Goal: Information Seeking & Learning: Learn about a topic

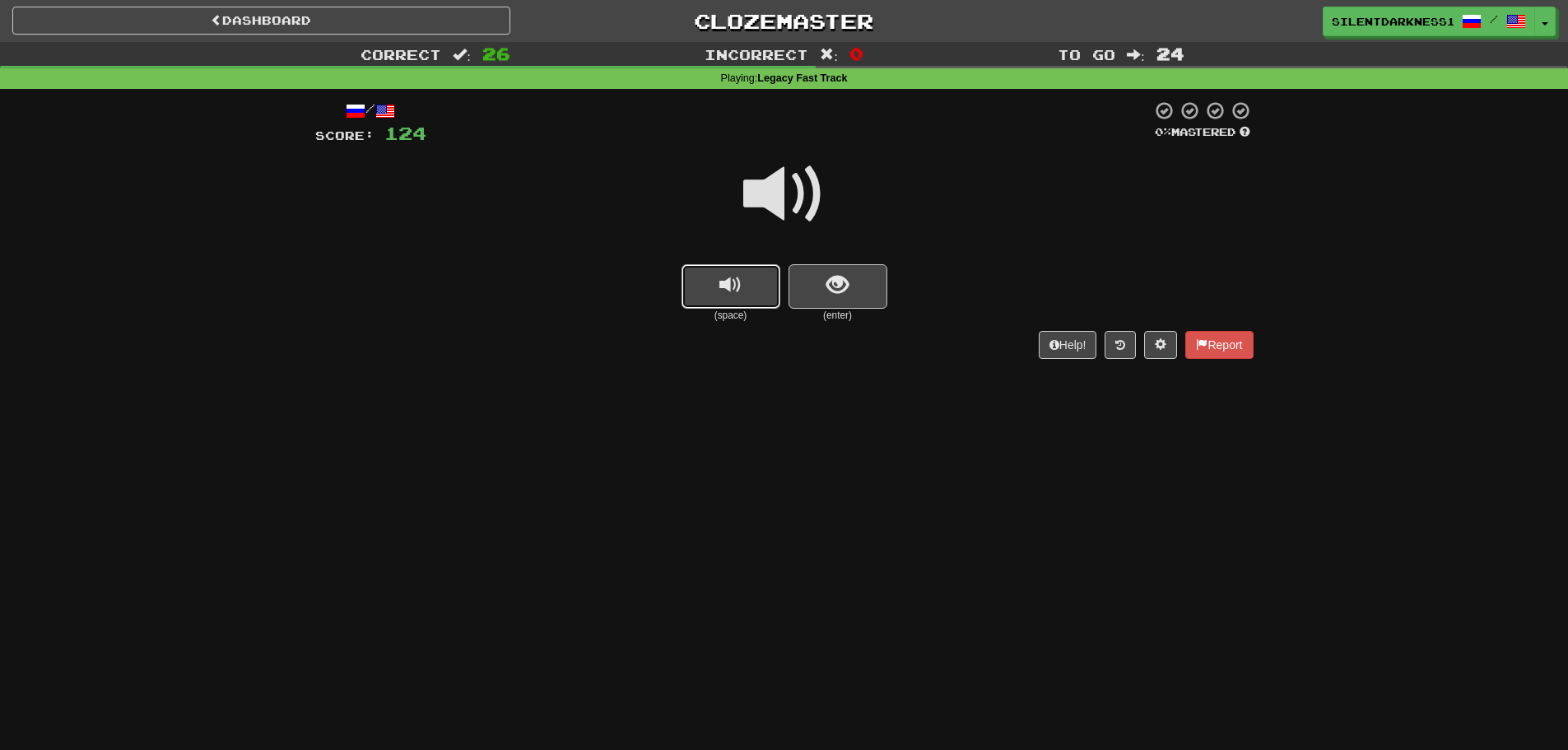
click at [682, 273] on button "replay audio" at bounding box center [731, 287] width 99 height 44
click at [827, 289] on span "show sentence" at bounding box center [837, 285] width 22 height 22
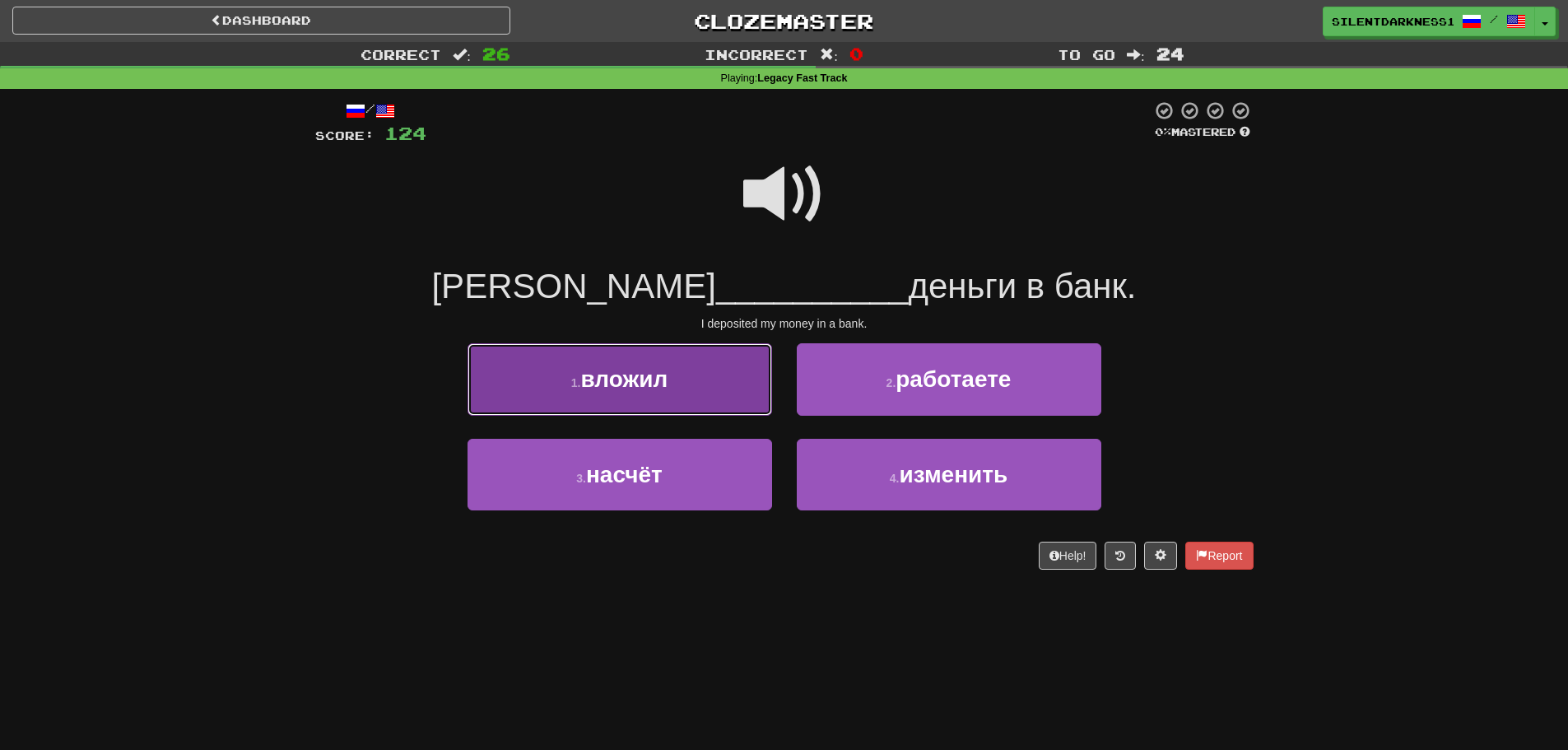
click at [720, 364] on button "1 . вложил" at bounding box center [619, 379] width 305 height 72
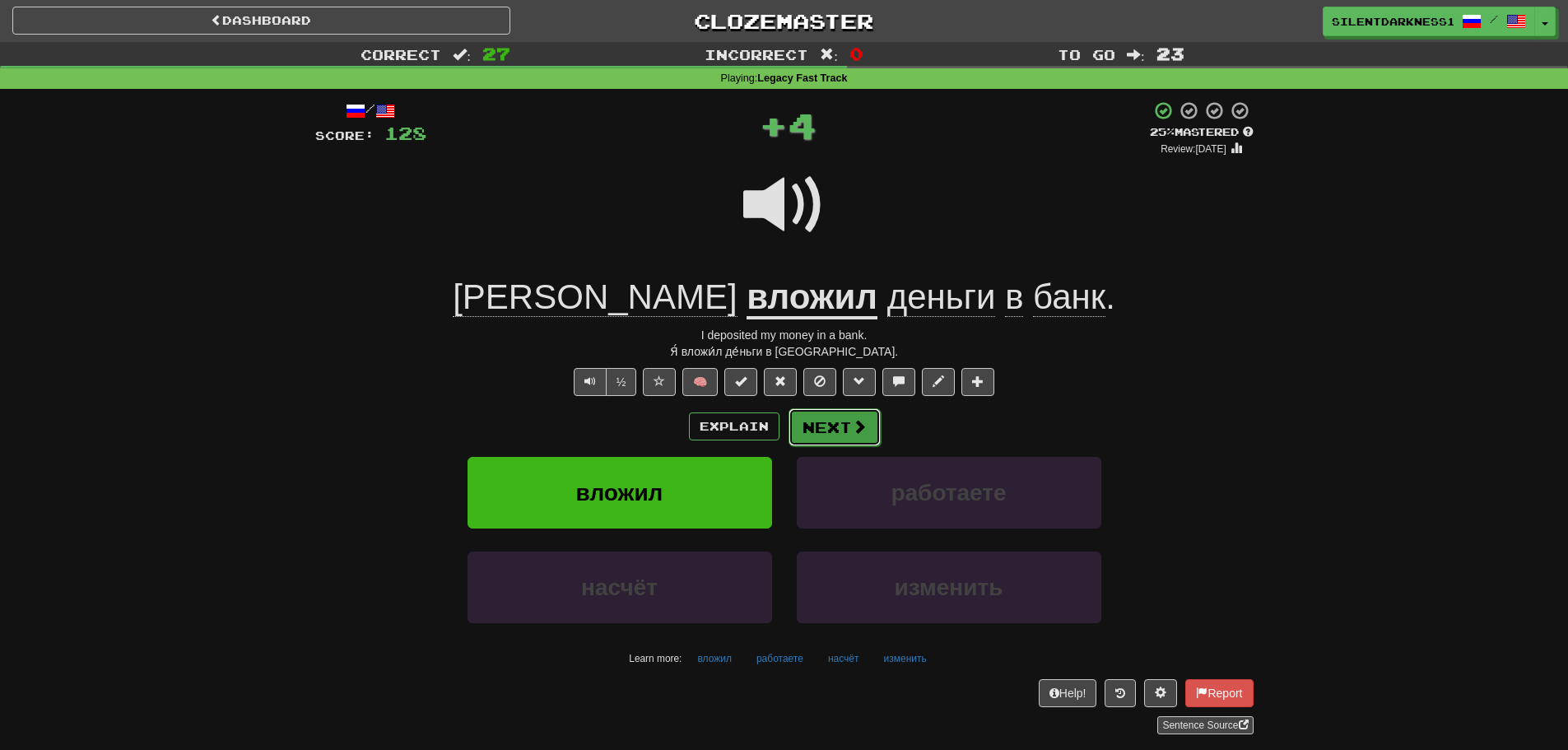
click at [824, 416] on button "Next" at bounding box center [835, 427] width 92 height 37
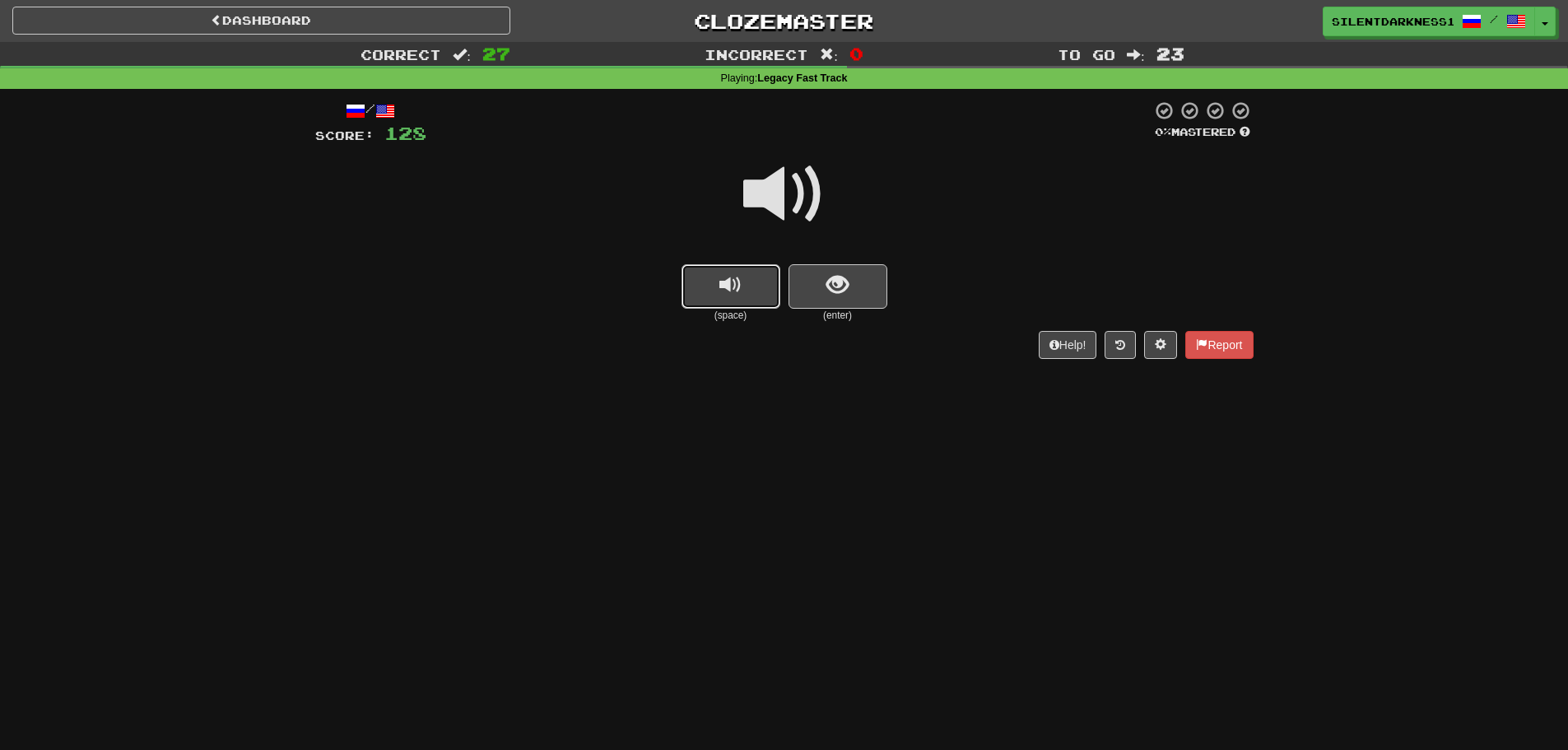
click at [740, 288] on span "replay audio" at bounding box center [730, 285] width 22 height 22
click at [838, 285] on span "show sentence" at bounding box center [837, 285] width 22 height 22
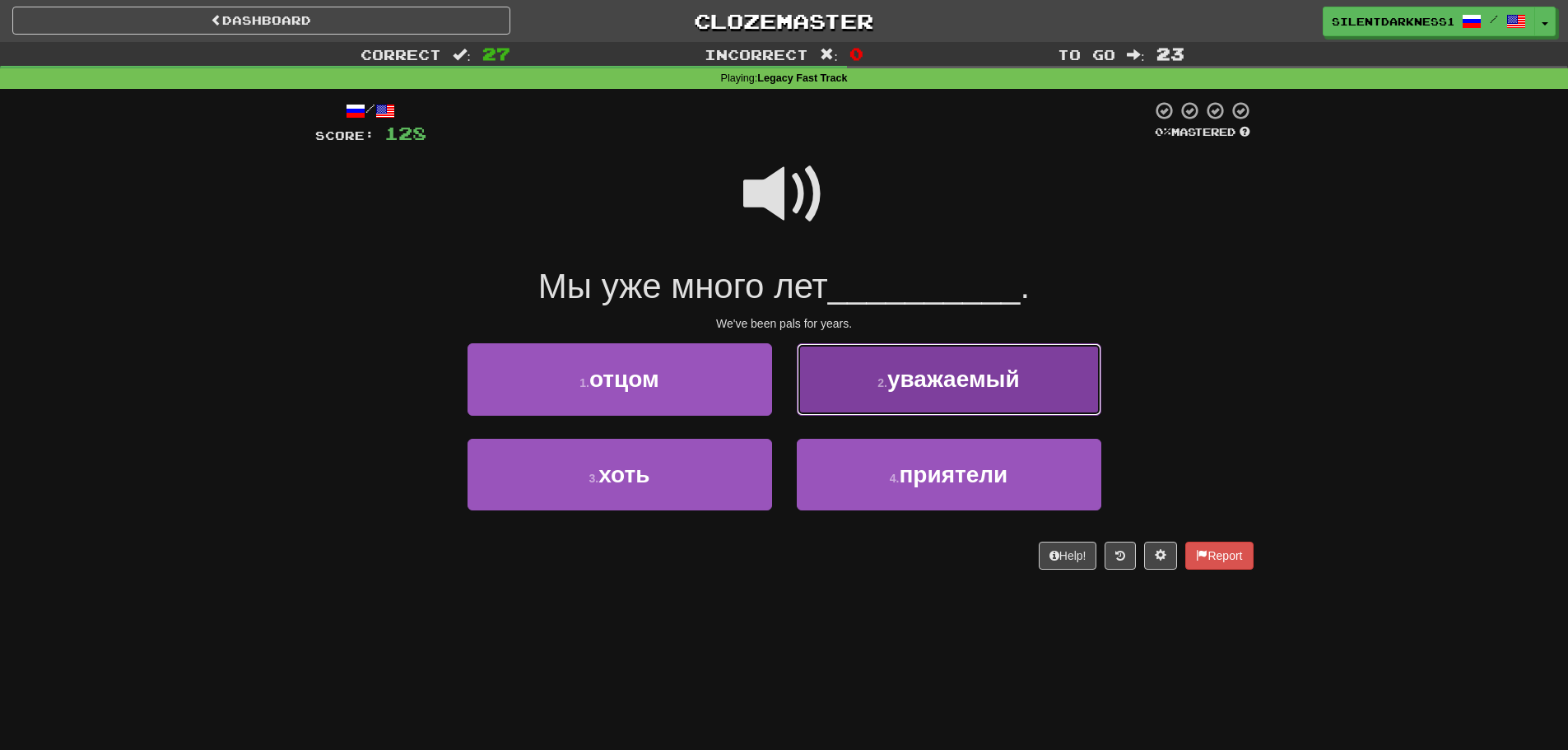
click at [900, 397] on button "2 . уважаемый" at bounding box center [949, 379] width 305 height 72
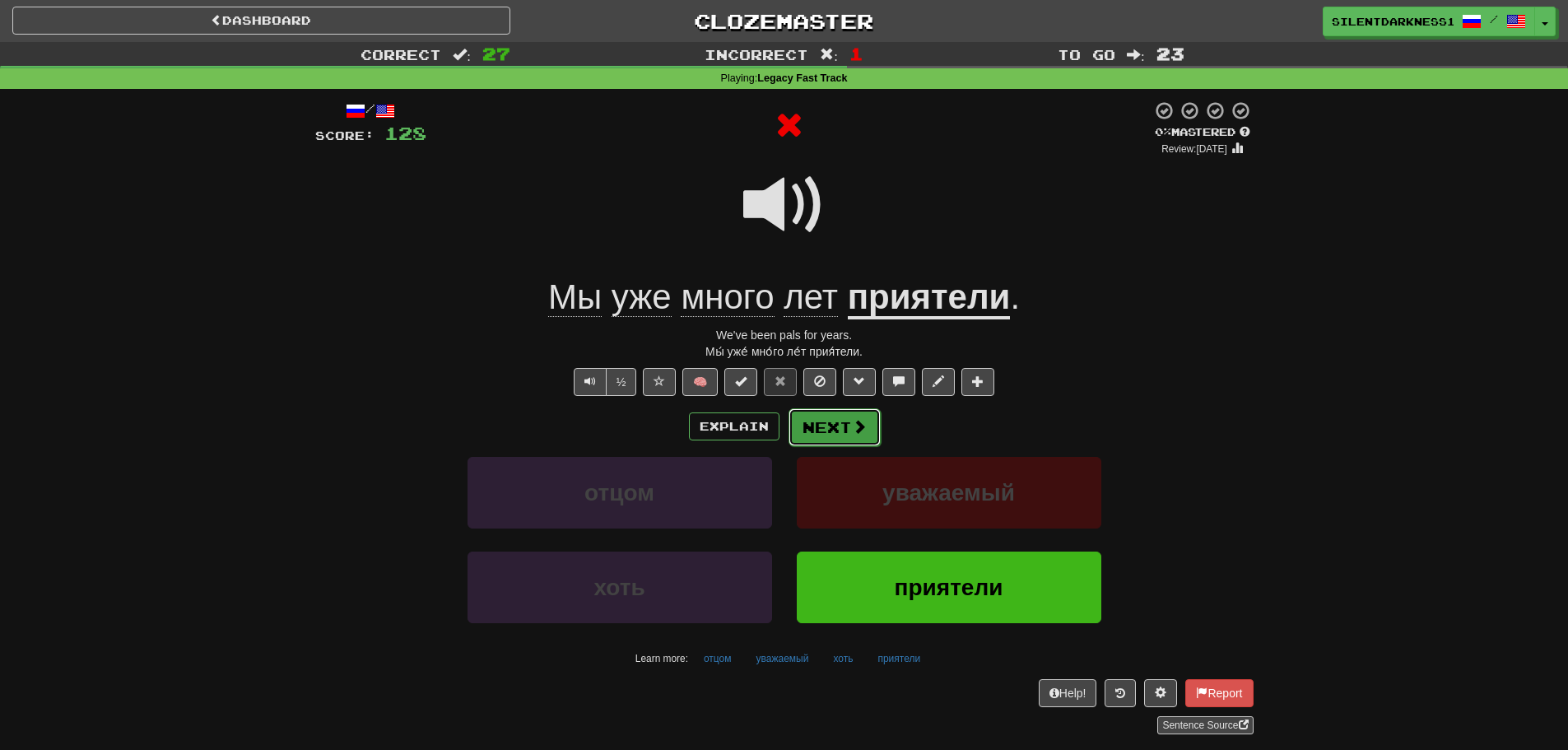
click at [836, 426] on button "Next" at bounding box center [835, 427] width 92 height 37
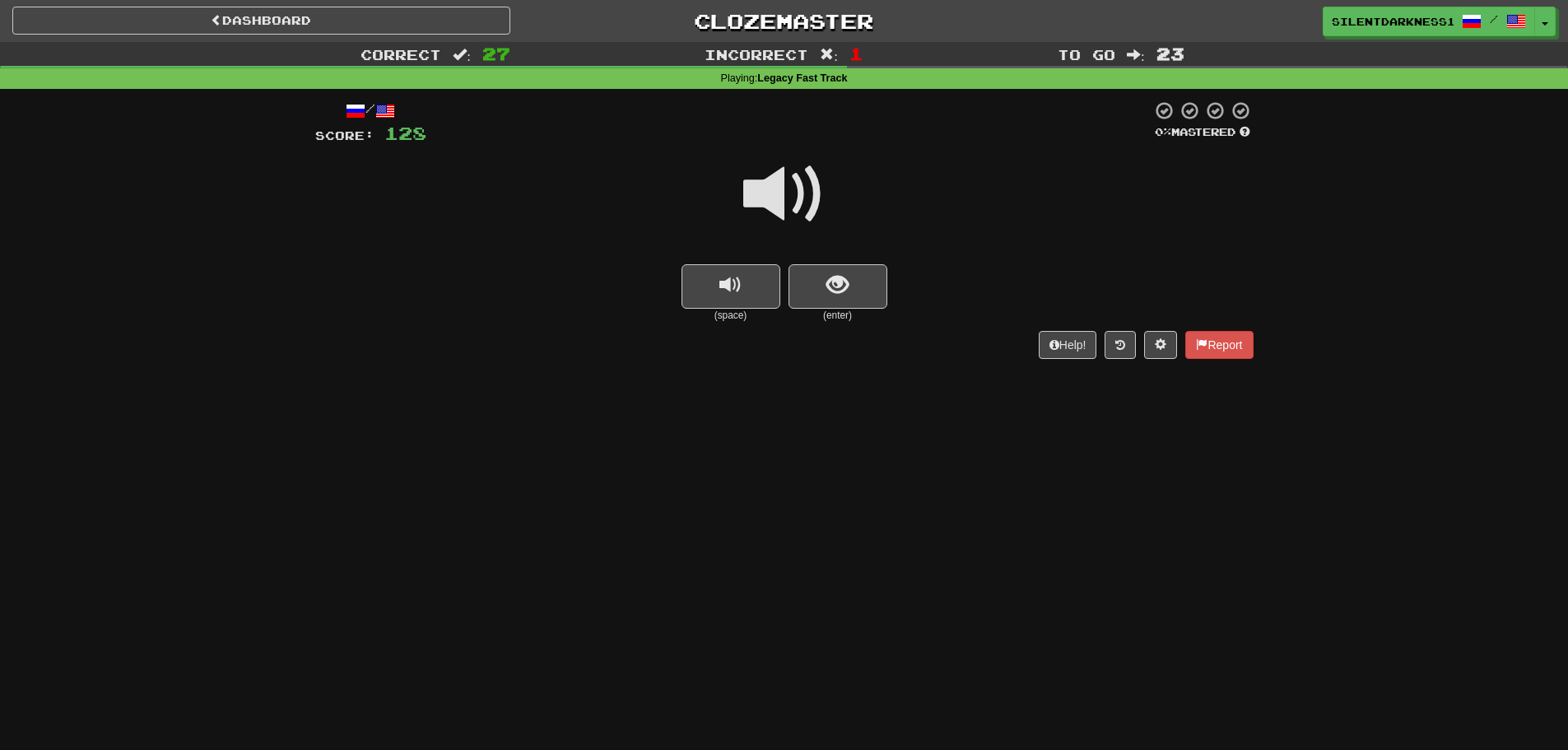
click at [737, 274] on span "replay audio" at bounding box center [730, 285] width 22 height 22
click at [824, 274] on button "show sentence" at bounding box center [838, 287] width 99 height 44
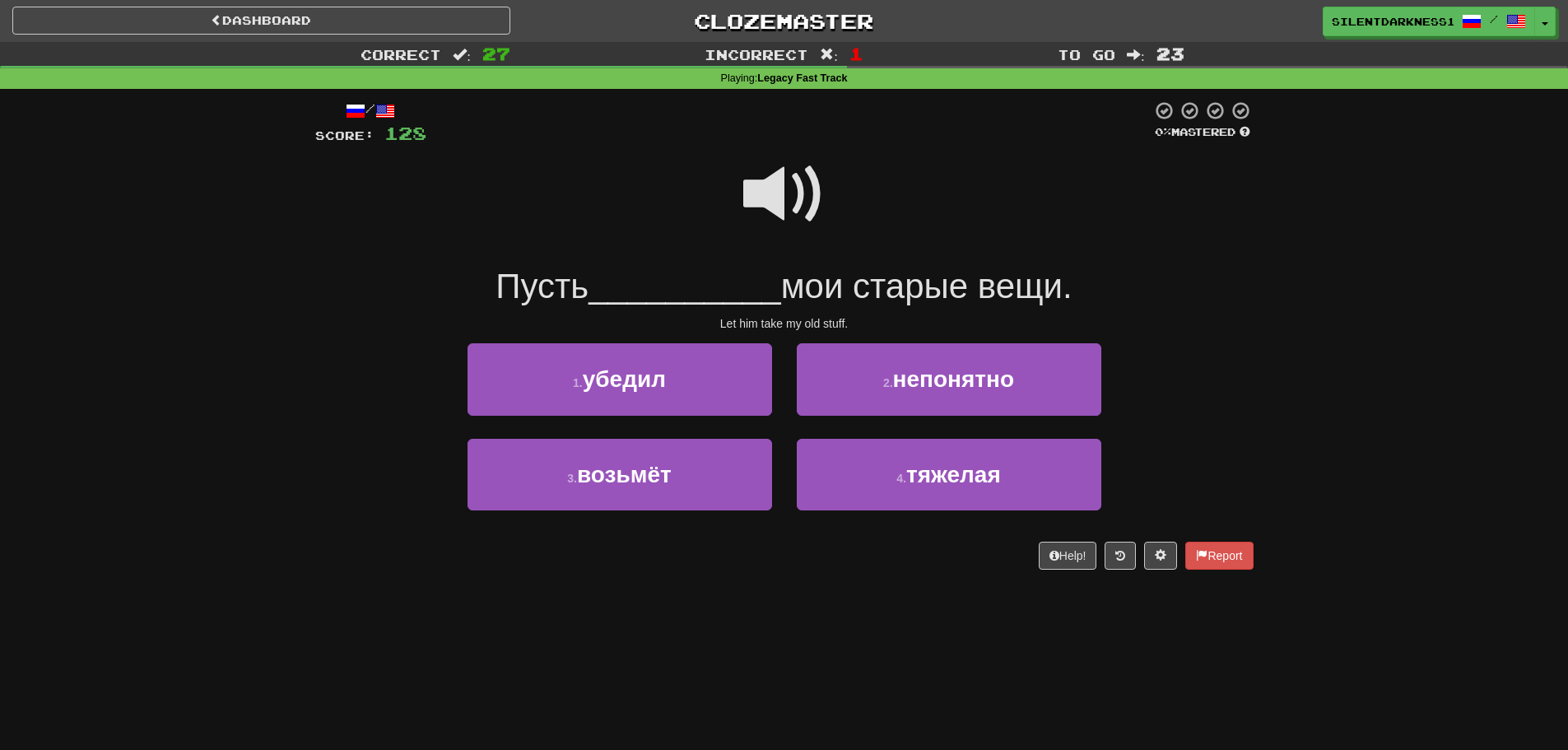
click at [764, 217] on span at bounding box center [784, 194] width 83 height 83
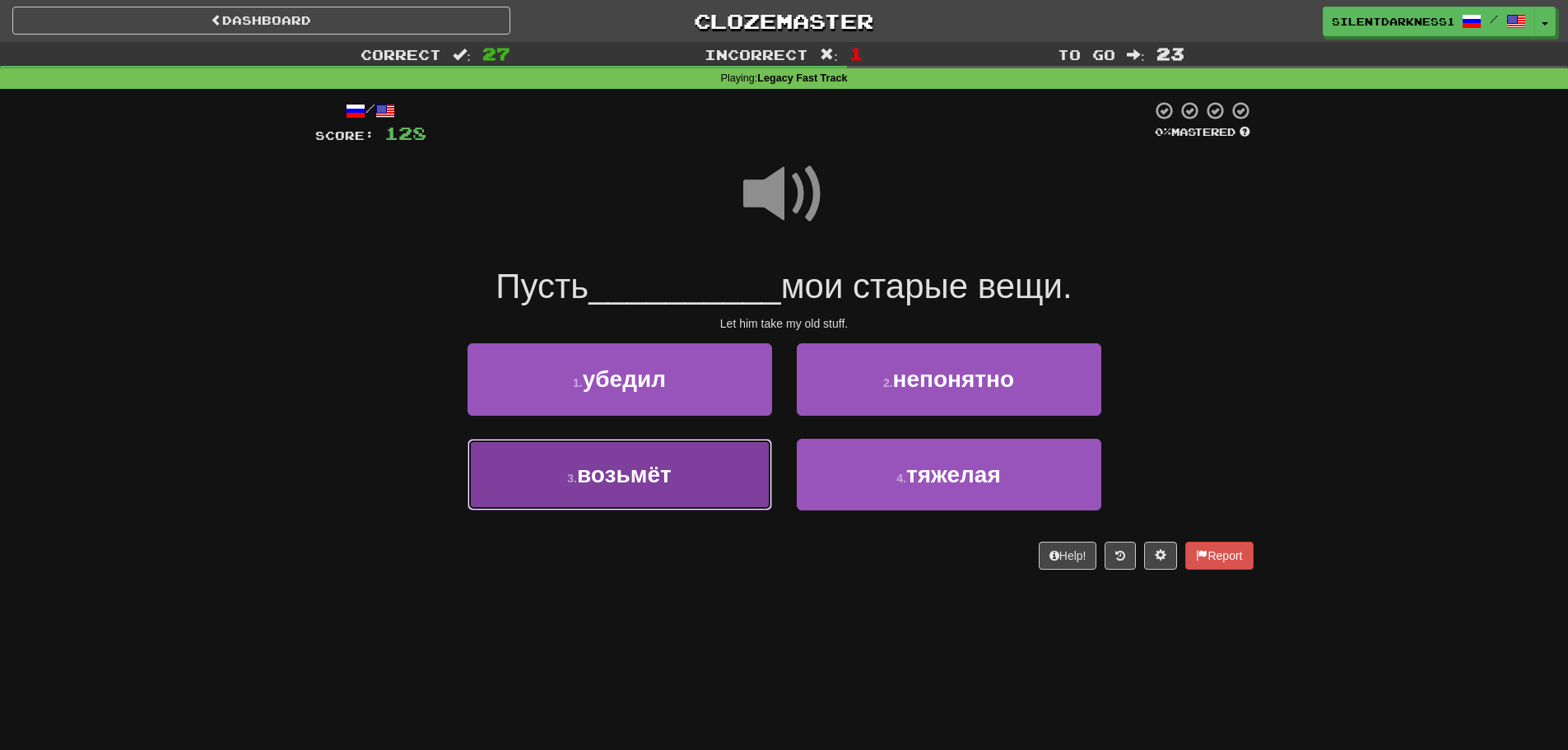
click at [661, 455] on button "3 . возьмёт" at bounding box center [619, 475] width 305 height 72
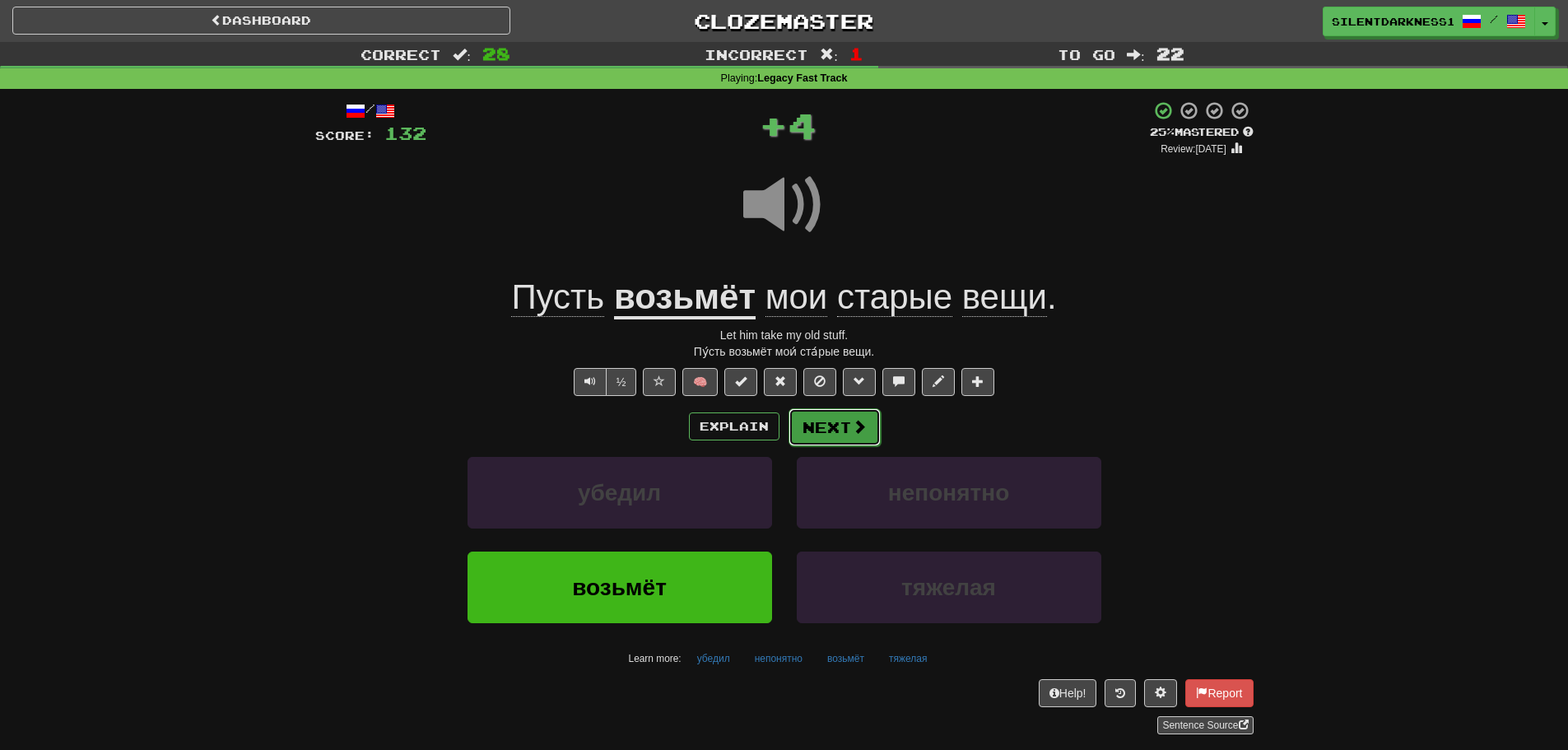
click at [859, 416] on button "Next" at bounding box center [835, 427] width 92 height 37
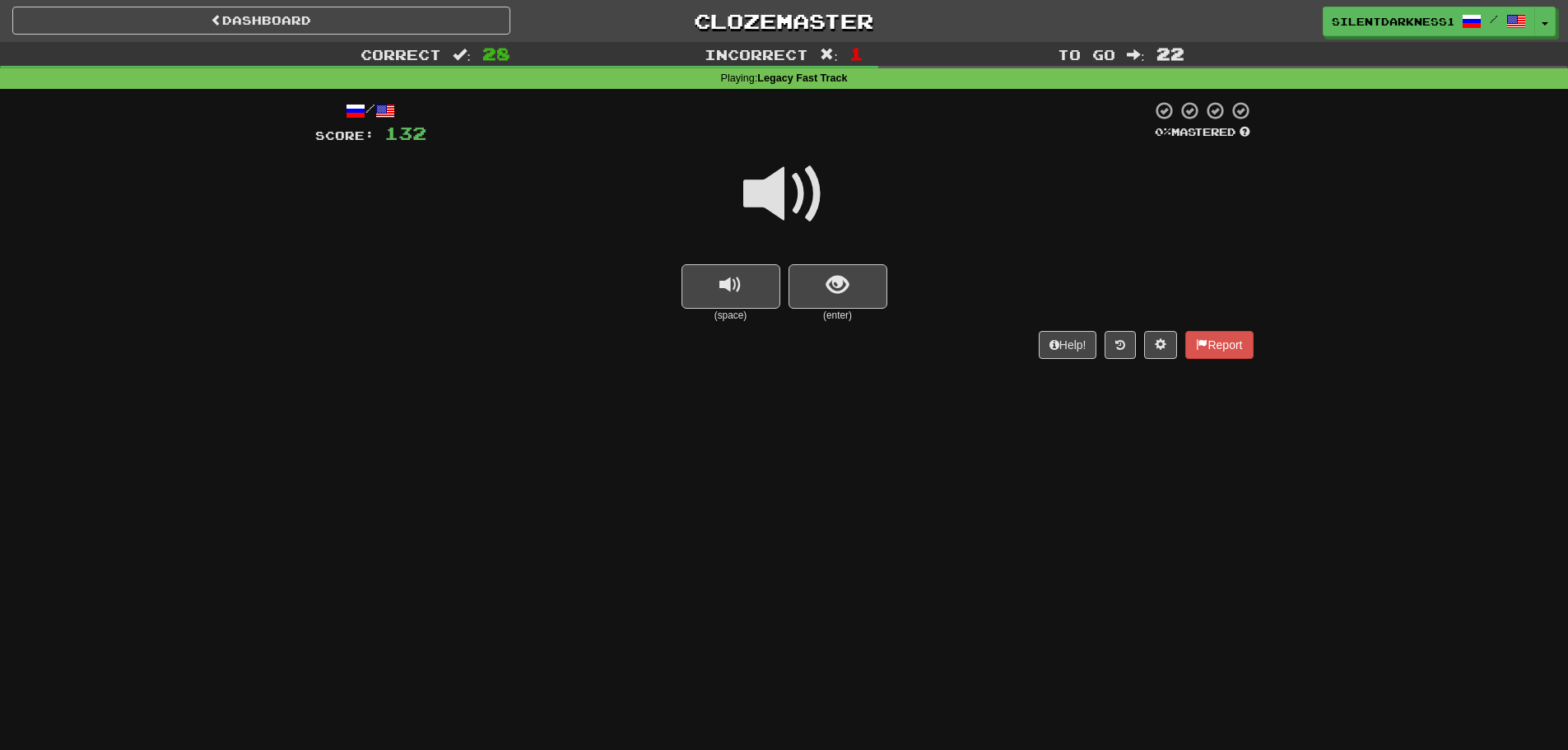
click at [788, 185] on span at bounding box center [784, 194] width 83 height 83
click at [842, 276] on span "show sentence" at bounding box center [837, 285] width 22 height 22
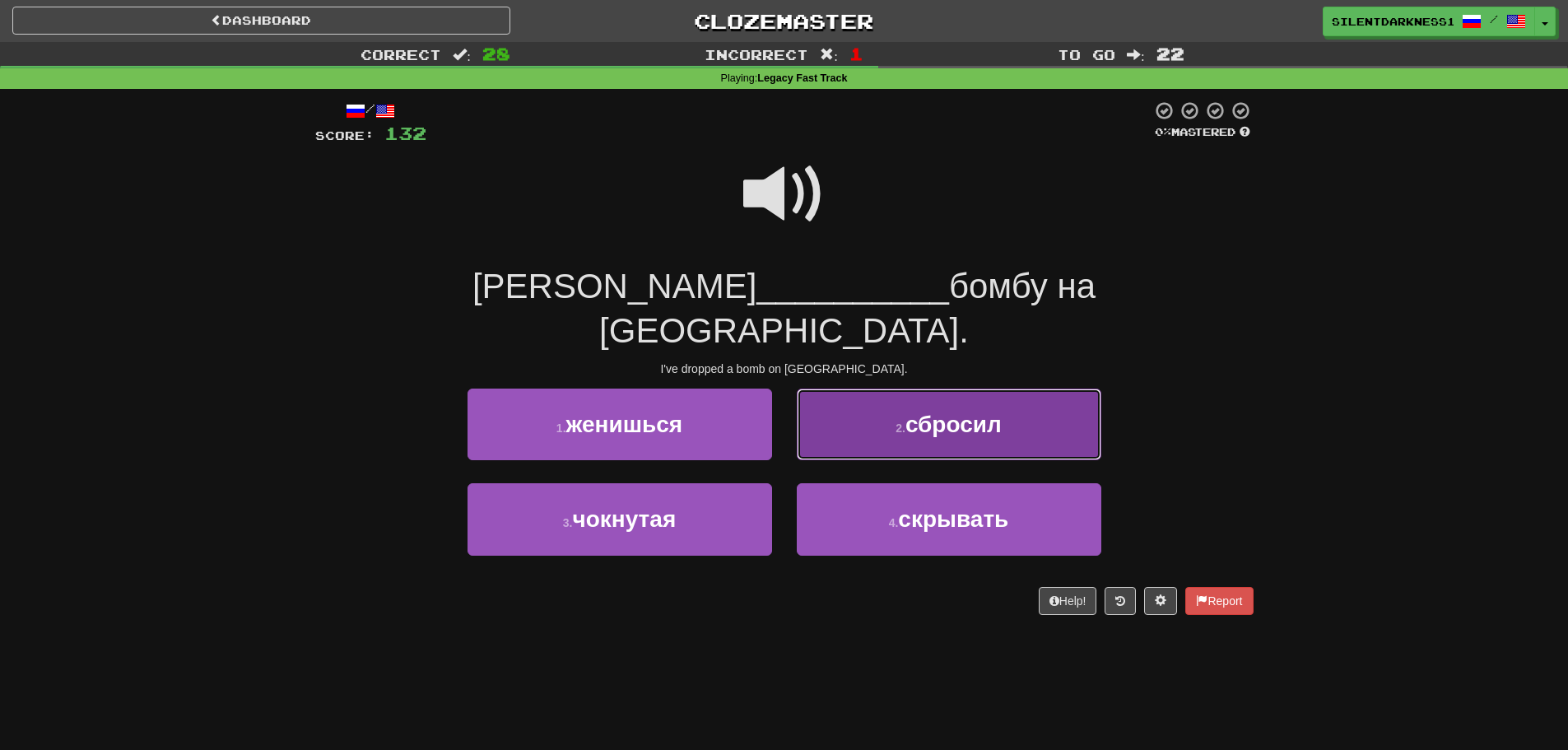
click at [911, 412] on span "сбросил" at bounding box center [953, 425] width 96 height 26
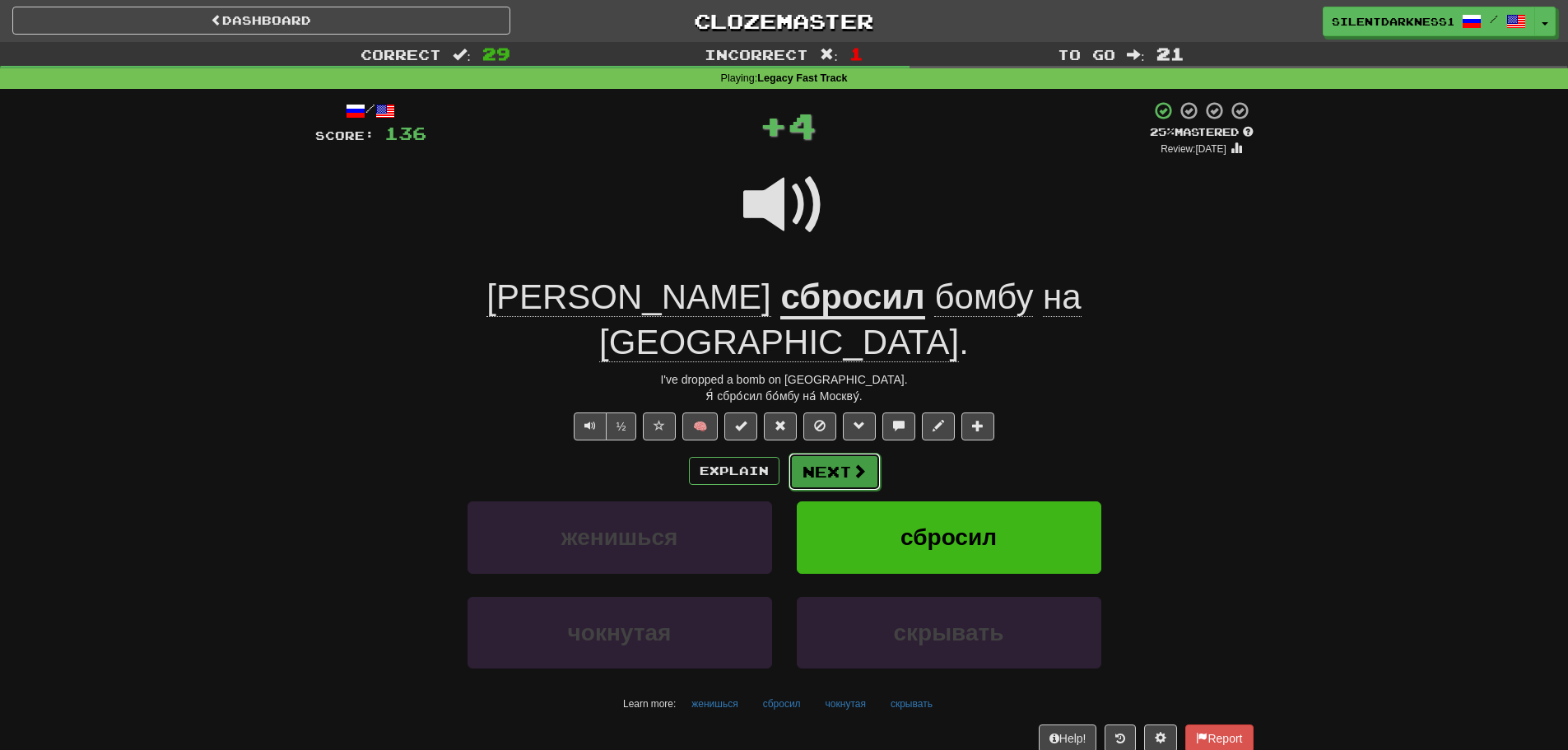
click at [835, 453] on button "Next" at bounding box center [835, 472] width 92 height 37
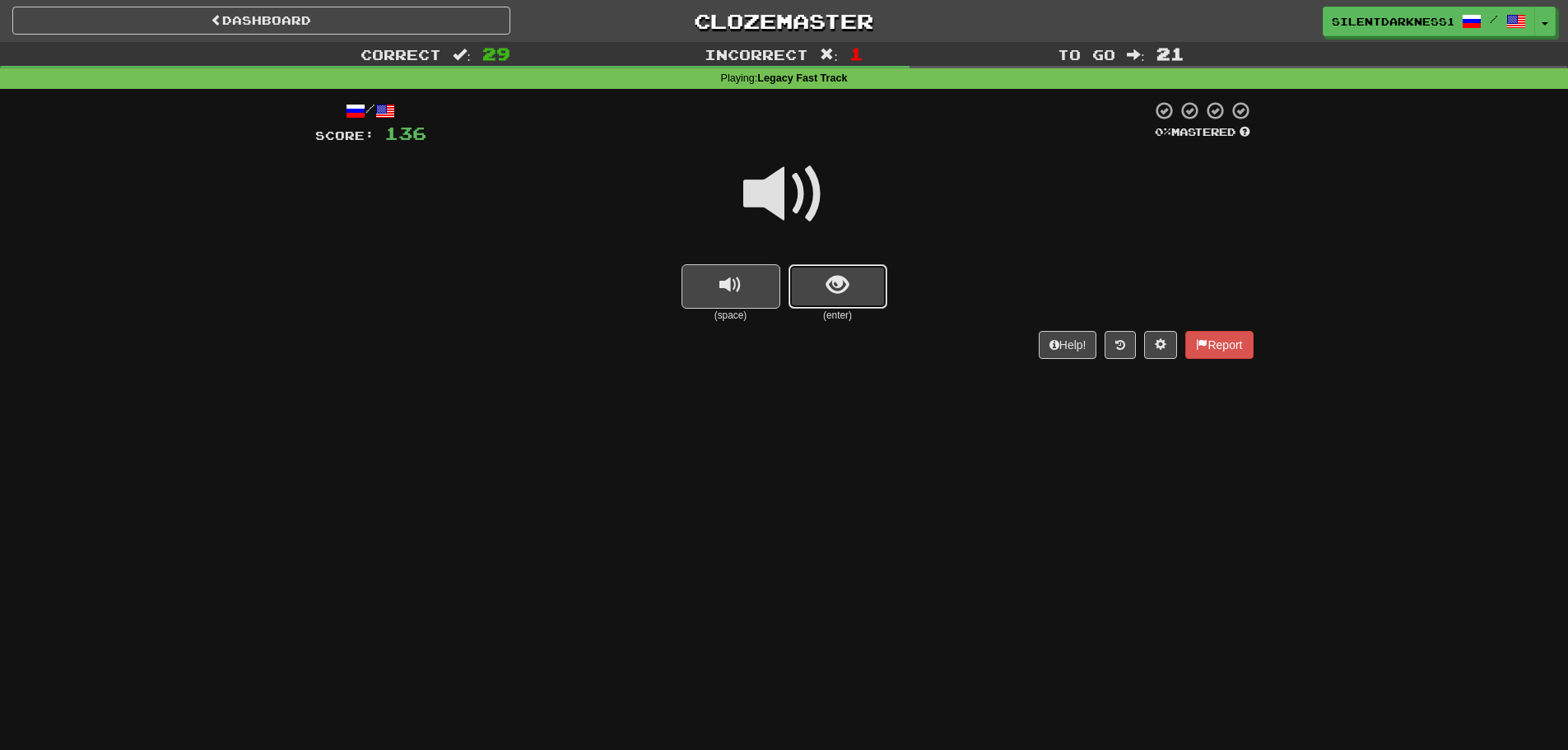
click at [881, 278] on button "show sentence" at bounding box center [838, 287] width 99 height 44
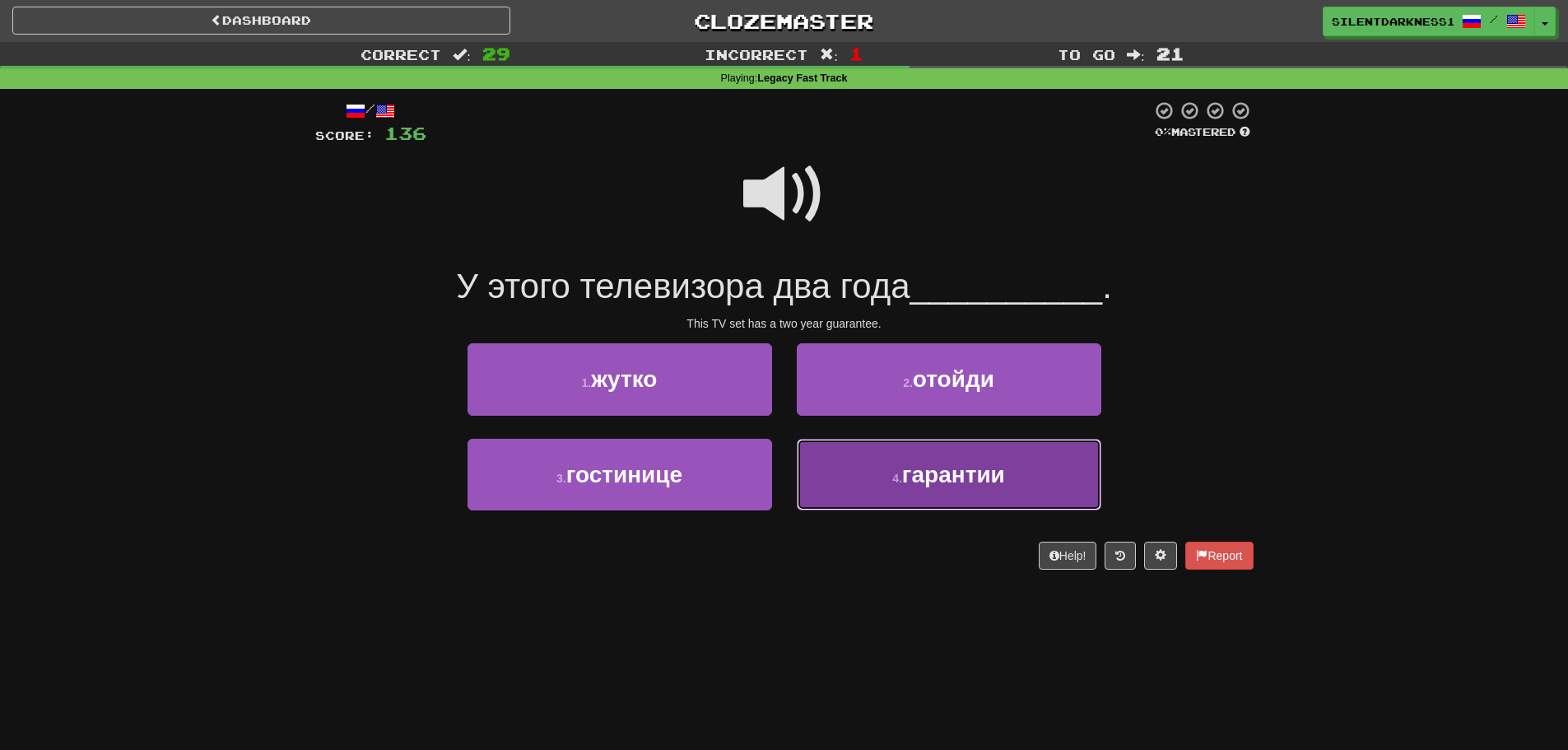
click at [887, 481] on button "4 . гарантии" at bounding box center [949, 475] width 305 height 72
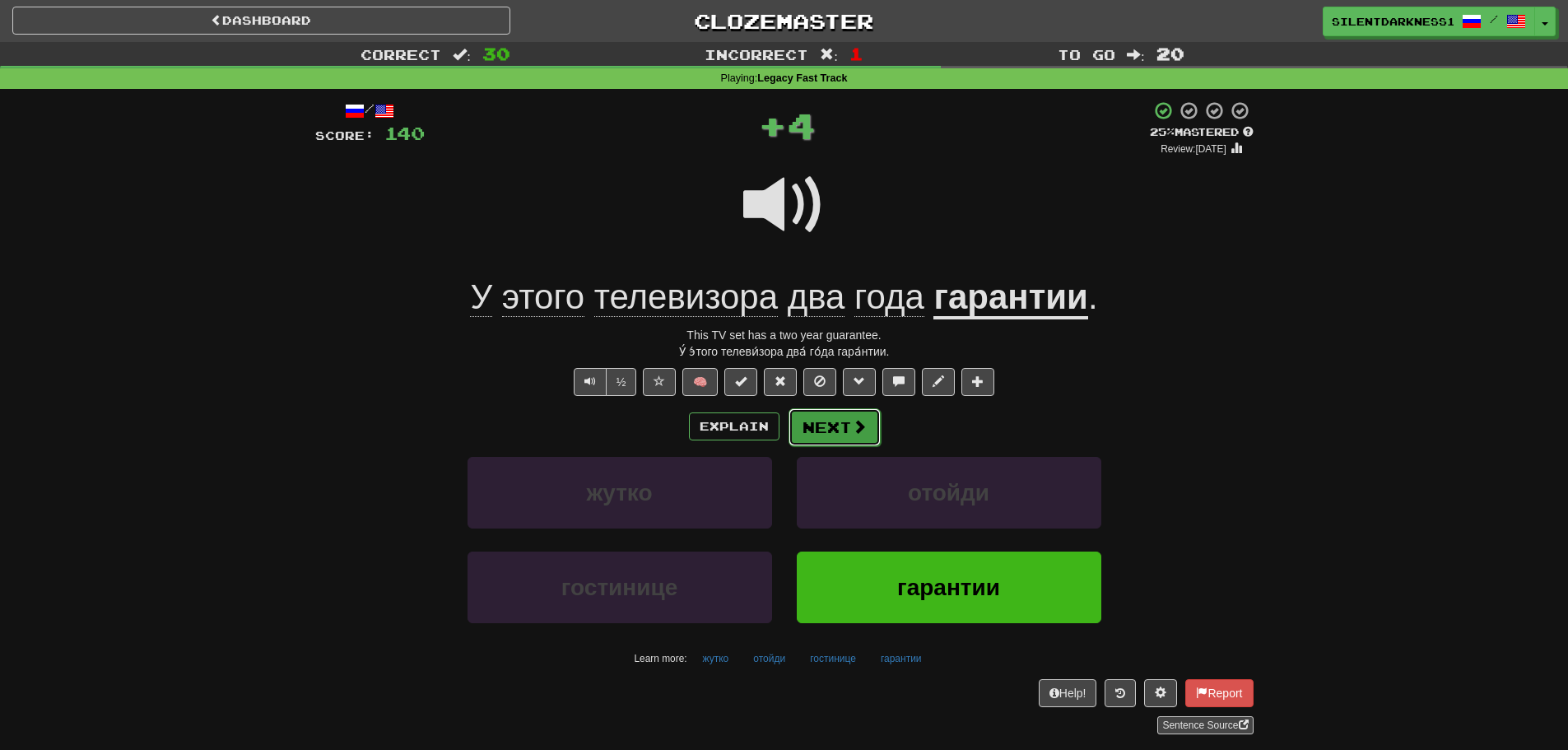
click at [870, 441] on button "Next" at bounding box center [835, 427] width 92 height 37
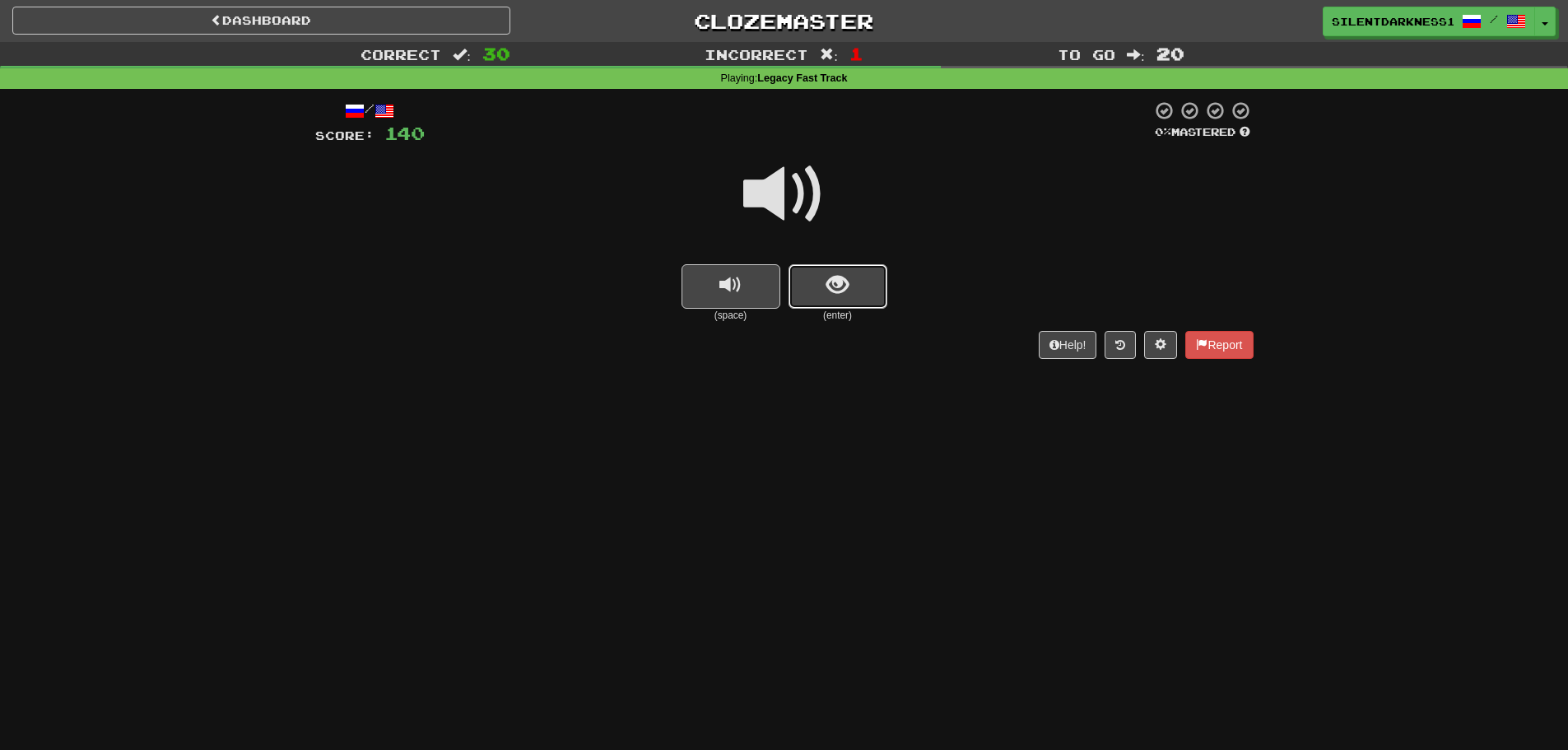
click at [852, 281] on button "show sentence" at bounding box center [838, 287] width 99 height 44
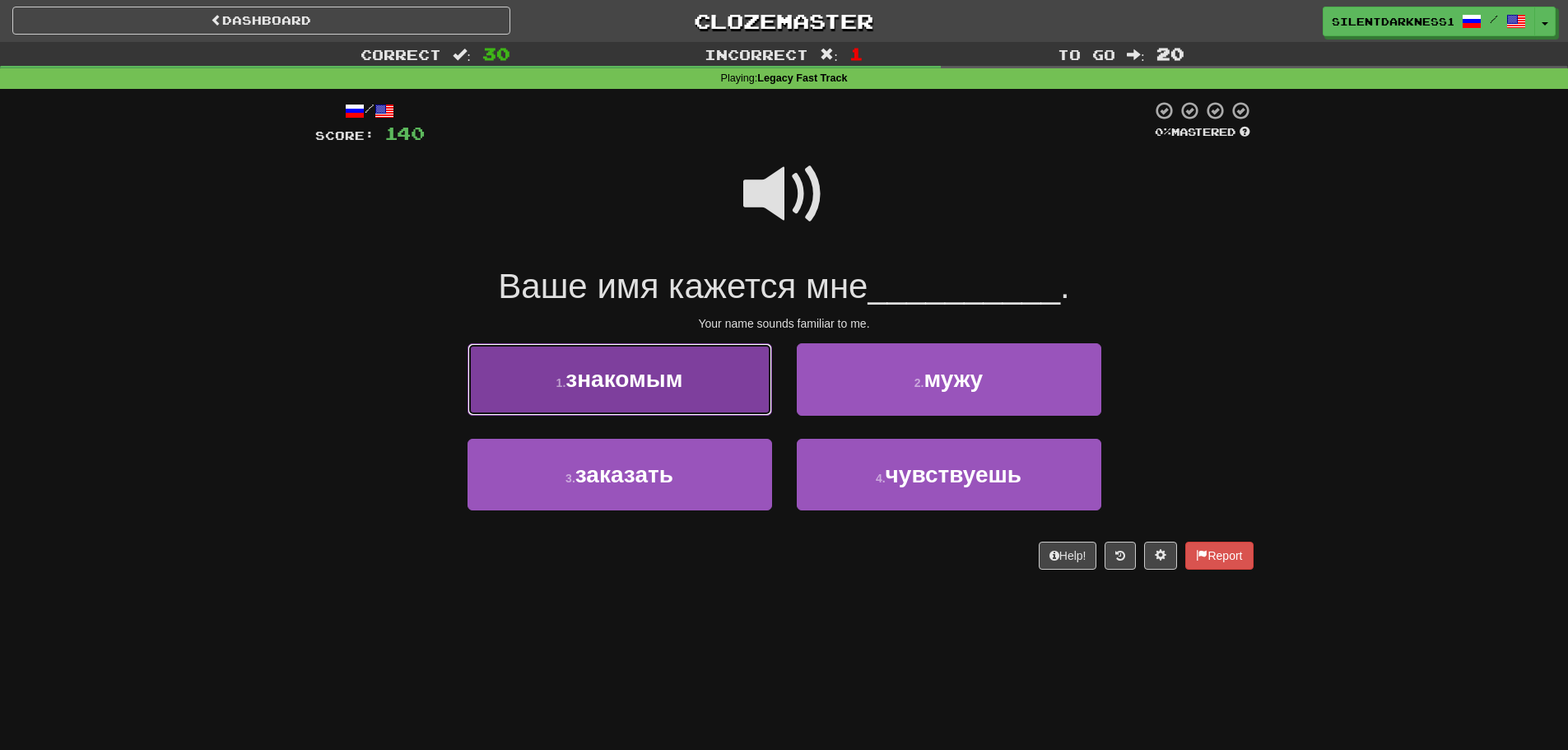
click at [662, 404] on button "1 . знакомым" at bounding box center [619, 379] width 305 height 72
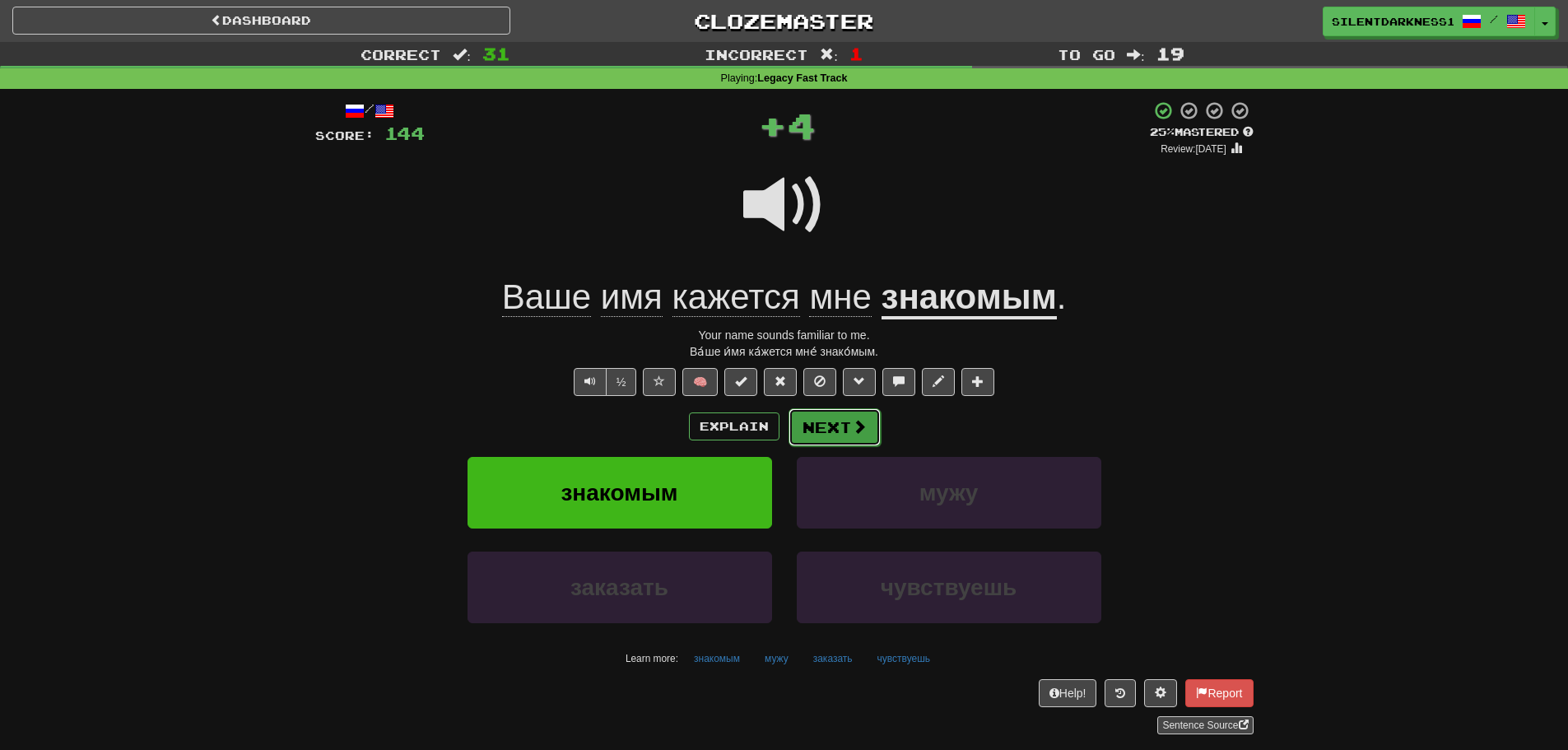
click at [847, 421] on button "Next" at bounding box center [835, 427] width 92 height 37
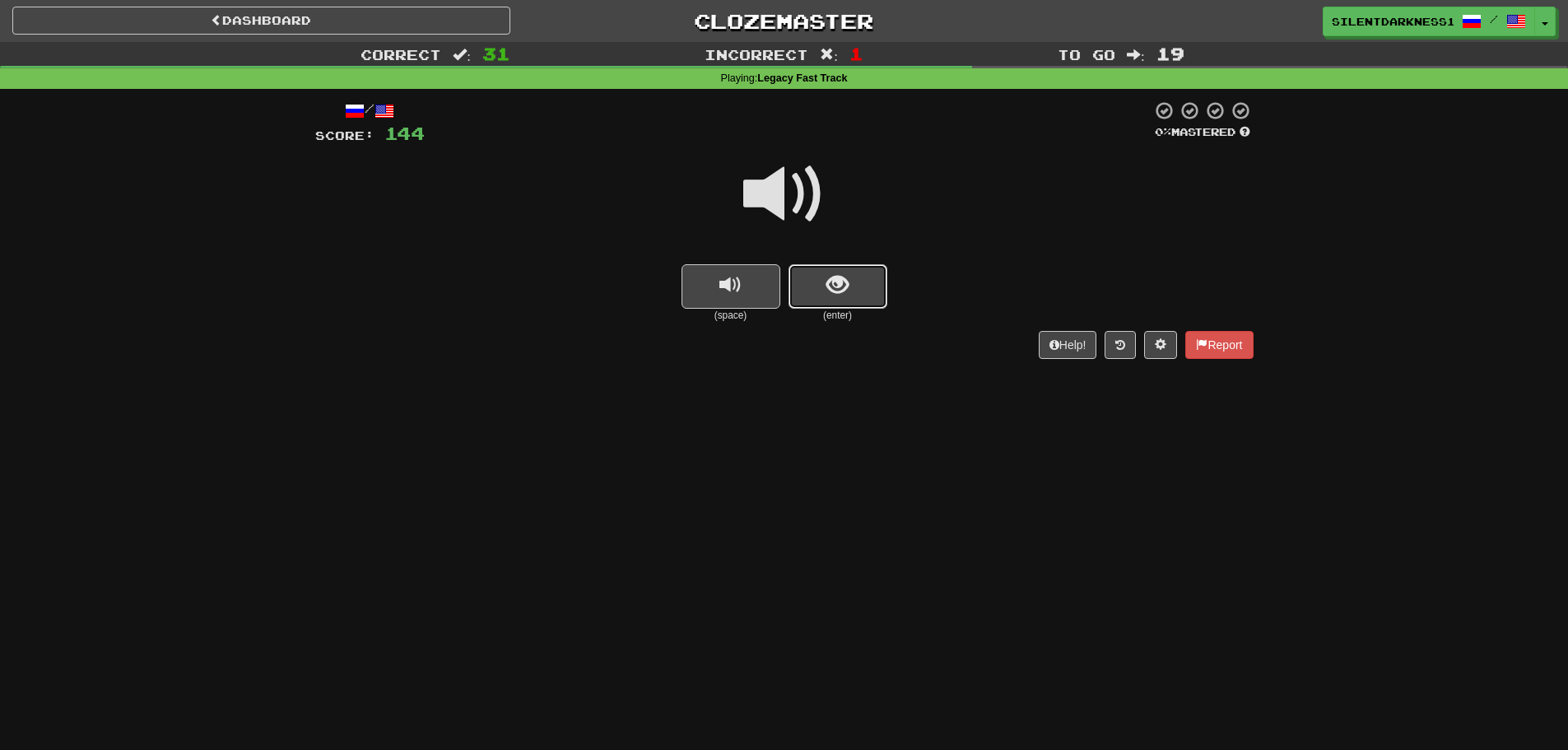
click at [822, 270] on button "show sentence" at bounding box center [838, 287] width 99 height 44
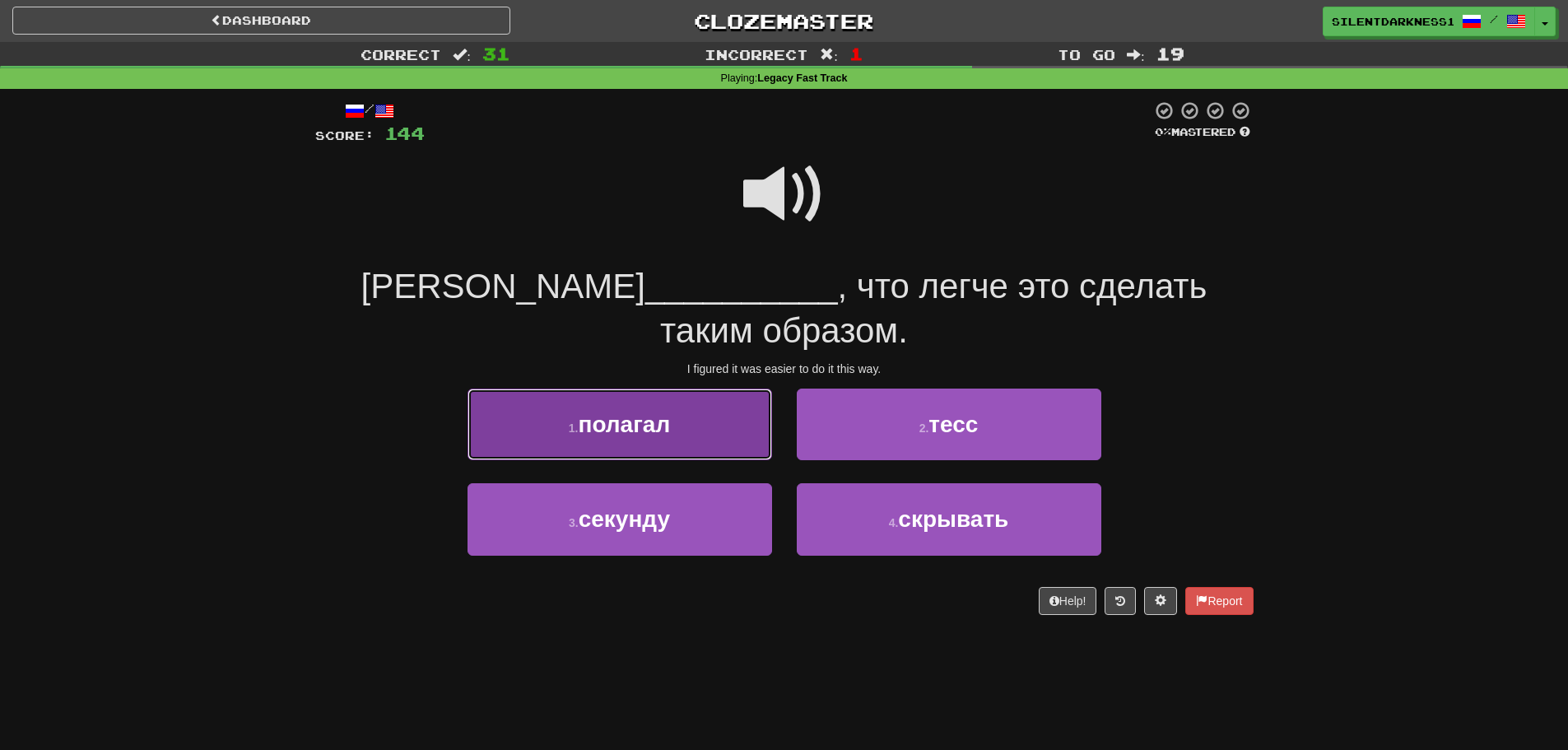
click at [683, 395] on button "1 . полагал" at bounding box center [619, 425] width 305 height 72
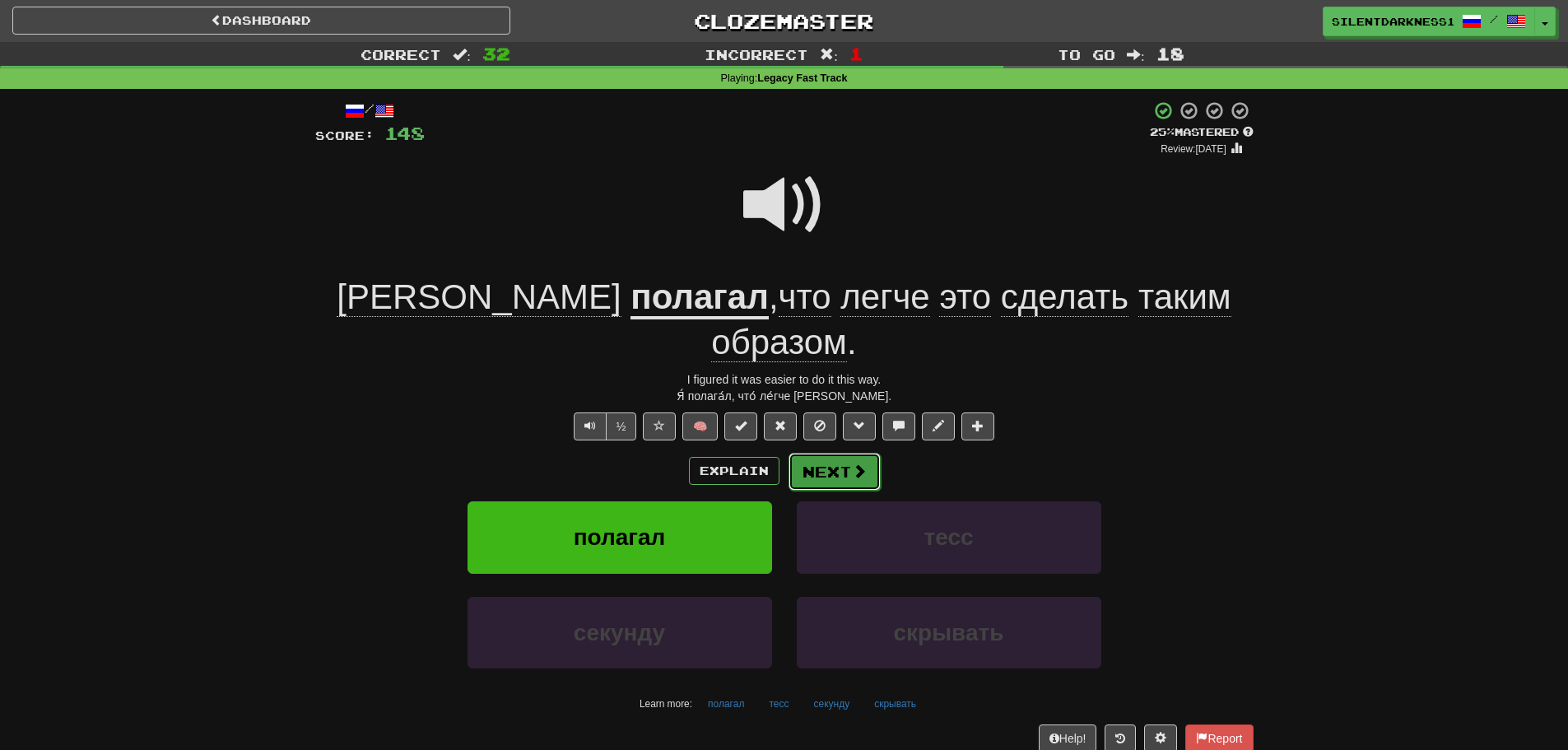
click at [841, 453] on button "Next" at bounding box center [835, 472] width 92 height 37
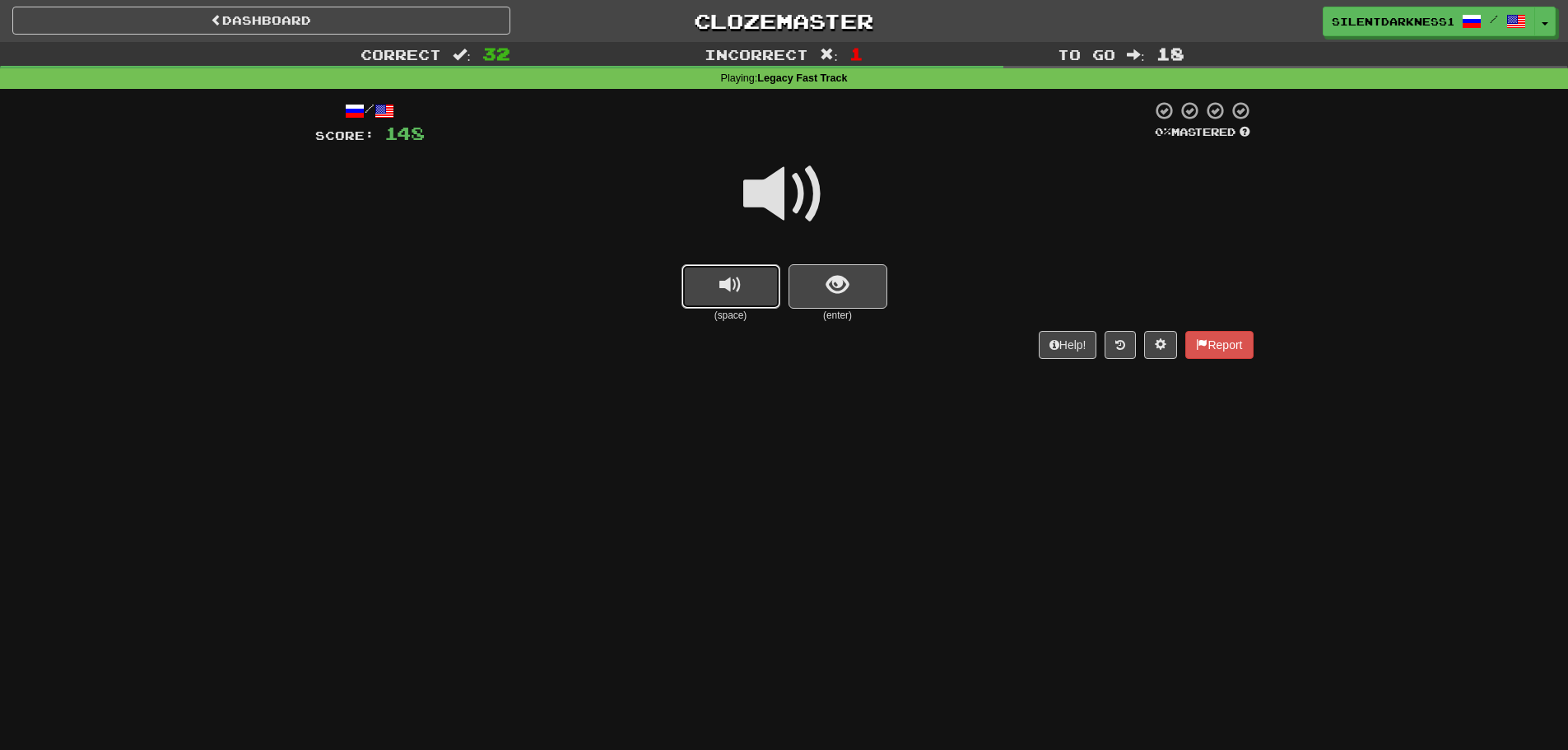
click at [744, 286] on button "replay audio" at bounding box center [731, 287] width 99 height 44
click at [866, 286] on button "show sentence" at bounding box center [838, 287] width 99 height 44
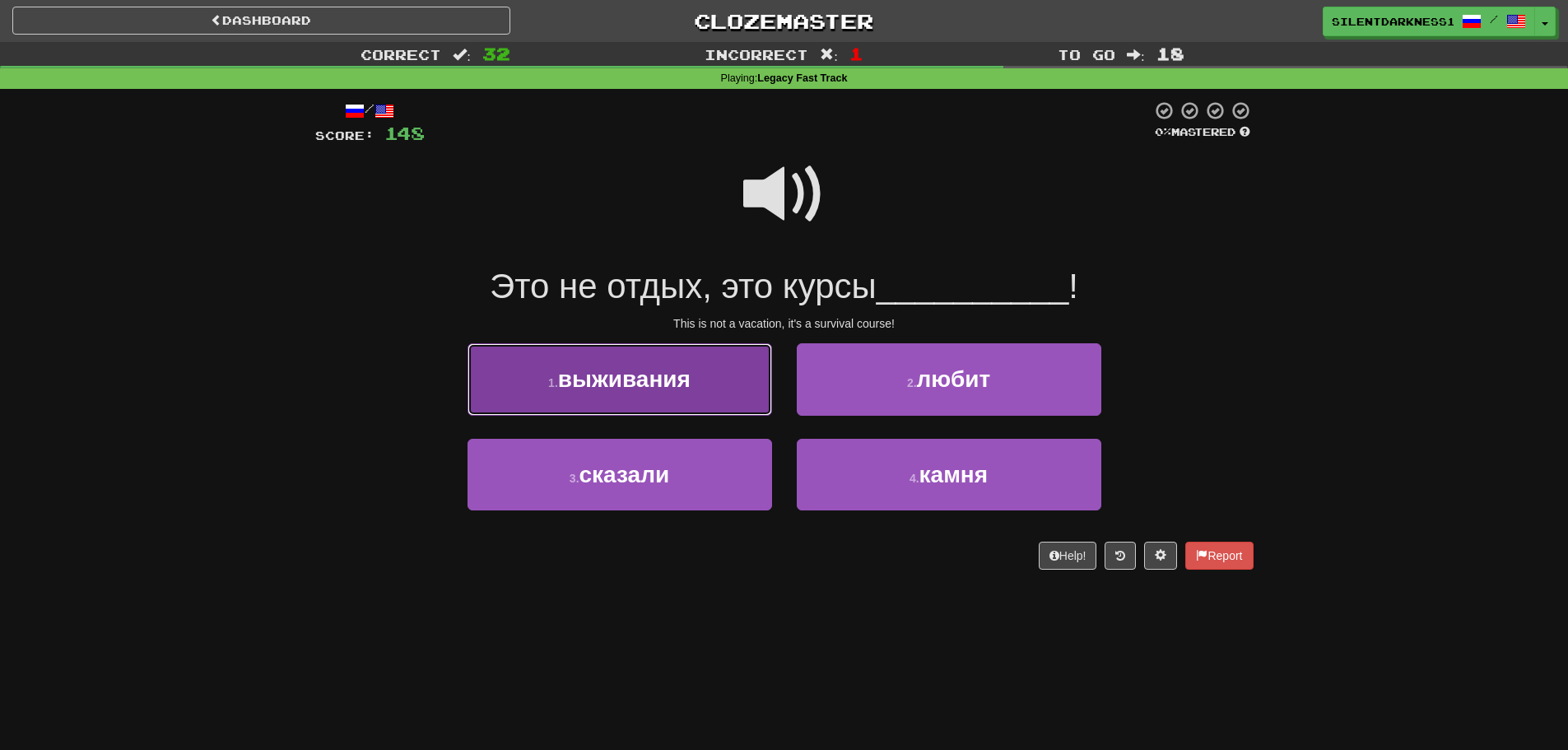
click at [721, 392] on button "1 . выживания" at bounding box center [619, 379] width 305 height 72
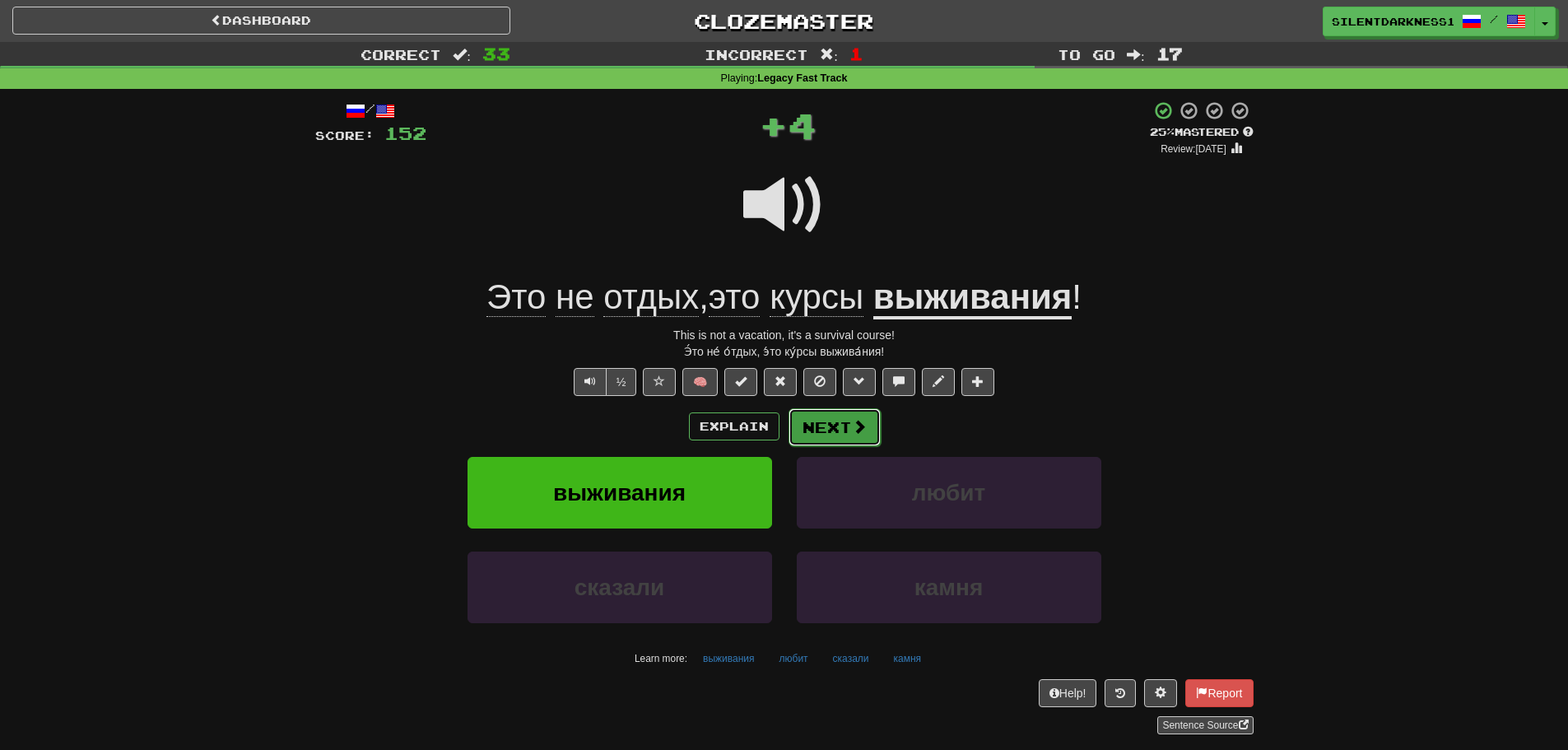
click at [835, 421] on button "Next" at bounding box center [835, 427] width 92 height 37
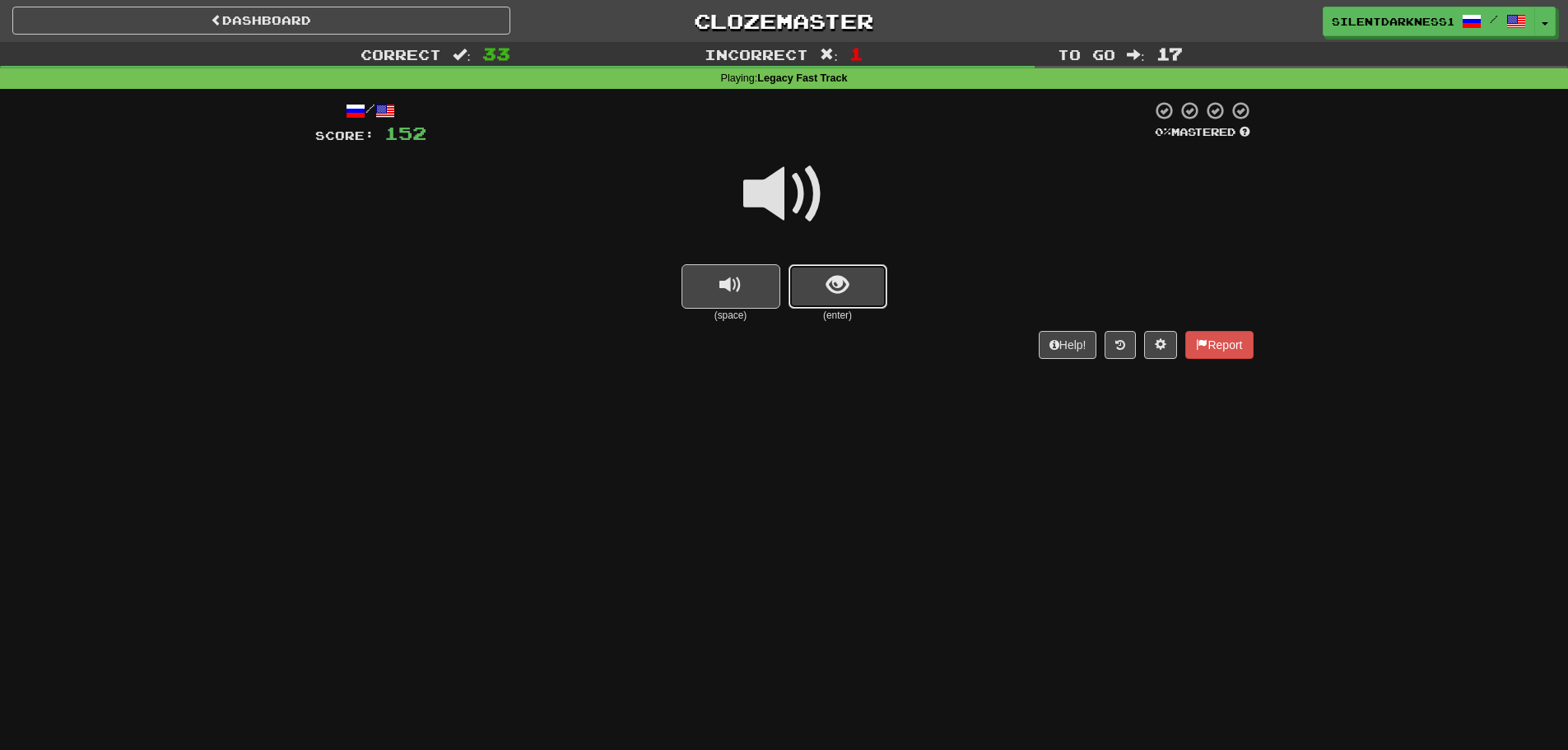
click at [835, 290] on span "show sentence" at bounding box center [837, 285] width 22 height 22
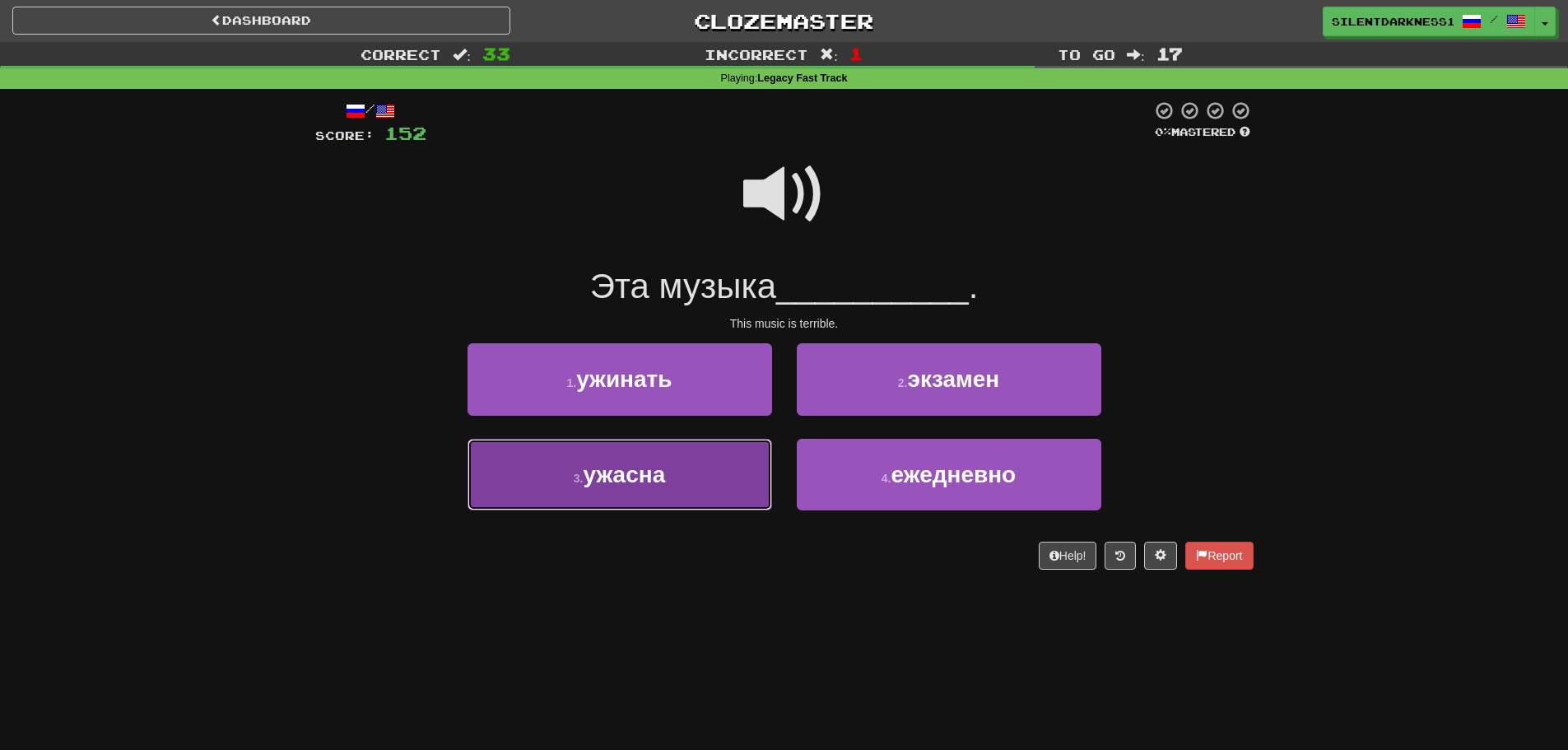
click at [689, 458] on button "3 . ужасна" at bounding box center [619, 475] width 305 height 72
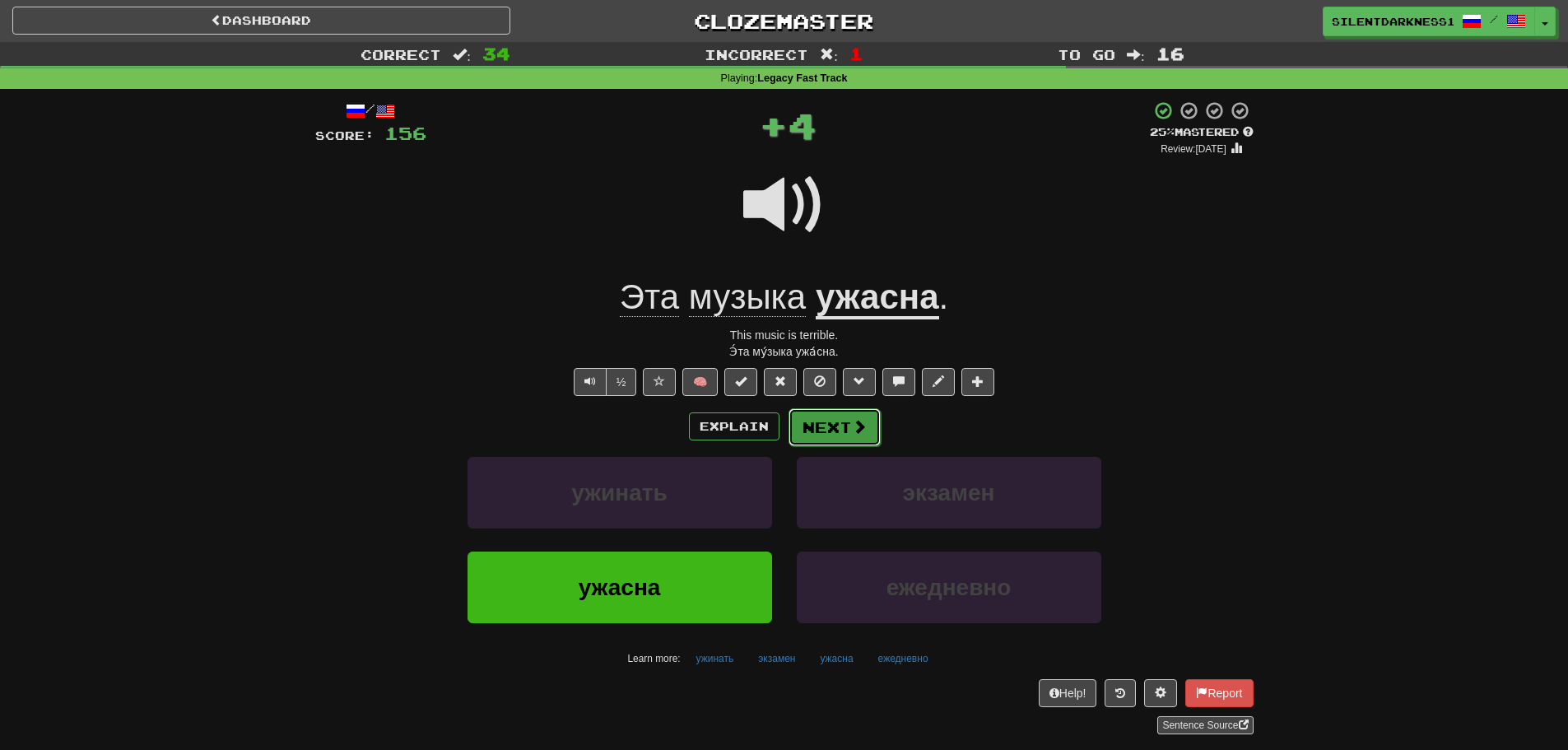
click at [838, 432] on button "Next" at bounding box center [835, 427] width 92 height 37
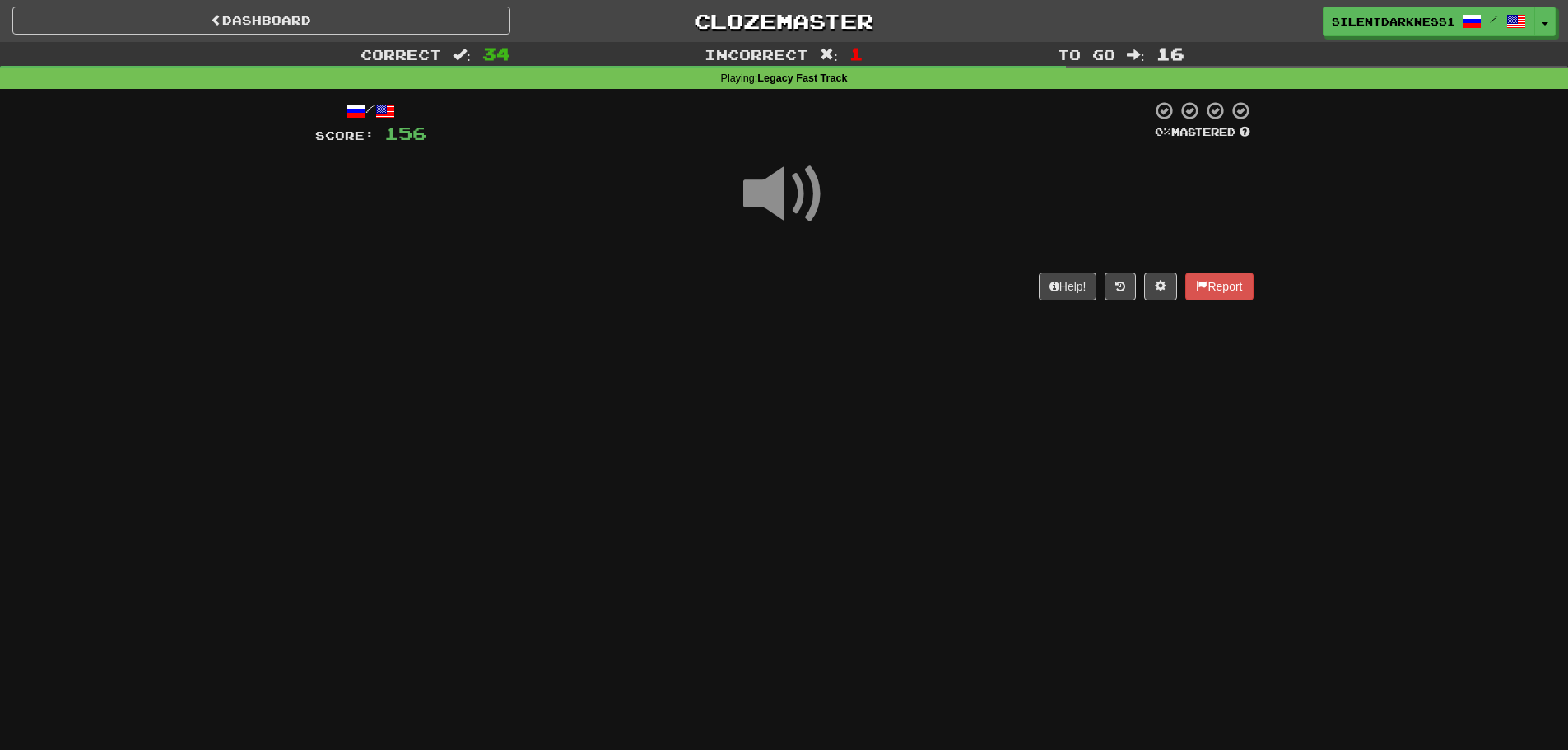
click at [752, 276] on div "Help! Report" at bounding box center [784, 286] width 938 height 28
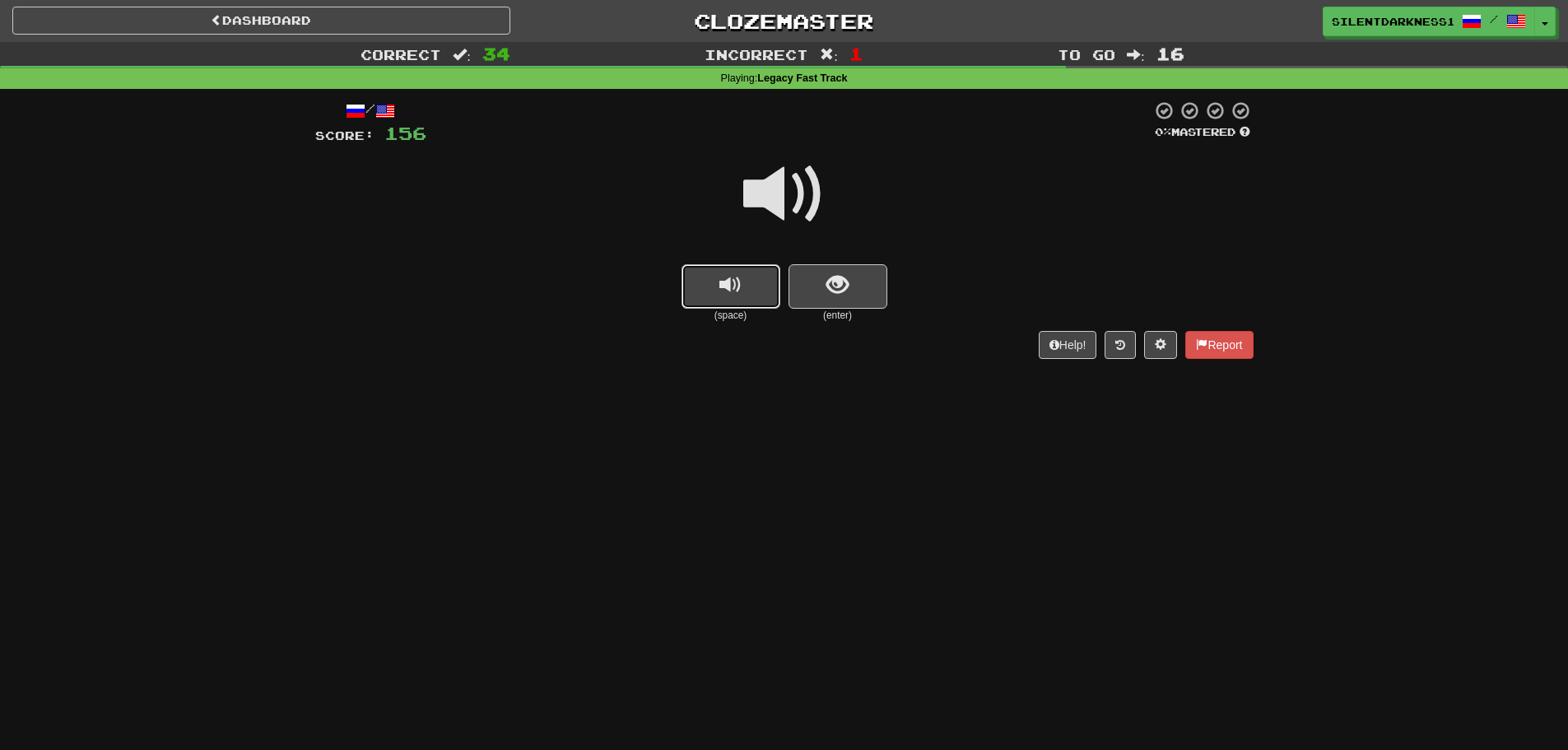
click at [752, 282] on button "replay audio" at bounding box center [731, 287] width 99 height 44
click at [870, 279] on button "show sentence" at bounding box center [838, 287] width 99 height 44
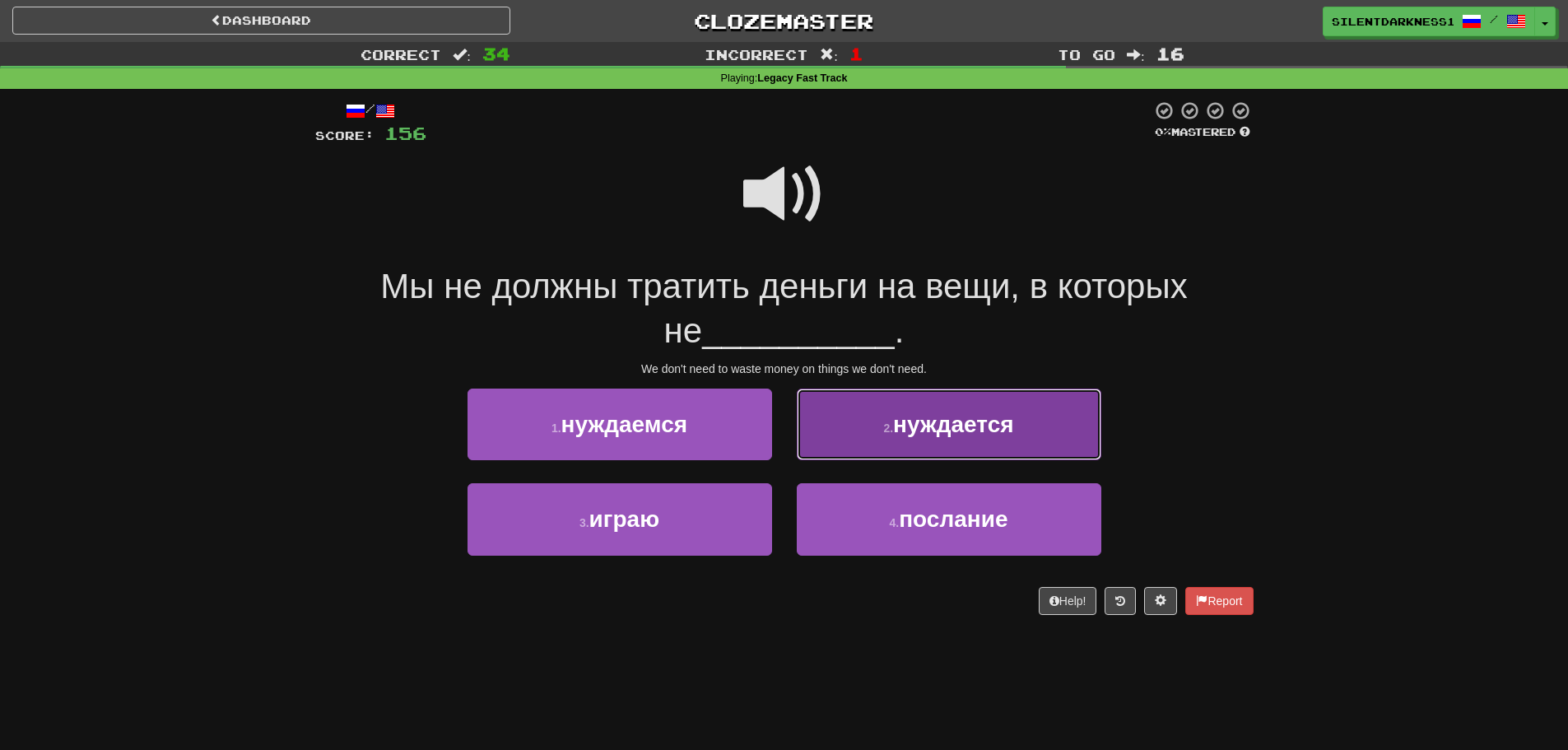
click at [900, 426] on span "нуждается" at bounding box center [953, 425] width 120 height 26
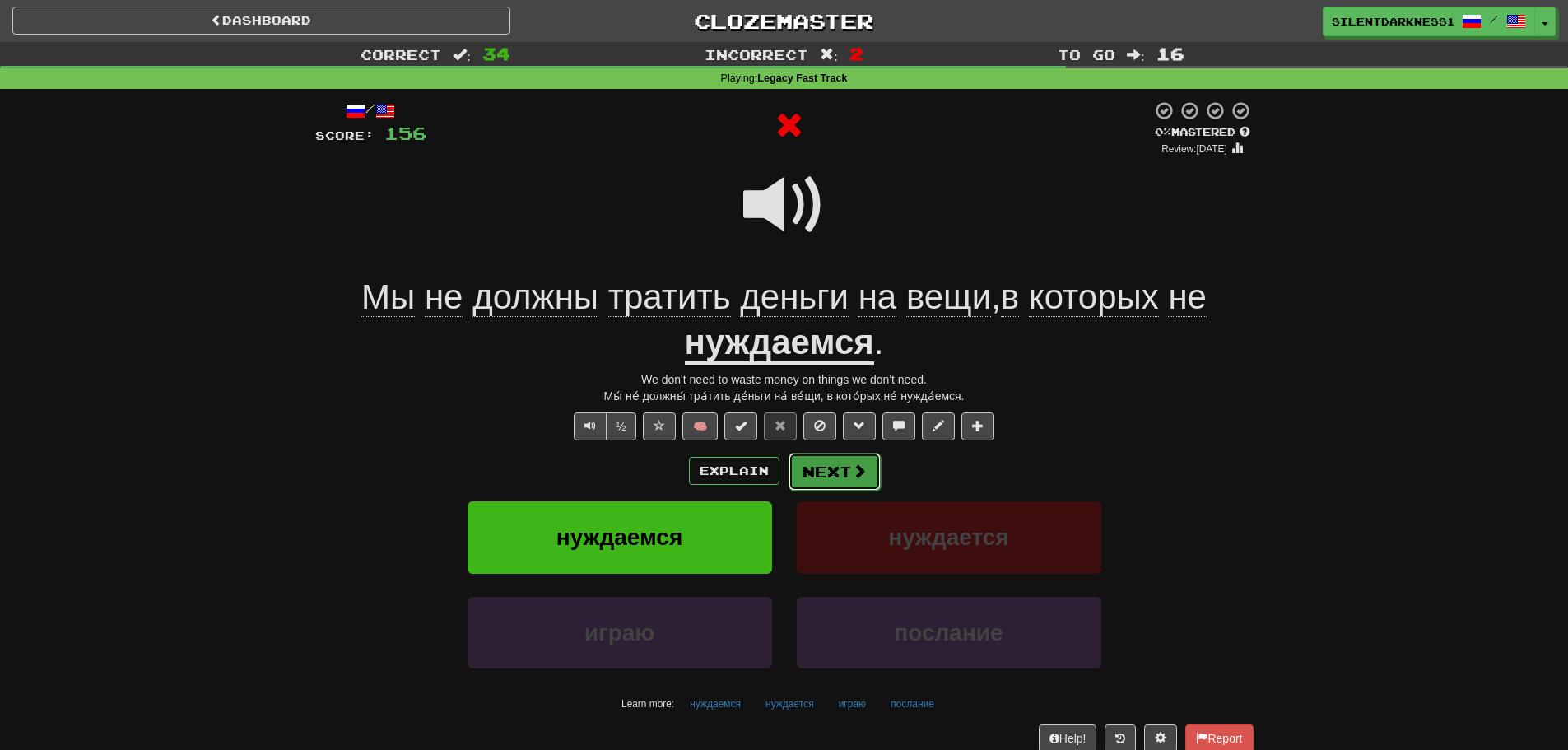
click at [816, 467] on button "Next" at bounding box center [835, 472] width 92 height 37
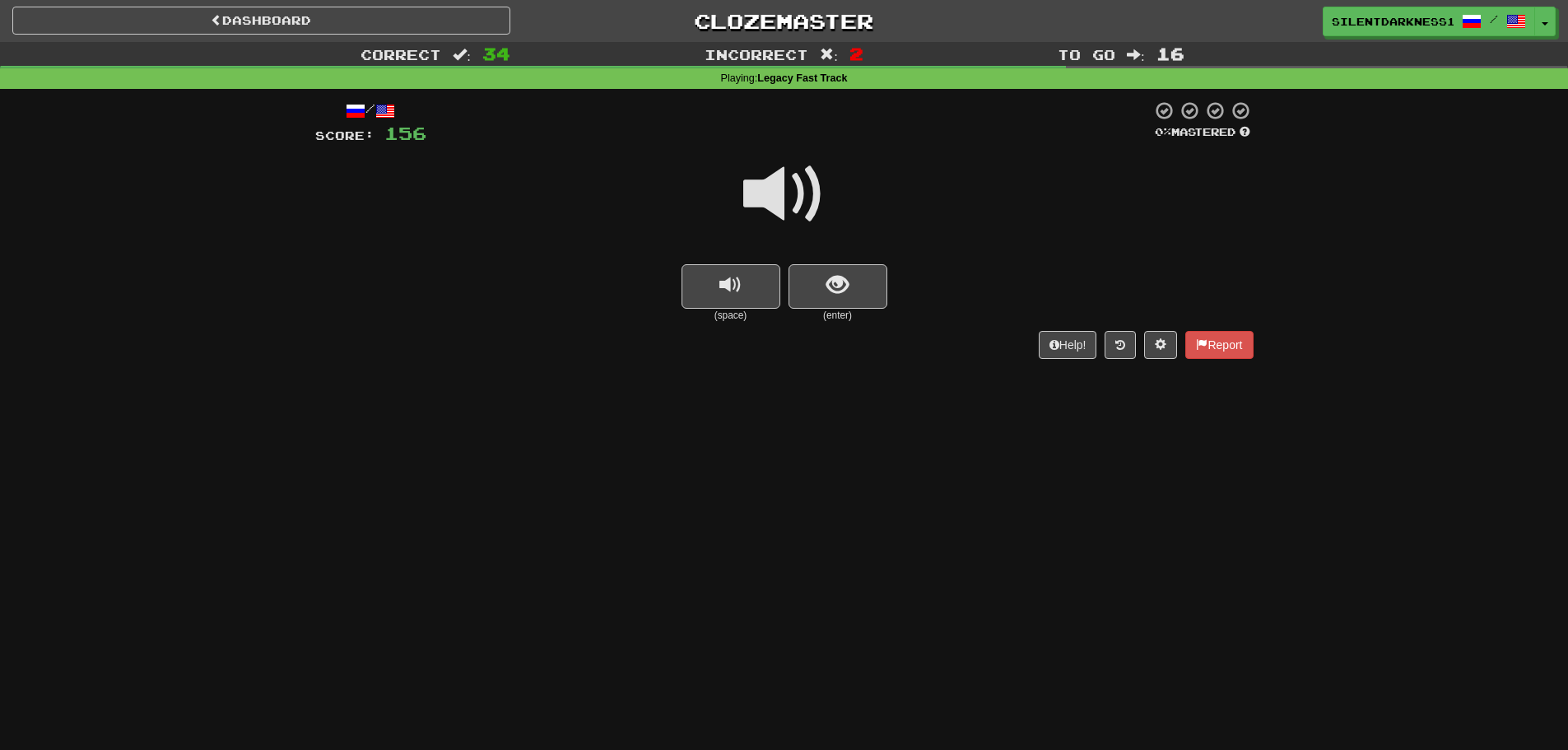
click at [761, 317] on small "(space)" at bounding box center [731, 316] width 99 height 14
click at [764, 292] on button "replay audio" at bounding box center [731, 287] width 99 height 44
click at [832, 281] on span "show sentence" at bounding box center [837, 285] width 22 height 22
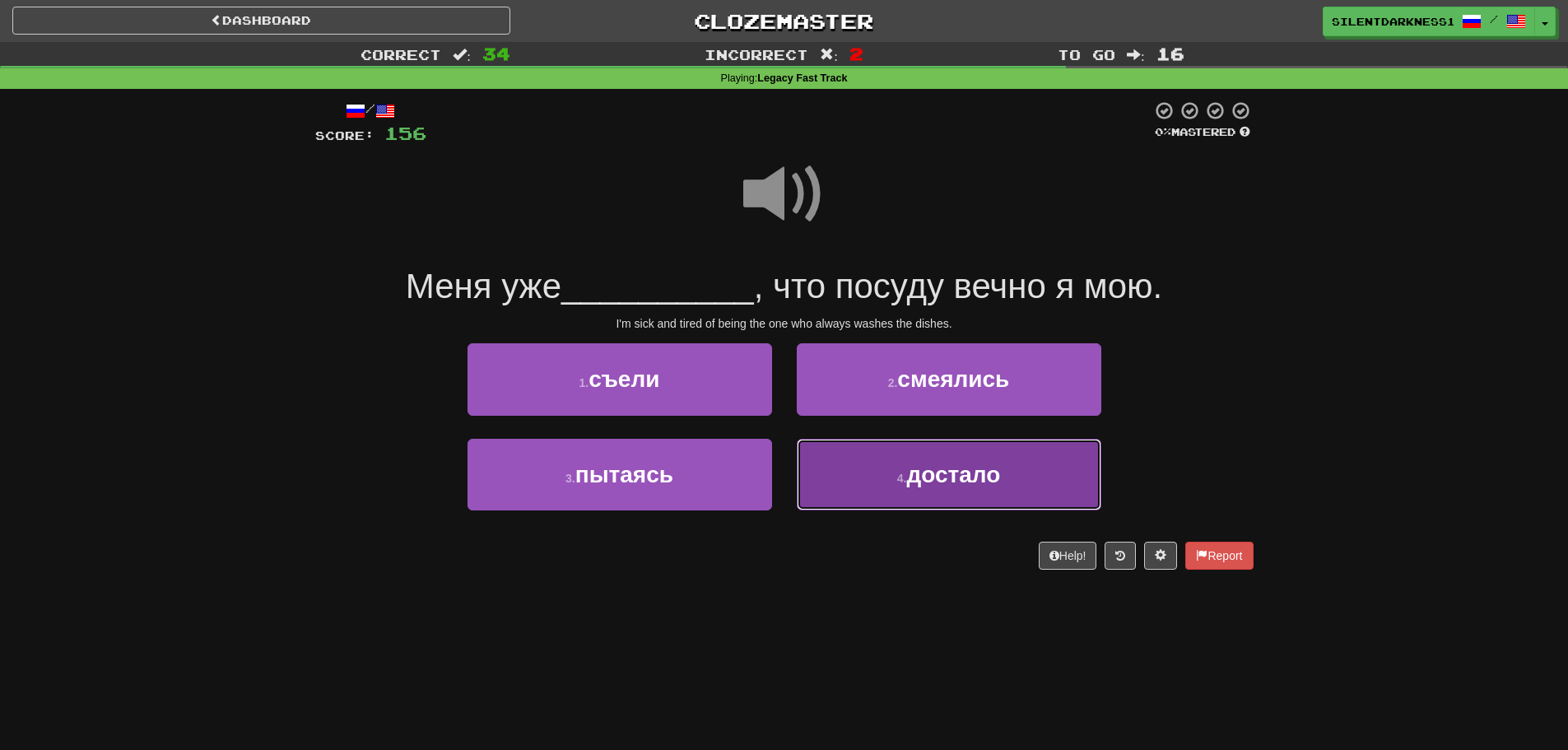
click at [902, 476] on small "4 ." at bounding box center [902, 478] width 10 height 13
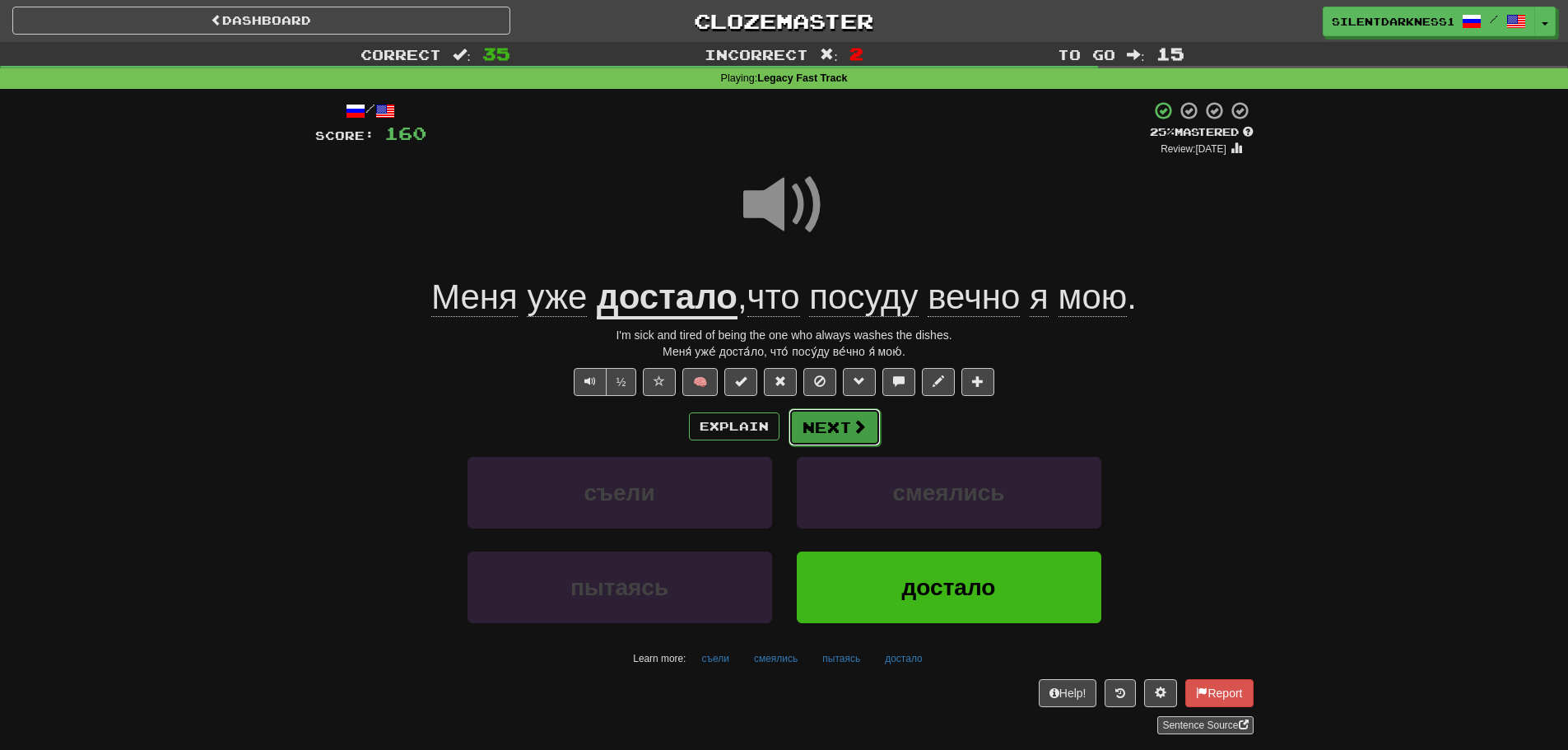
click at [825, 422] on button "Next" at bounding box center [835, 427] width 92 height 37
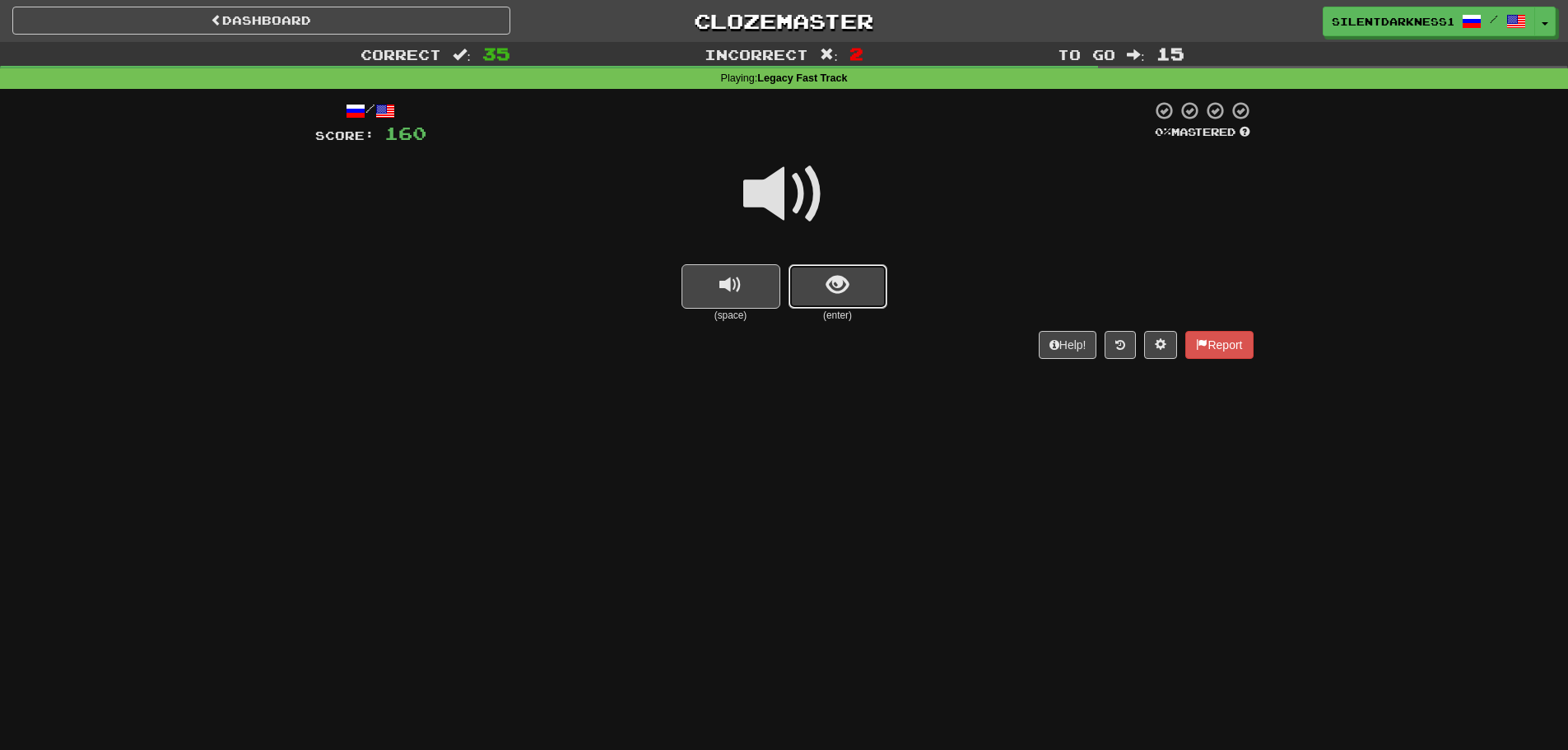
click at [831, 283] on span "show sentence" at bounding box center [837, 285] width 22 height 22
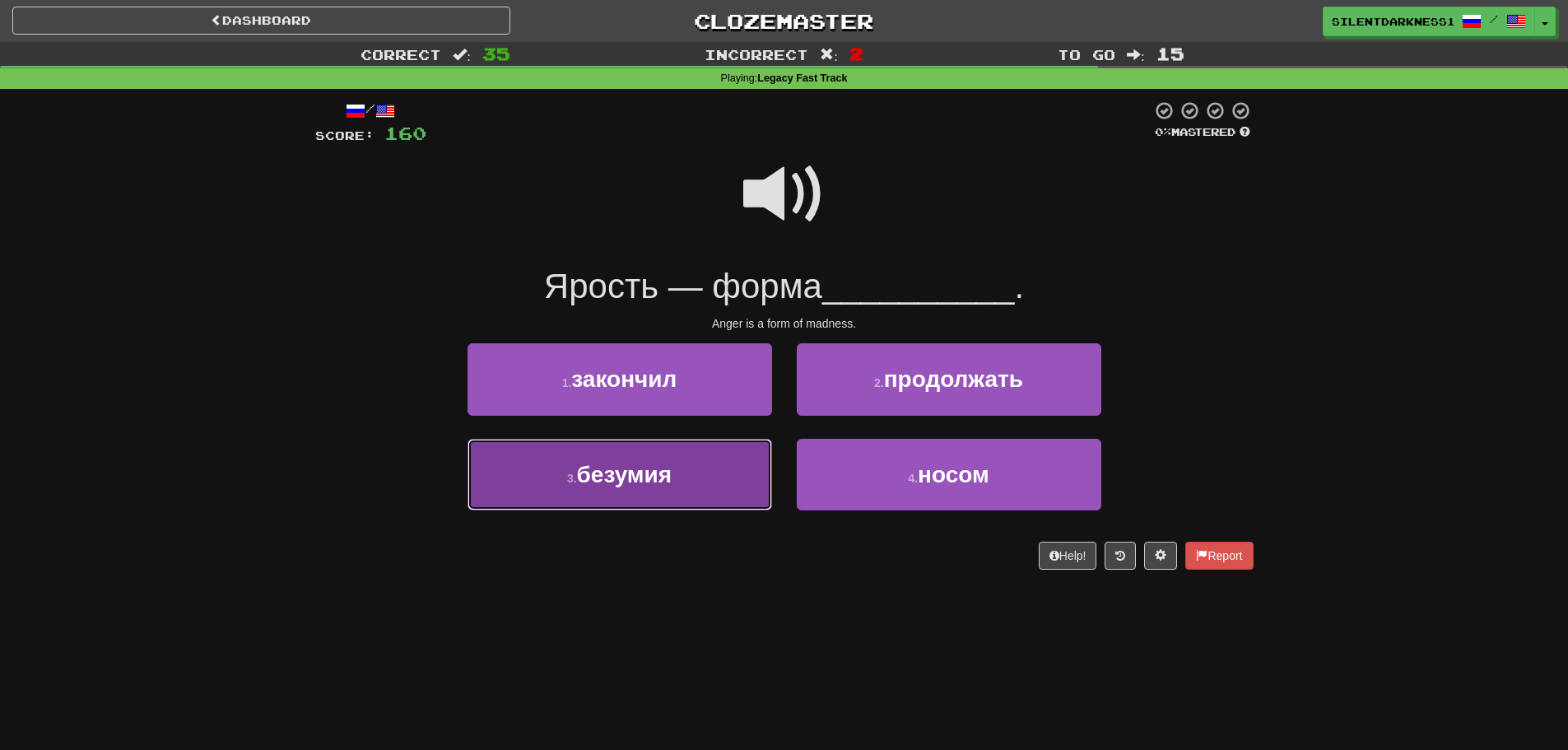
click at [727, 460] on button "3 . безумия" at bounding box center [619, 475] width 305 height 72
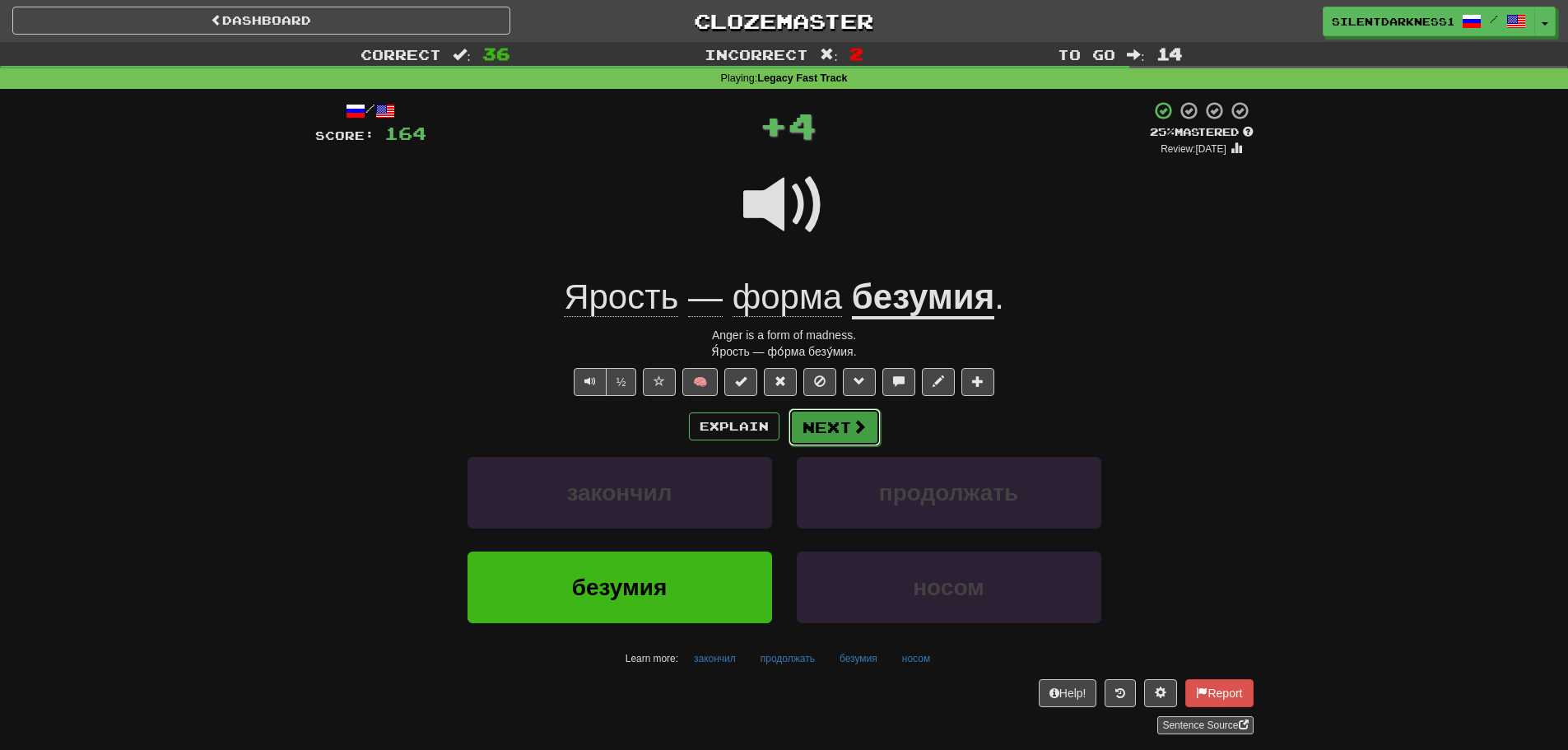
click at [820, 423] on button "Next" at bounding box center [835, 427] width 92 height 37
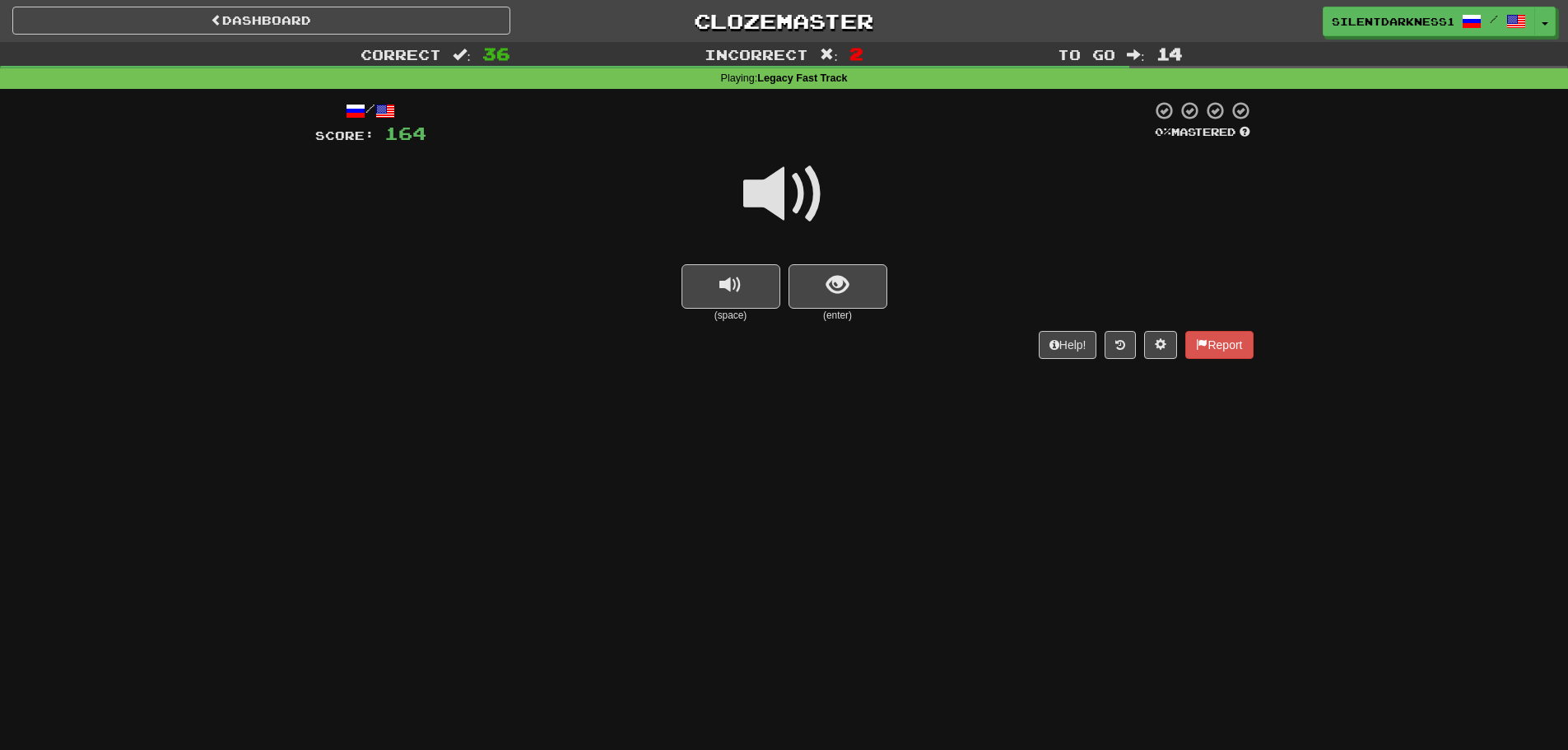
click at [834, 310] on small "(enter)" at bounding box center [838, 316] width 99 height 14
click at [841, 282] on span "show sentence" at bounding box center [837, 285] width 22 height 22
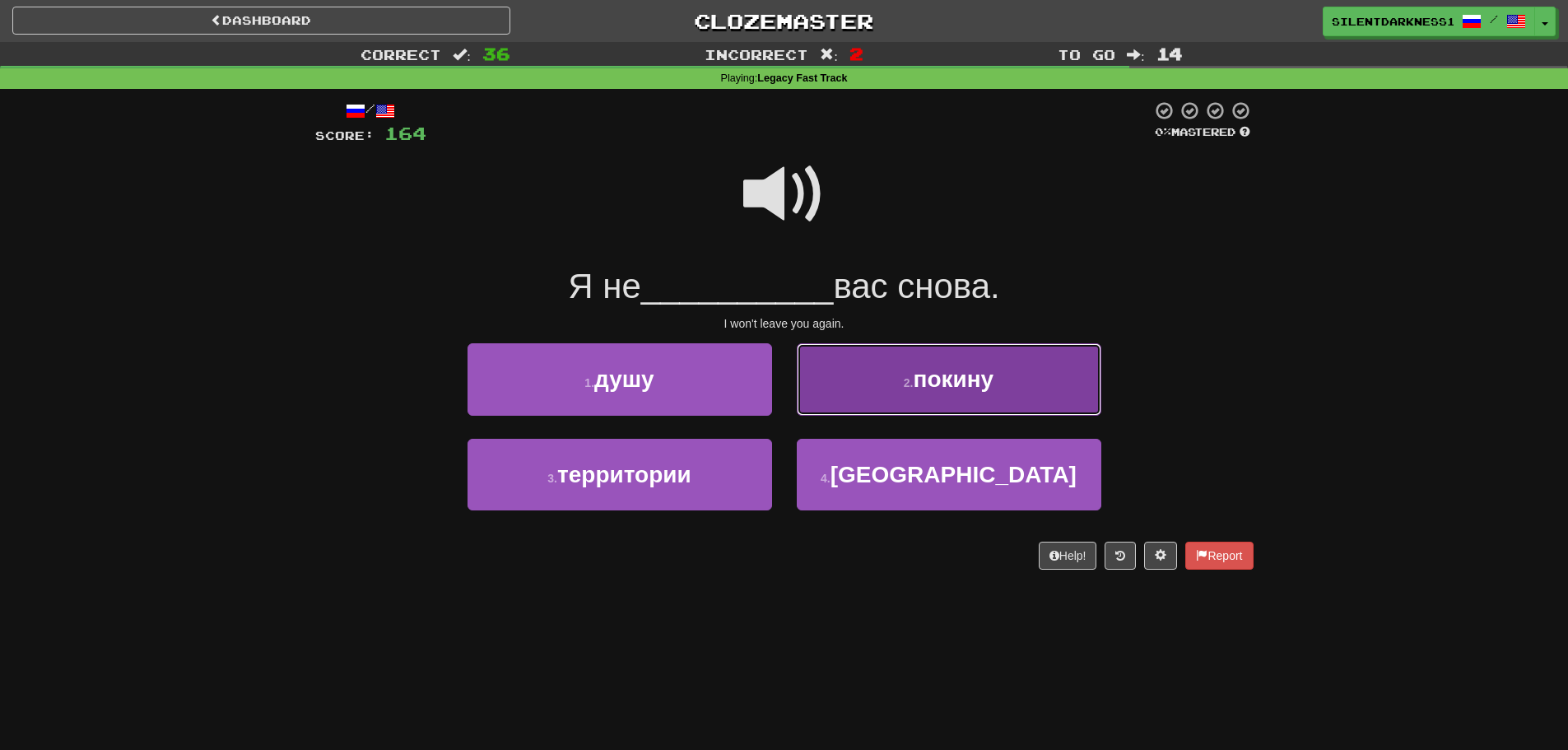
click at [907, 372] on button "2 . покину" at bounding box center [949, 379] width 305 height 72
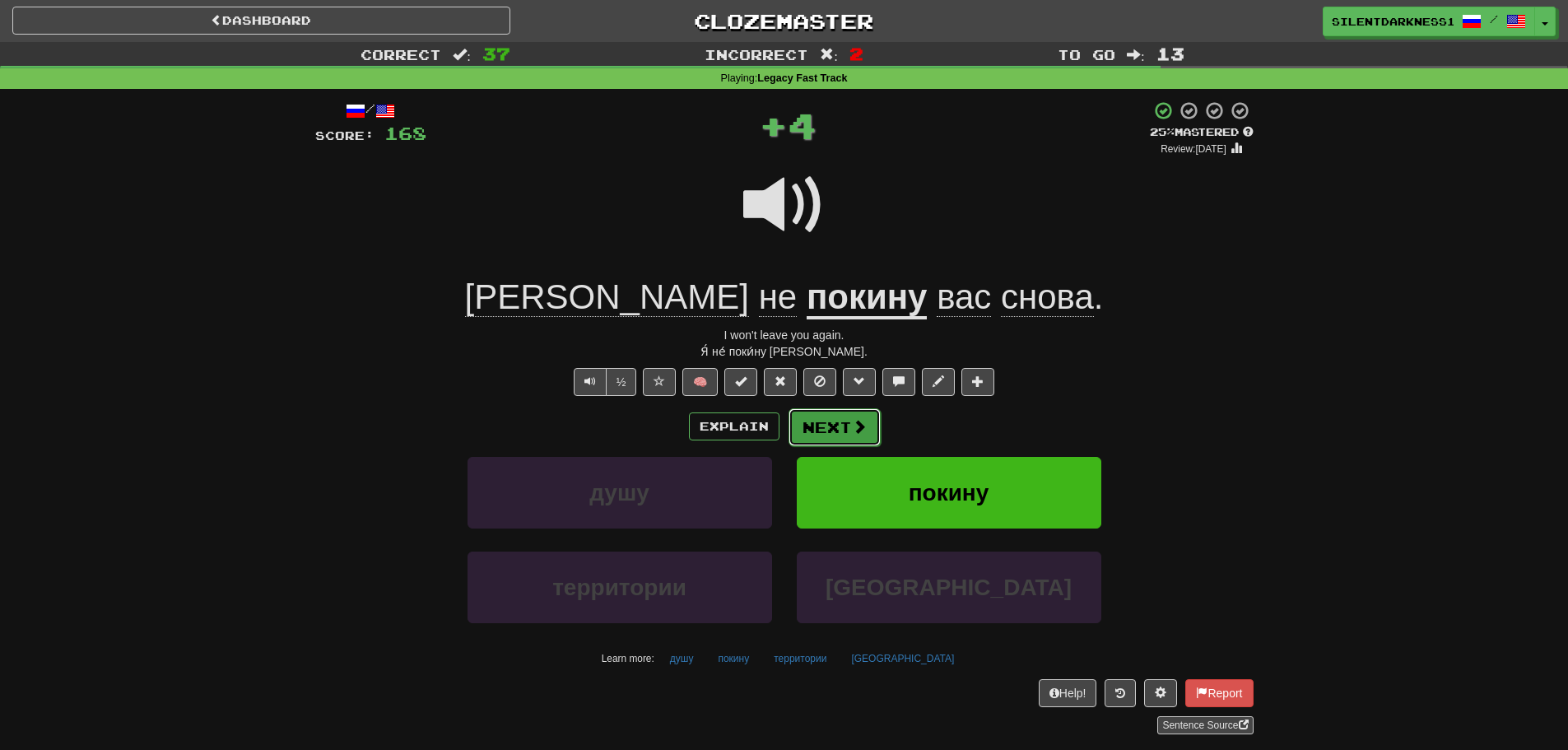
click at [835, 412] on button "Next" at bounding box center [835, 427] width 92 height 37
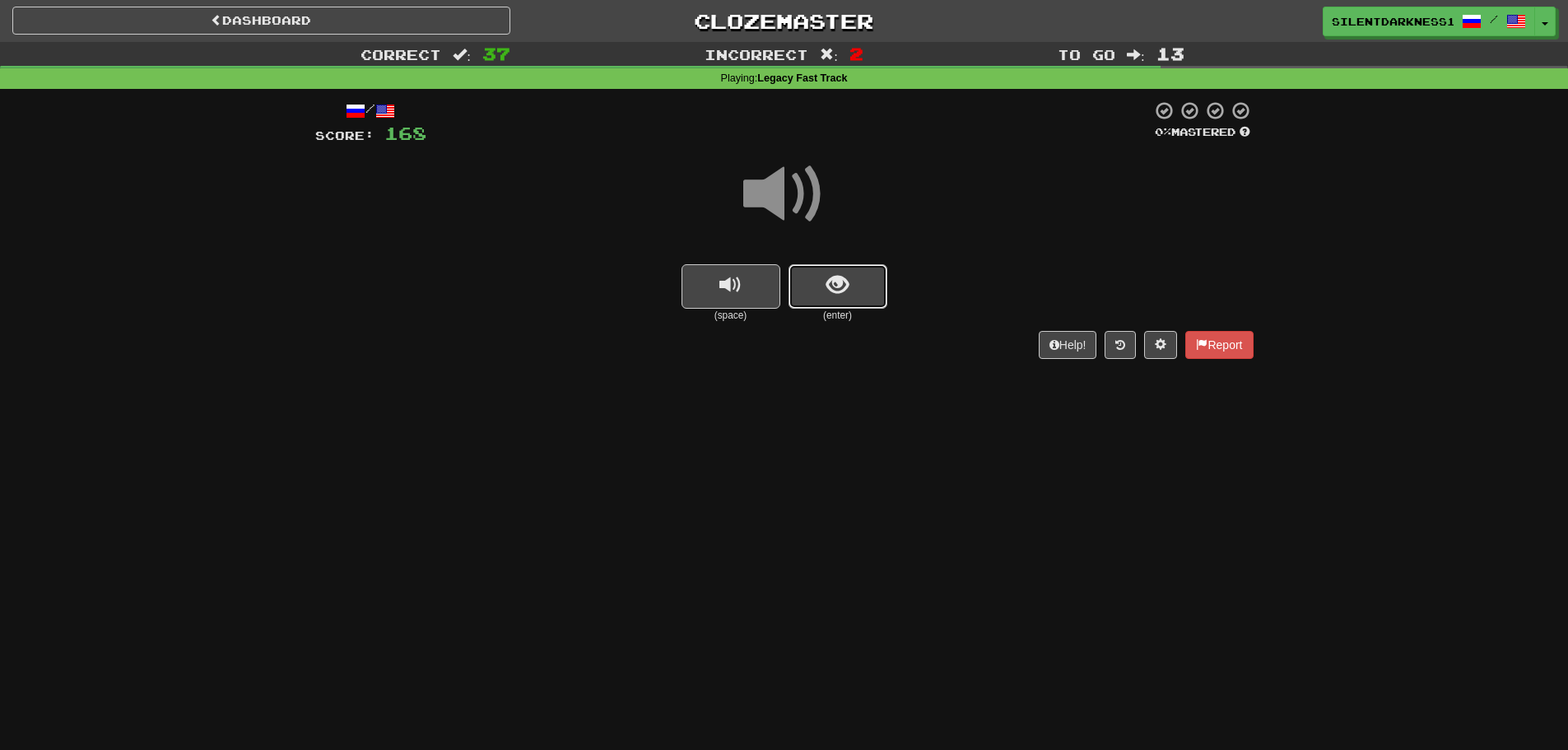
click at [846, 274] on span "show sentence" at bounding box center [837, 285] width 22 height 22
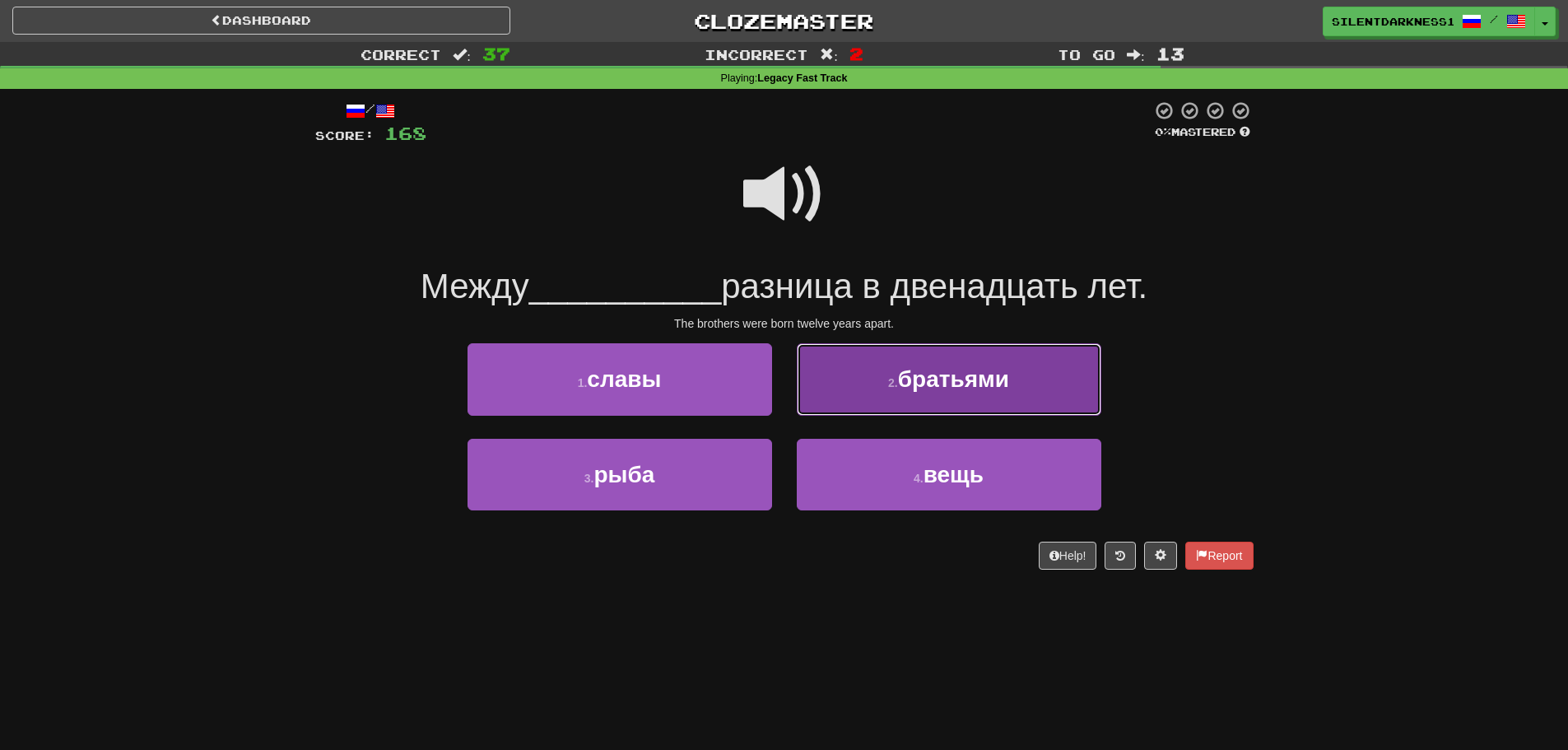
click at [915, 392] on span "братьями" at bounding box center [953, 379] width 111 height 26
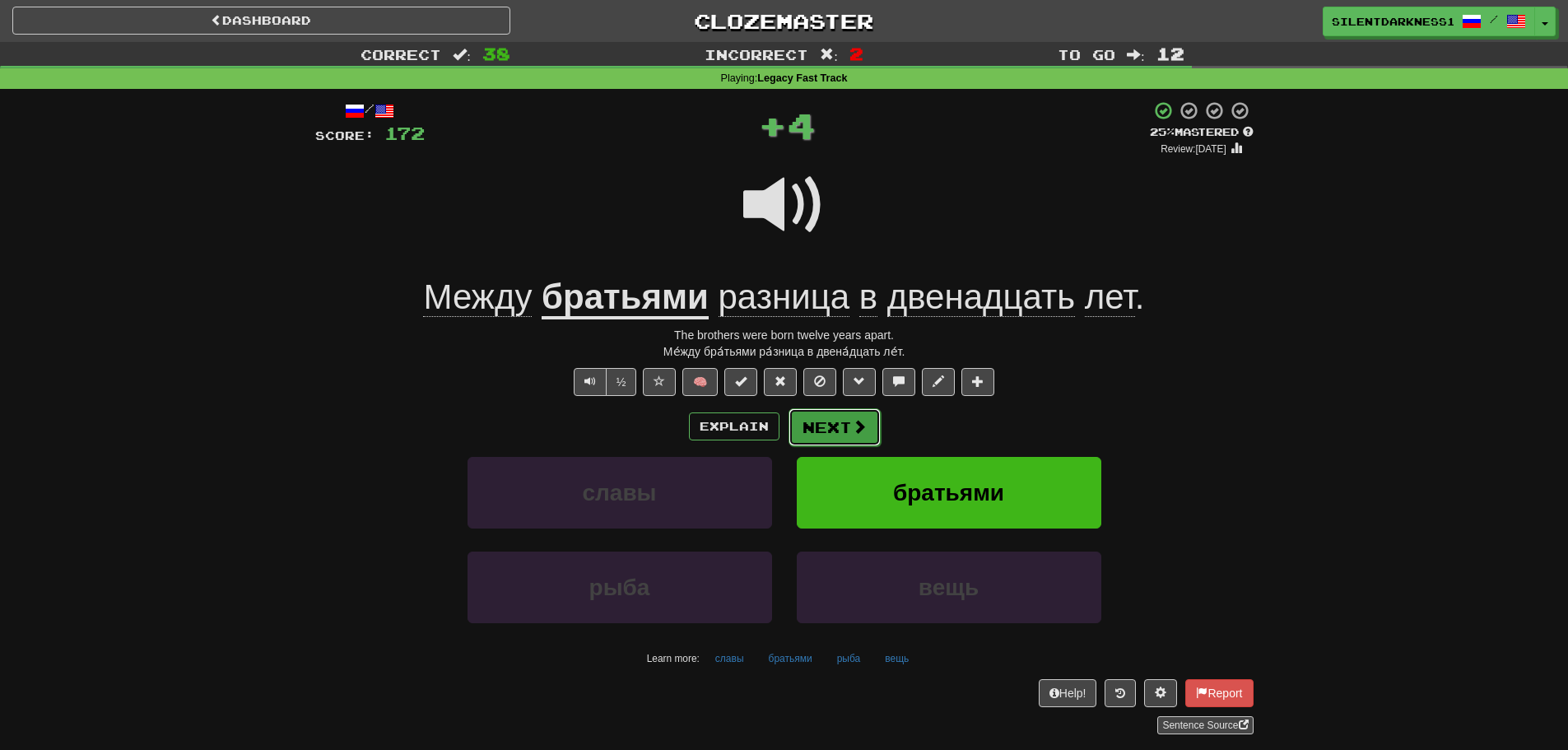
click at [867, 421] on button "Next" at bounding box center [835, 427] width 92 height 37
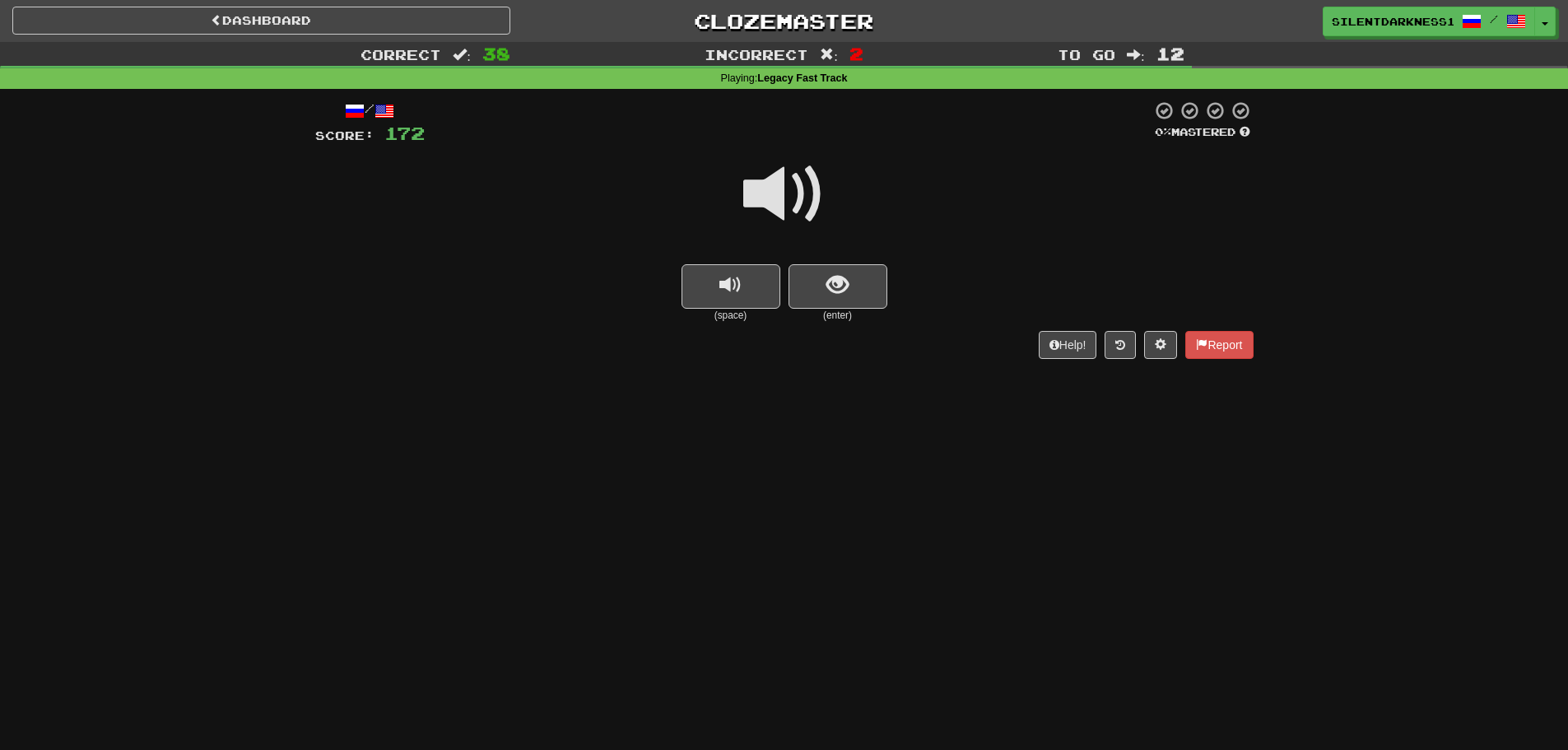
click at [888, 335] on div "Help! Report" at bounding box center [784, 345] width 938 height 28
click at [841, 278] on span "show sentence" at bounding box center [837, 285] width 22 height 22
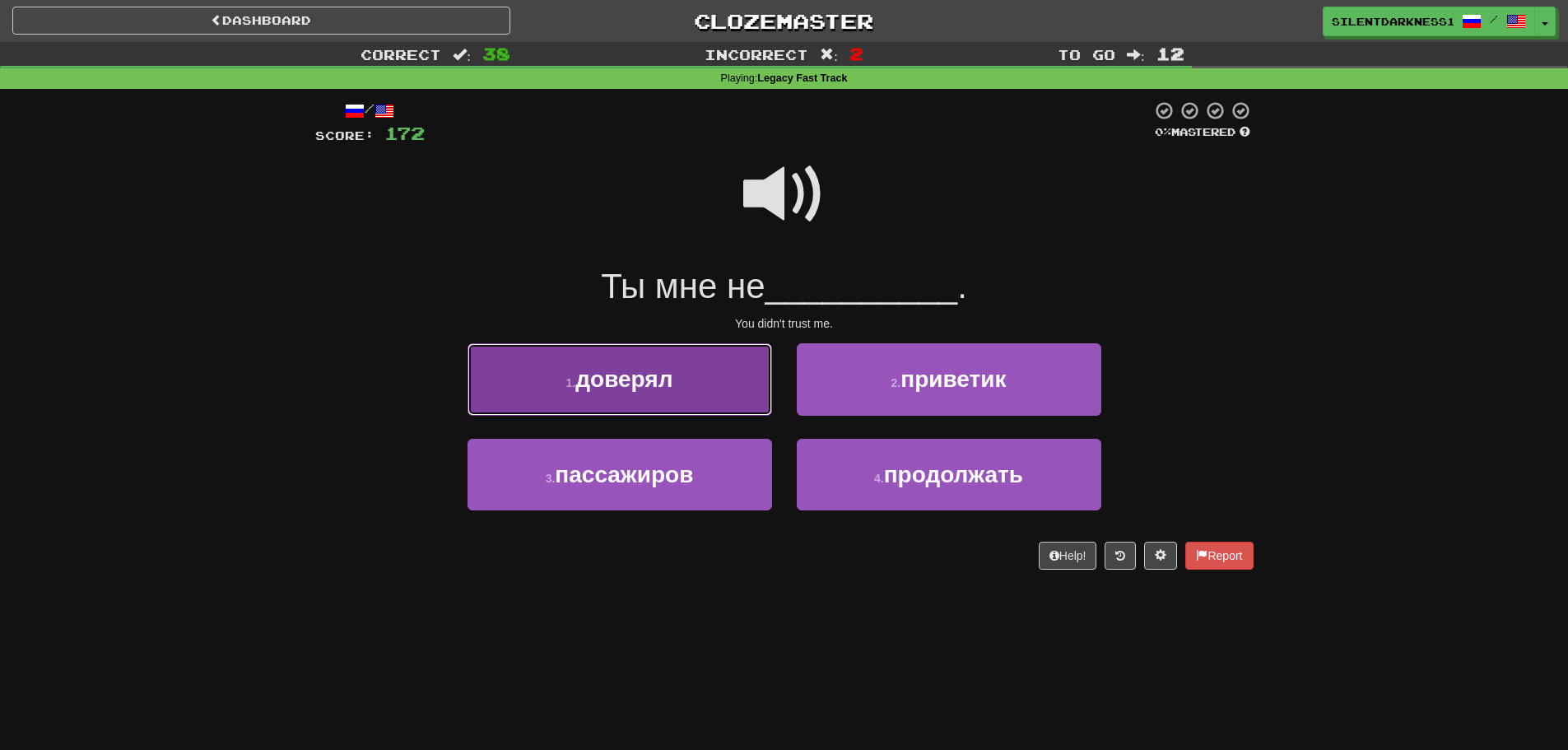
click at [725, 398] on button "1 . доверял" at bounding box center [619, 379] width 305 height 72
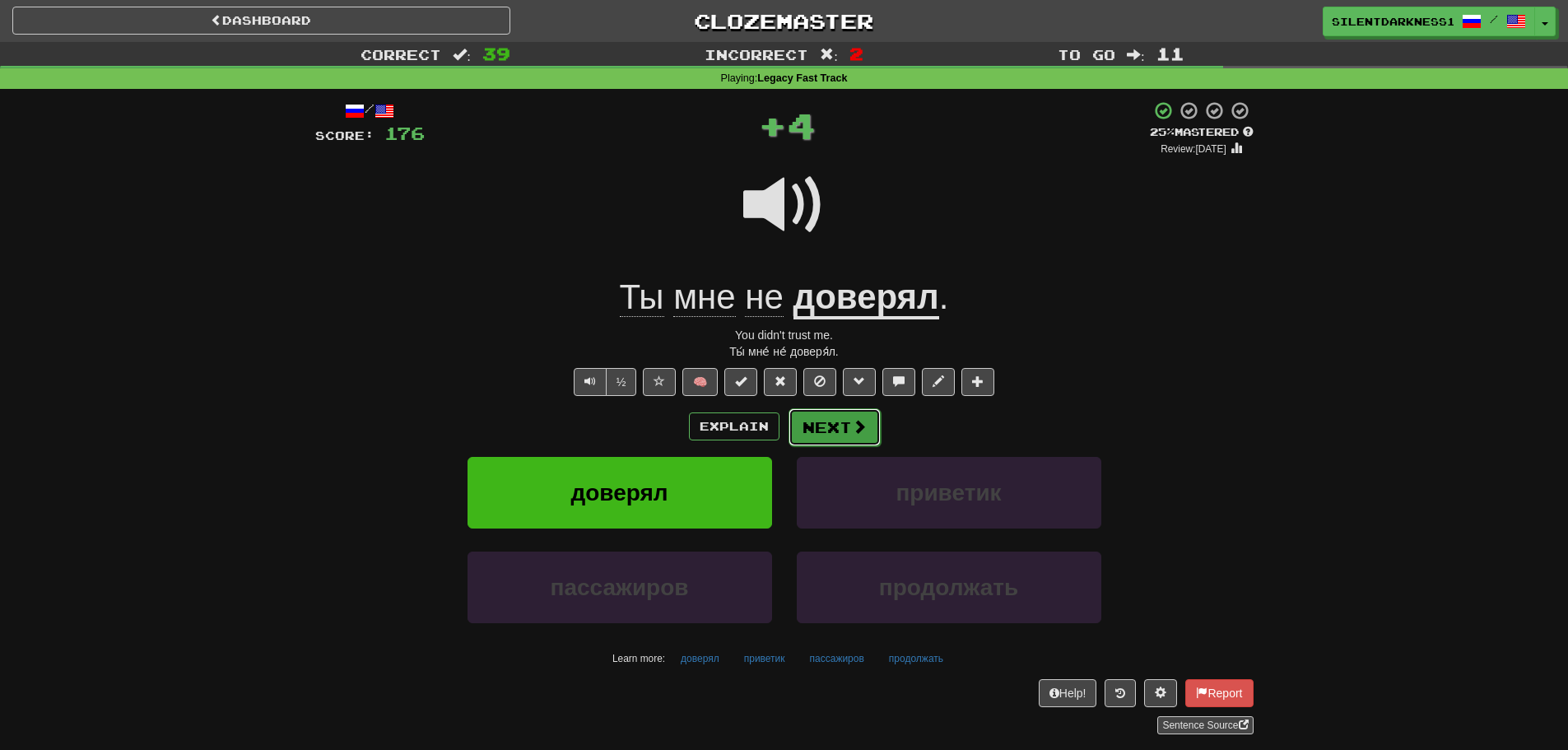
click at [838, 434] on button "Next" at bounding box center [835, 427] width 92 height 37
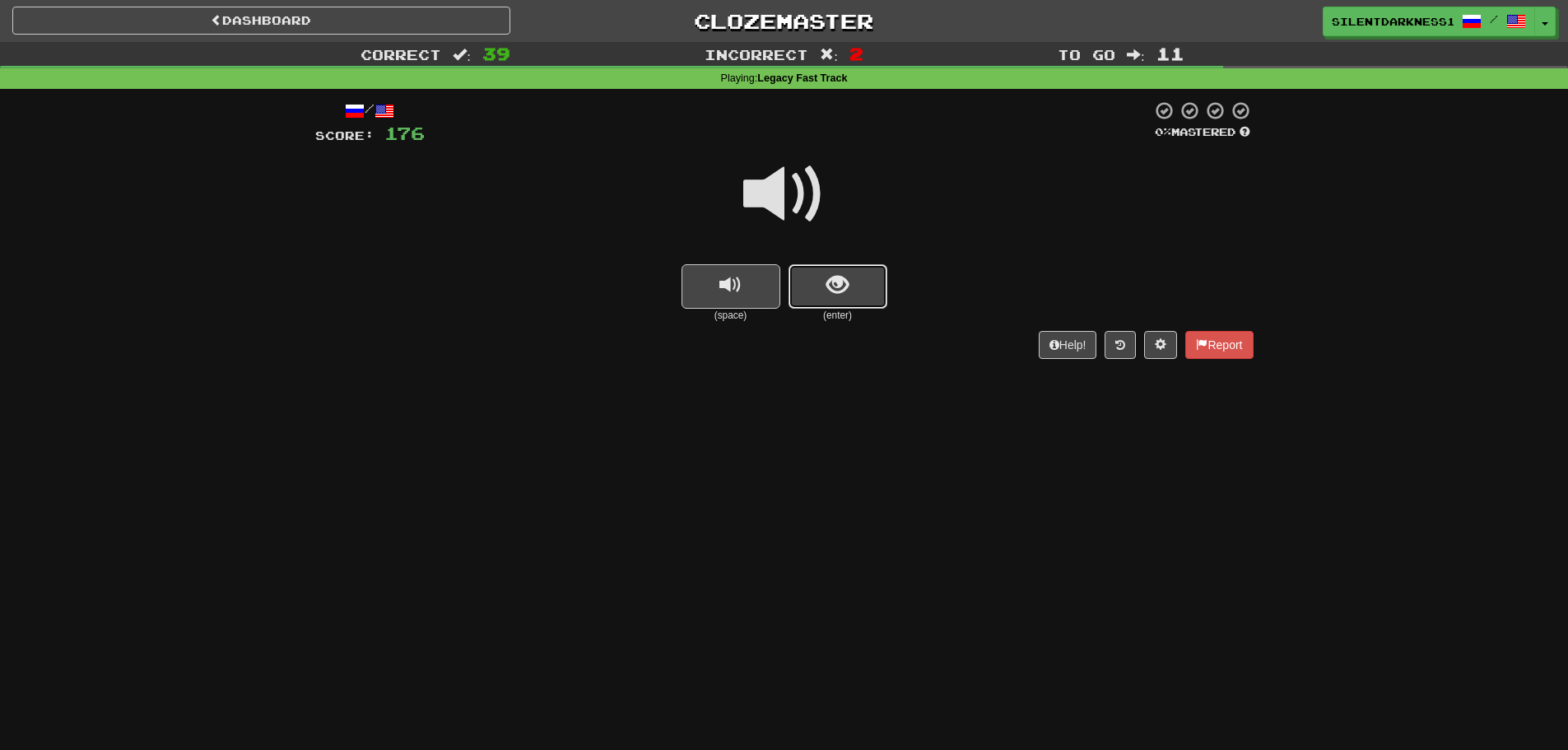
click at [868, 300] on button "show sentence" at bounding box center [838, 287] width 99 height 44
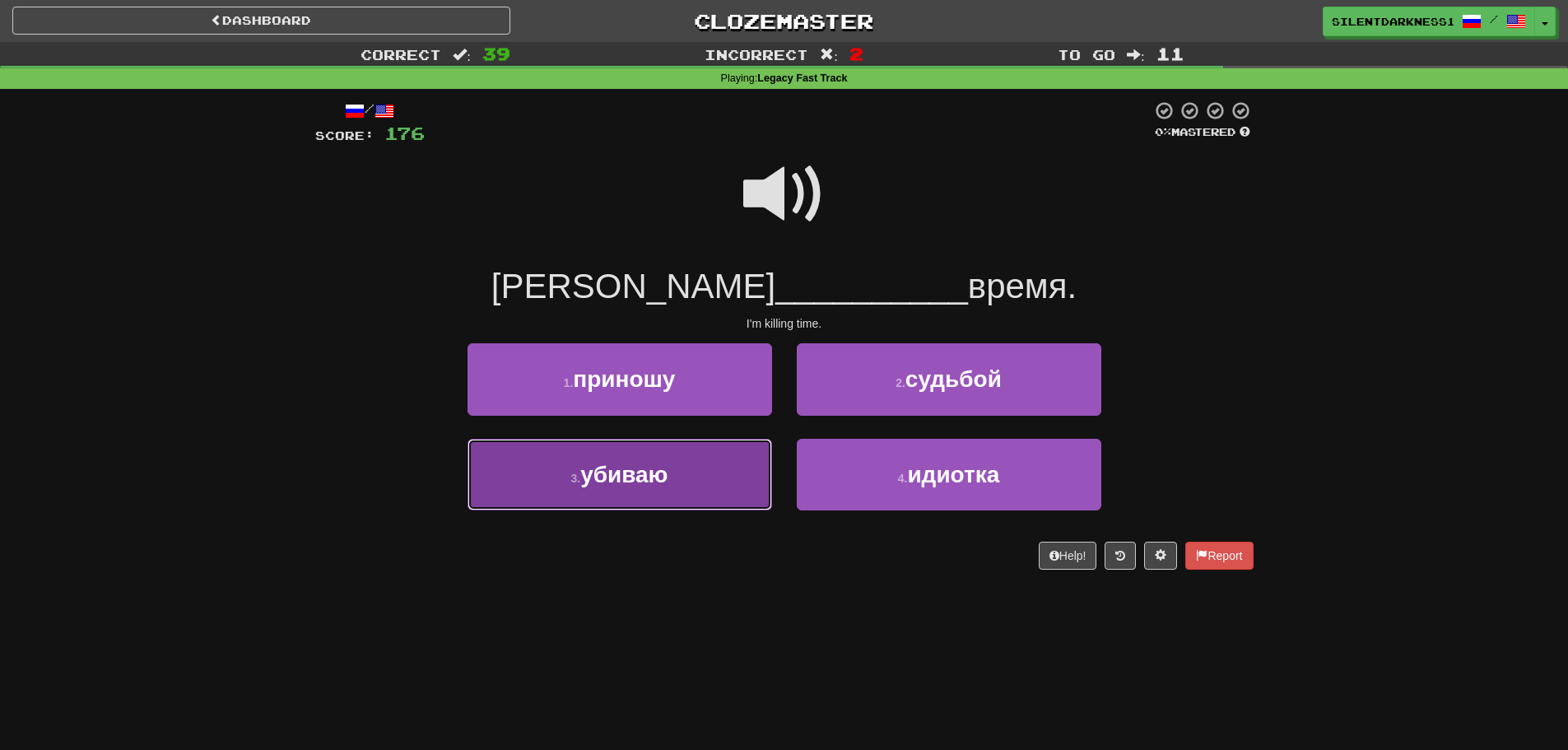
click at [722, 481] on button "3 . убиваю" at bounding box center [619, 475] width 305 height 72
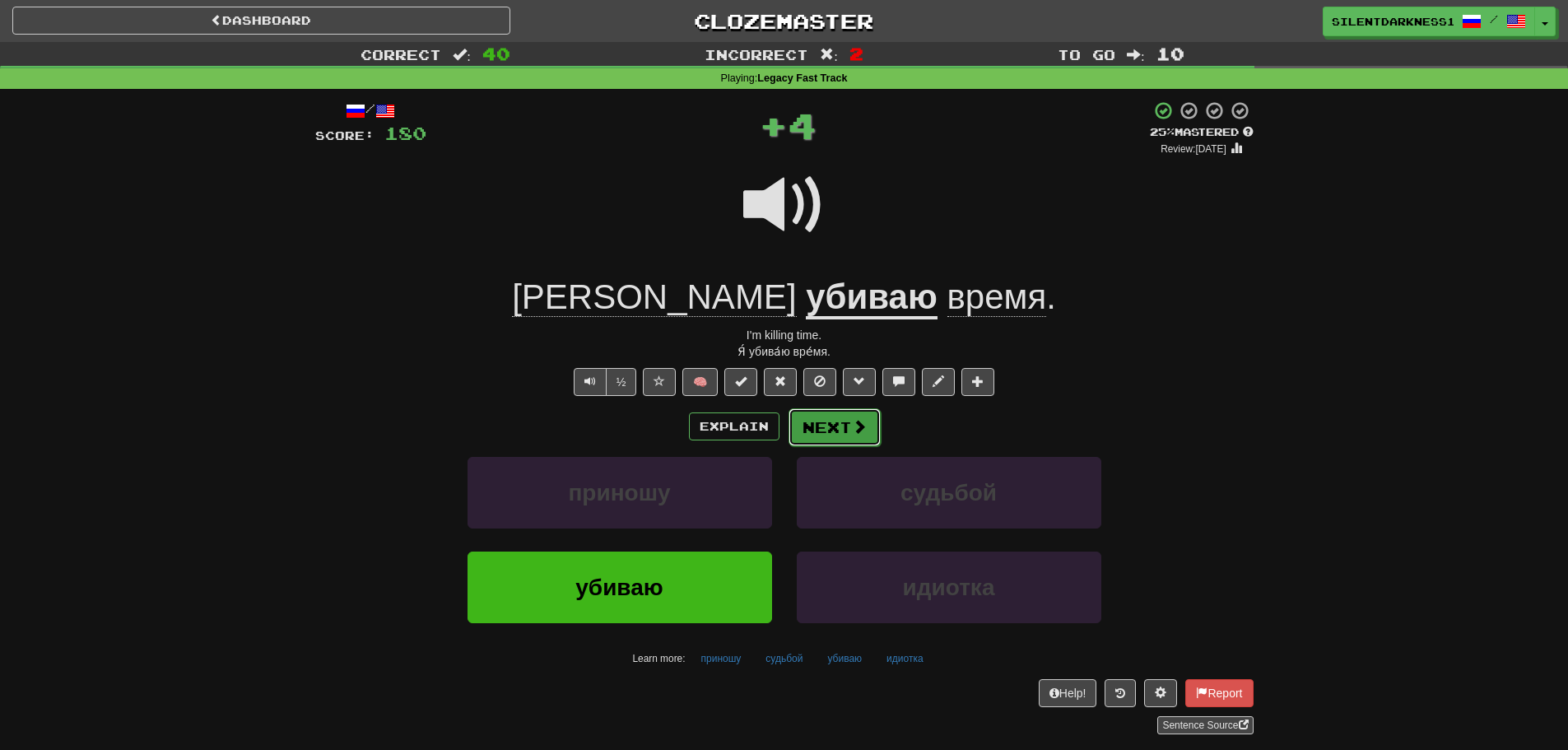
click at [822, 434] on button "Next" at bounding box center [835, 427] width 92 height 37
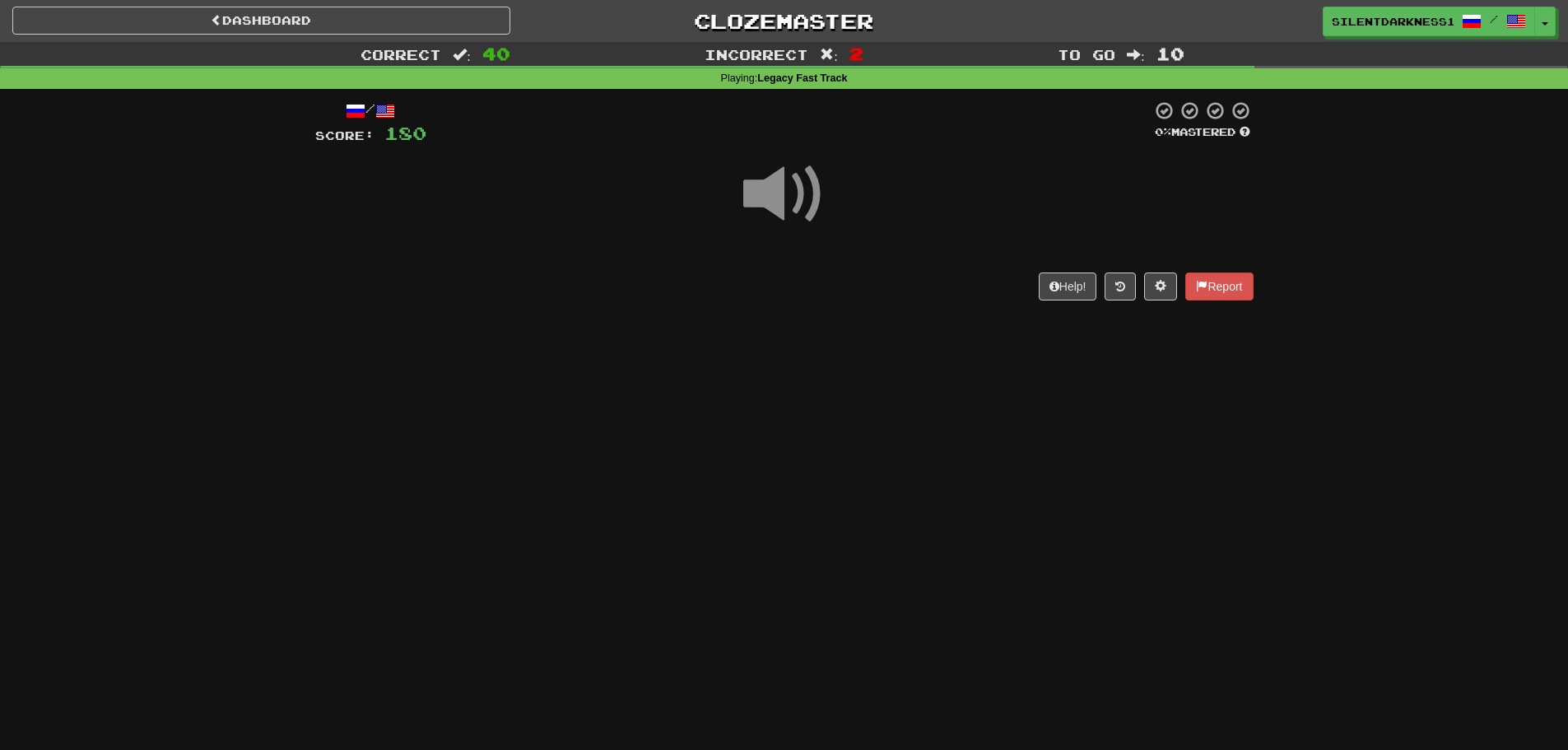
click at [755, 236] on span at bounding box center [784, 194] width 83 height 83
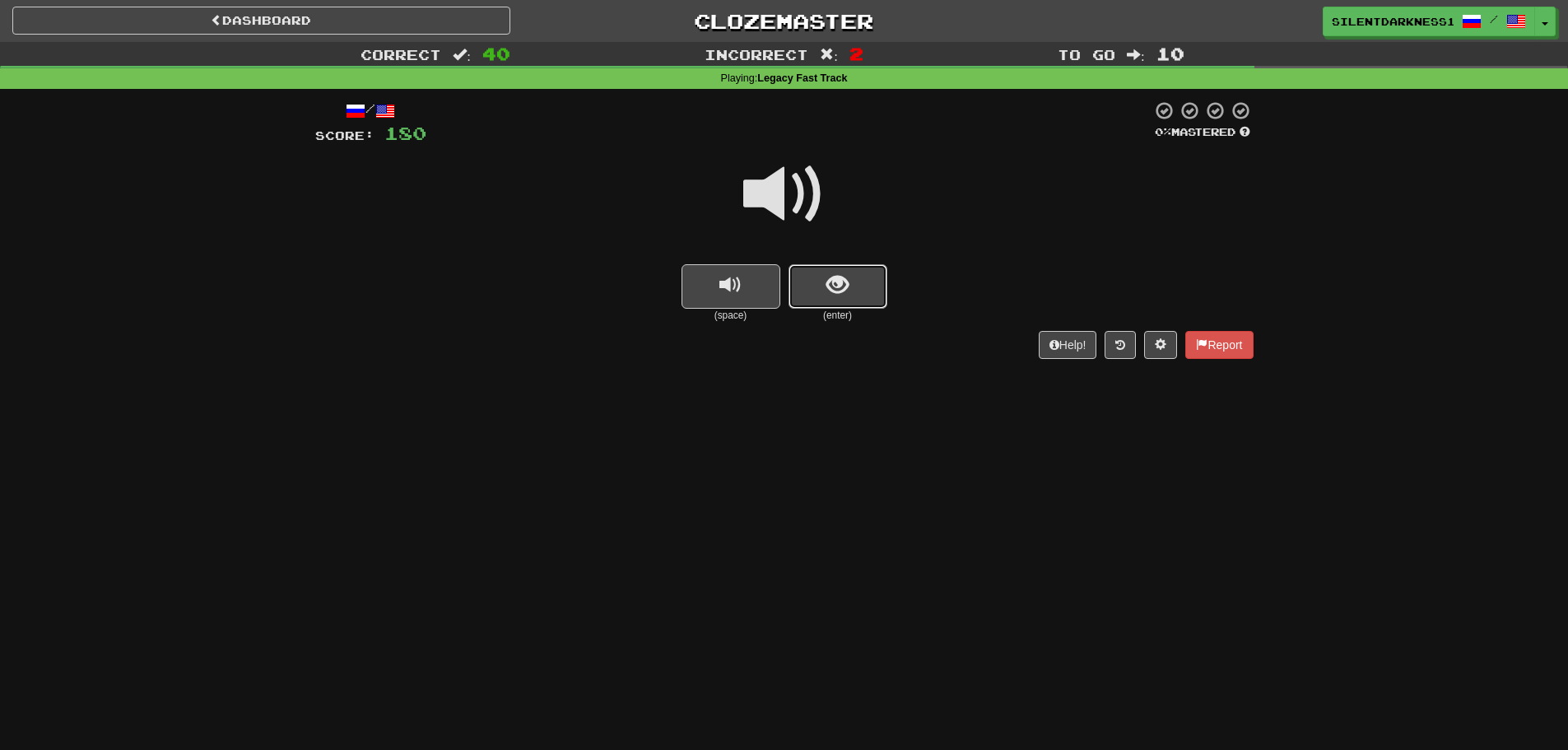
click at [832, 265] on button "show sentence" at bounding box center [838, 287] width 99 height 44
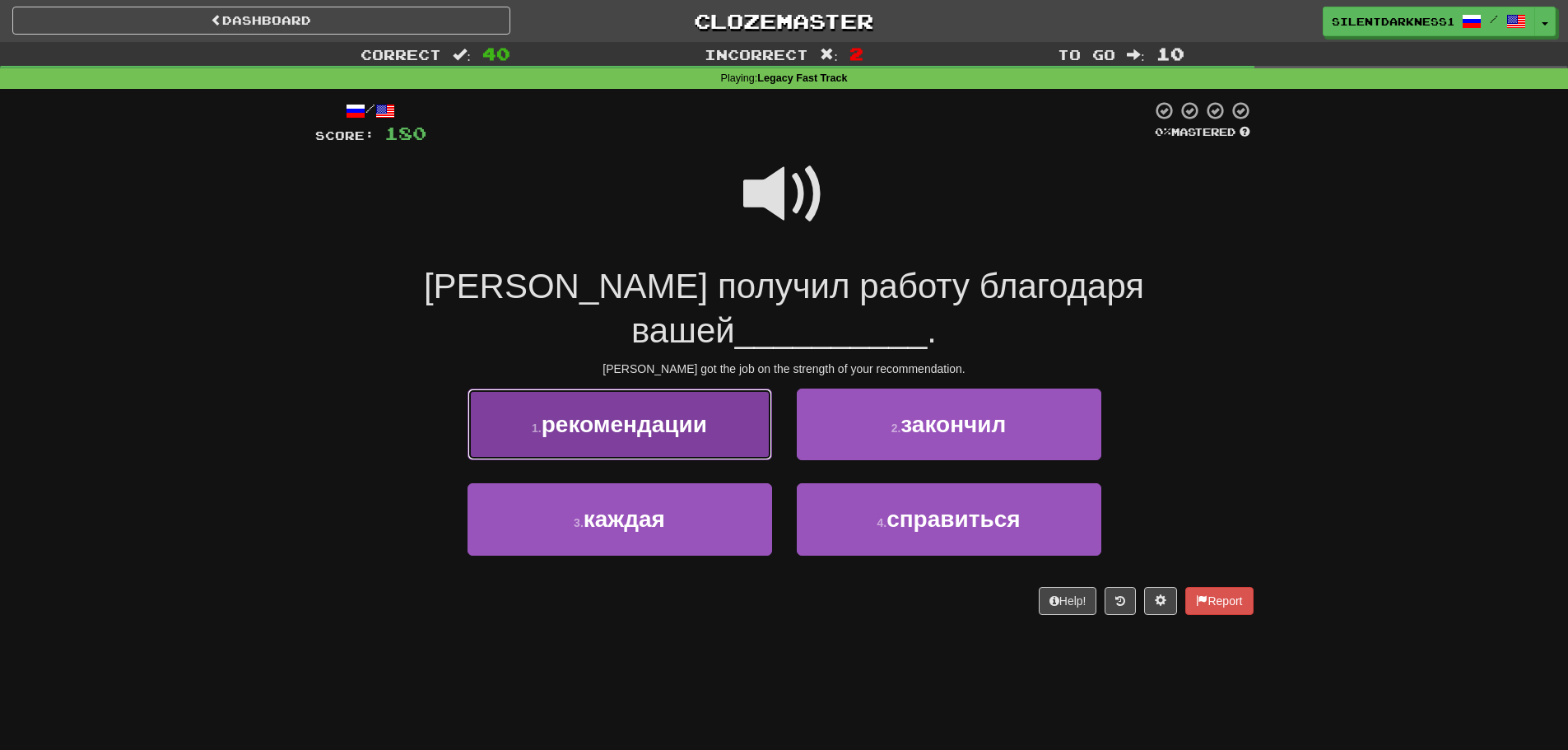
click at [733, 404] on button "1 . рекомендации" at bounding box center [619, 425] width 305 height 72
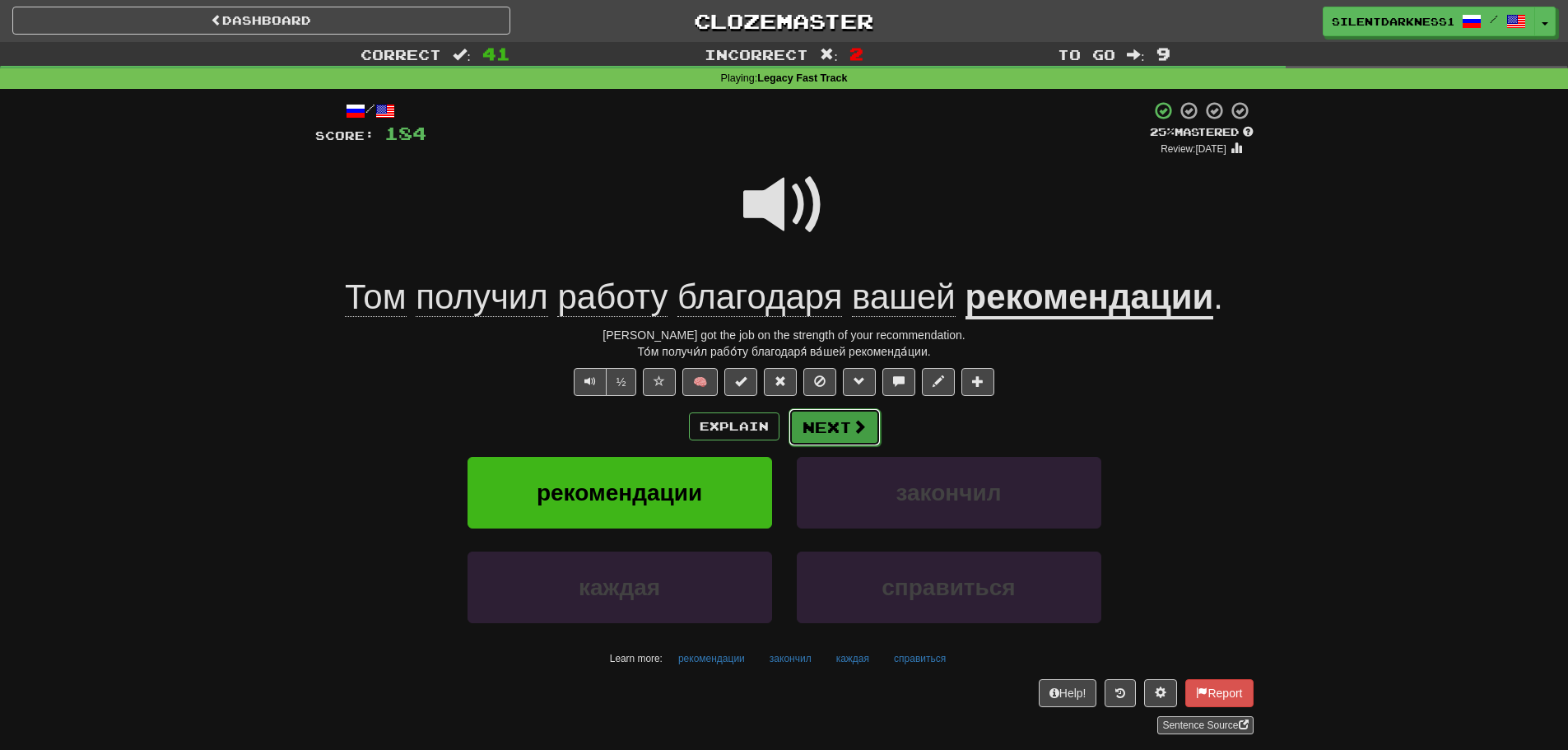
click at [852, 419] on span at bounding box center [858, 426] width 14 height 14
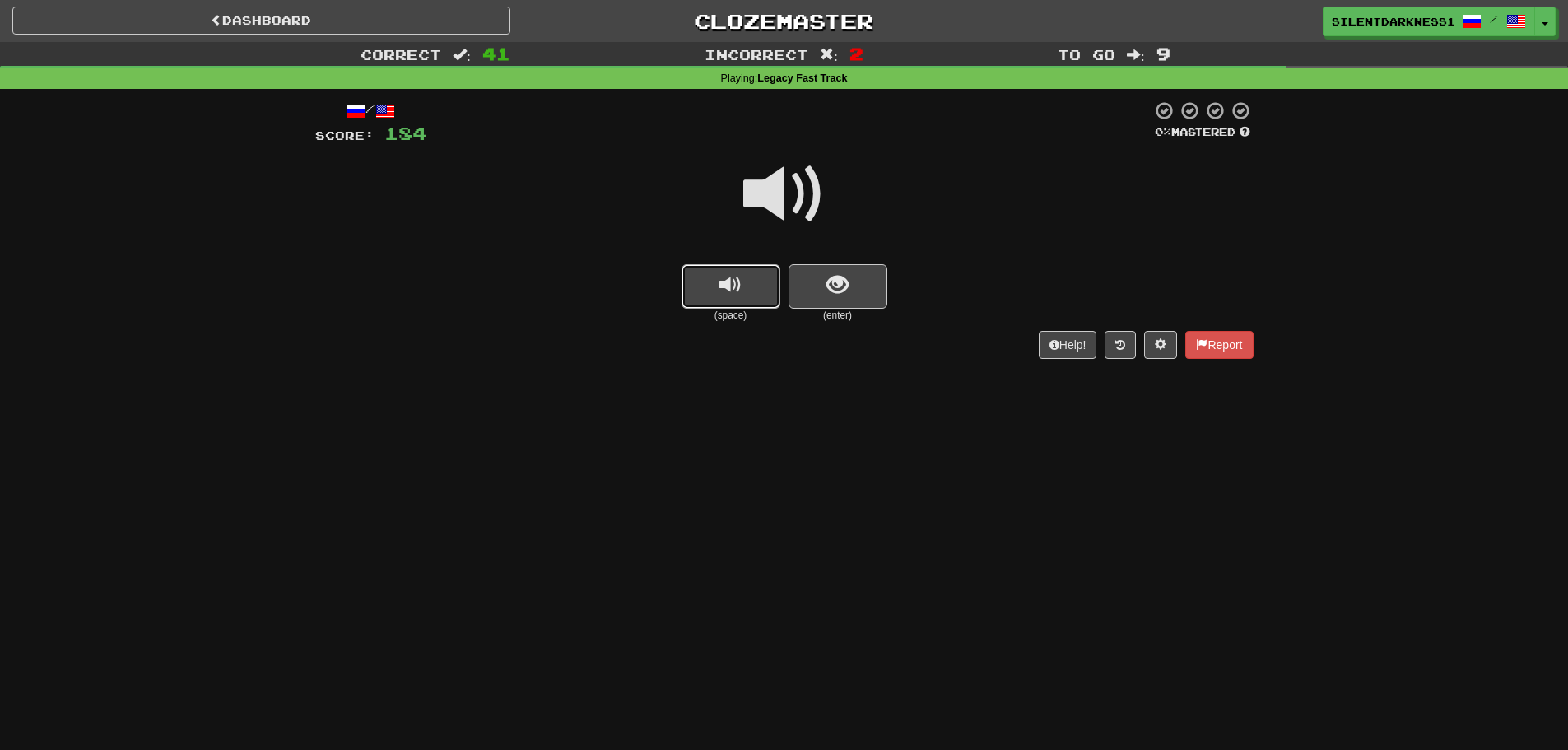
click at [754, 278] on button "replay audio" at bounding box center [731, 287] width 99 height 44
click at [841, 283] on span "show sentence" at bounding box center [837, 285] width 22 height 22
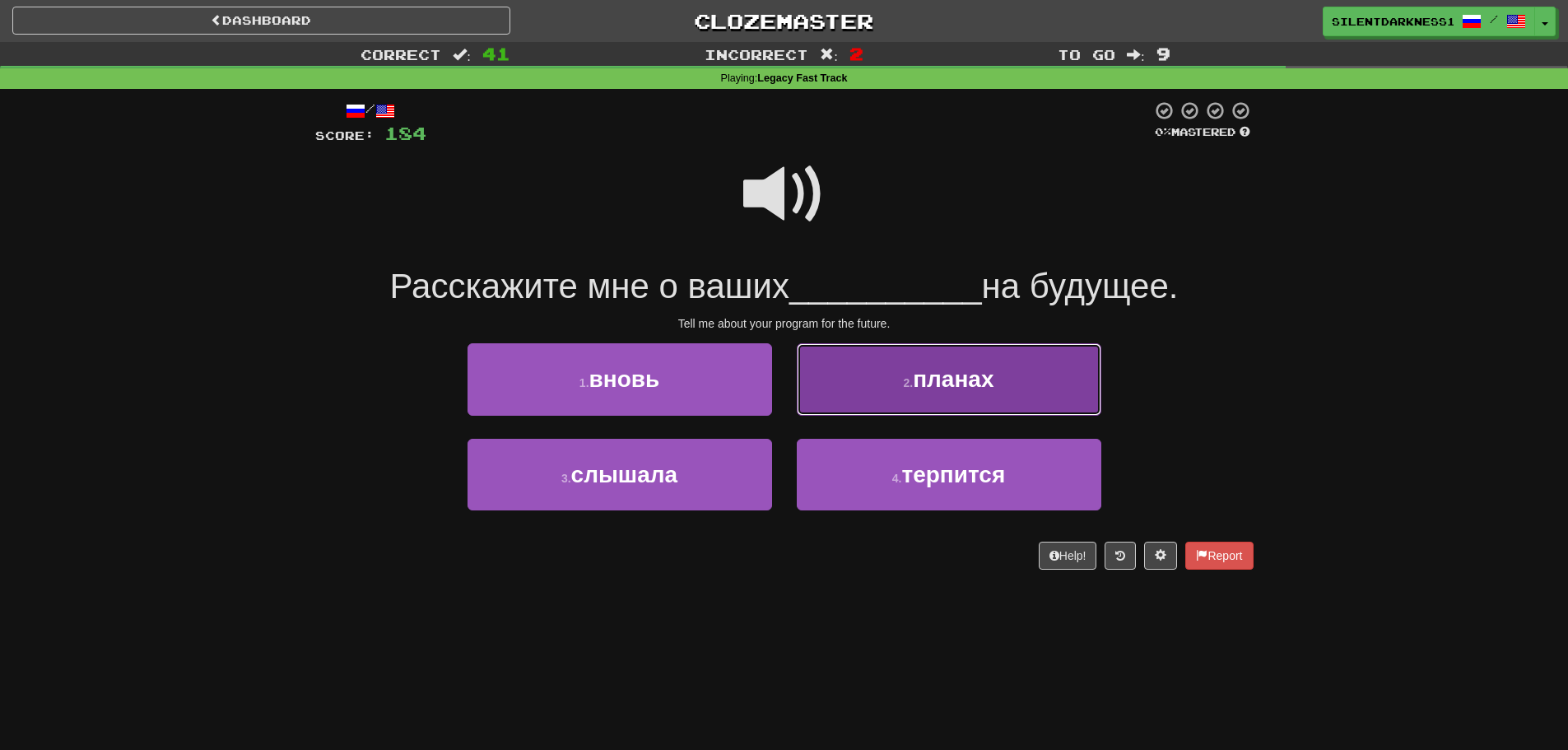
click at [864, 390] on button "2 . планах" at bounding box center [949, 379] width 305 height 72
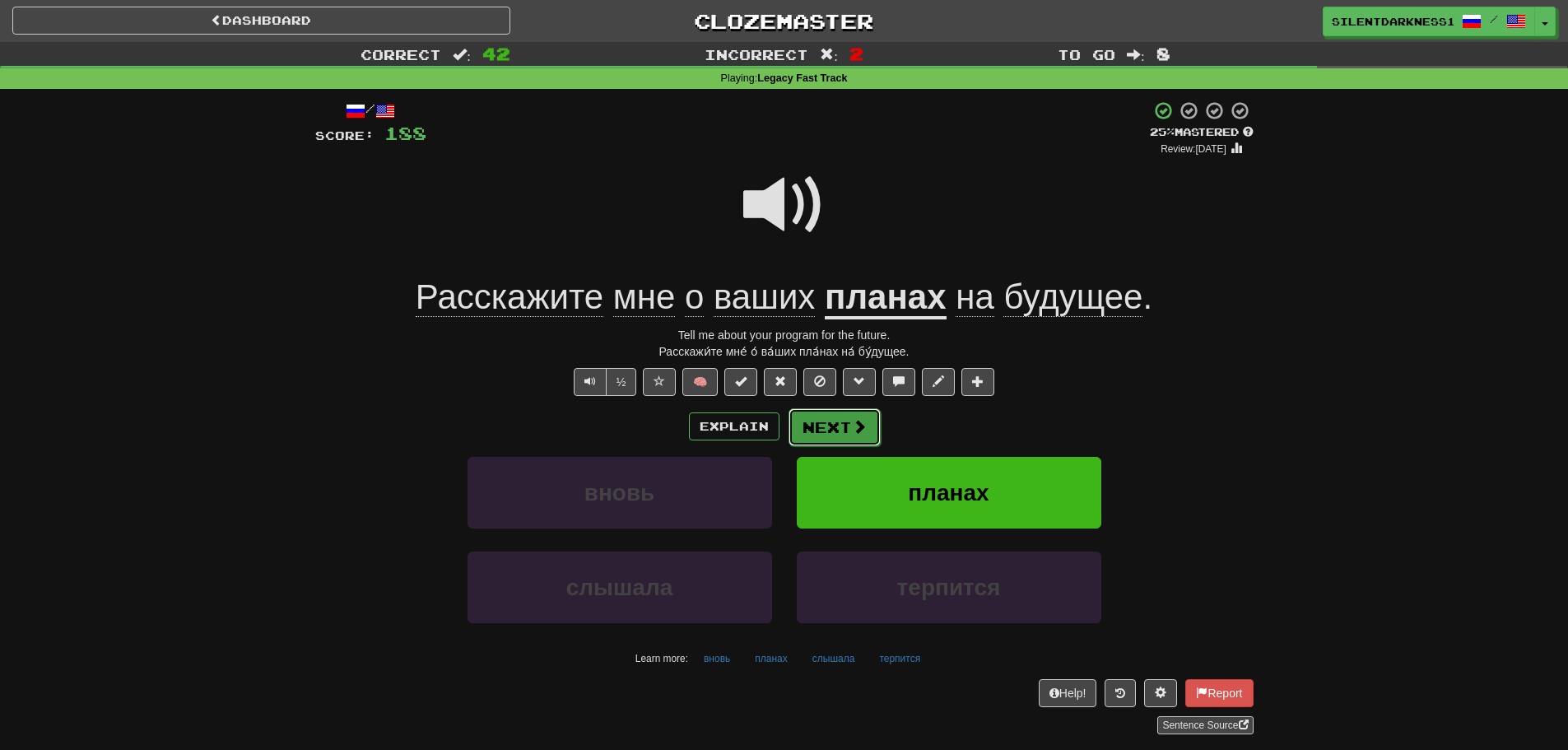
click at [848, 427] on button "Next" at bounding box center [835, 427] width 92 height 37
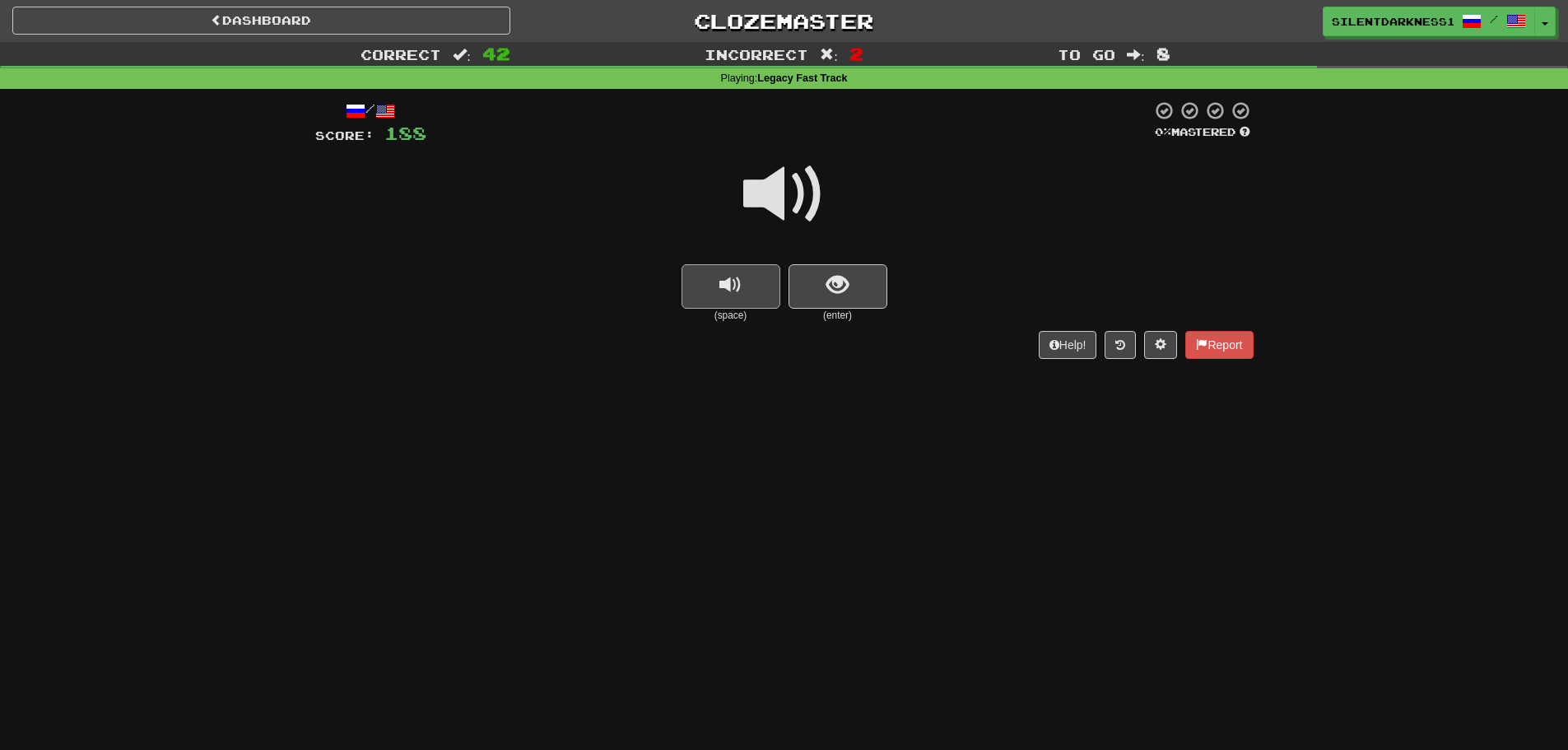
click at [779, 306] on div "(space) (enter)" at bounding box center [784, 294] width 938 height 59
click at [764, 286] on button "replay audio" at bounding box center [731, 287] width 99 height 44
click at [845, 274] on span "show sentence" at bounding box center [837, 285] width 22 height 22
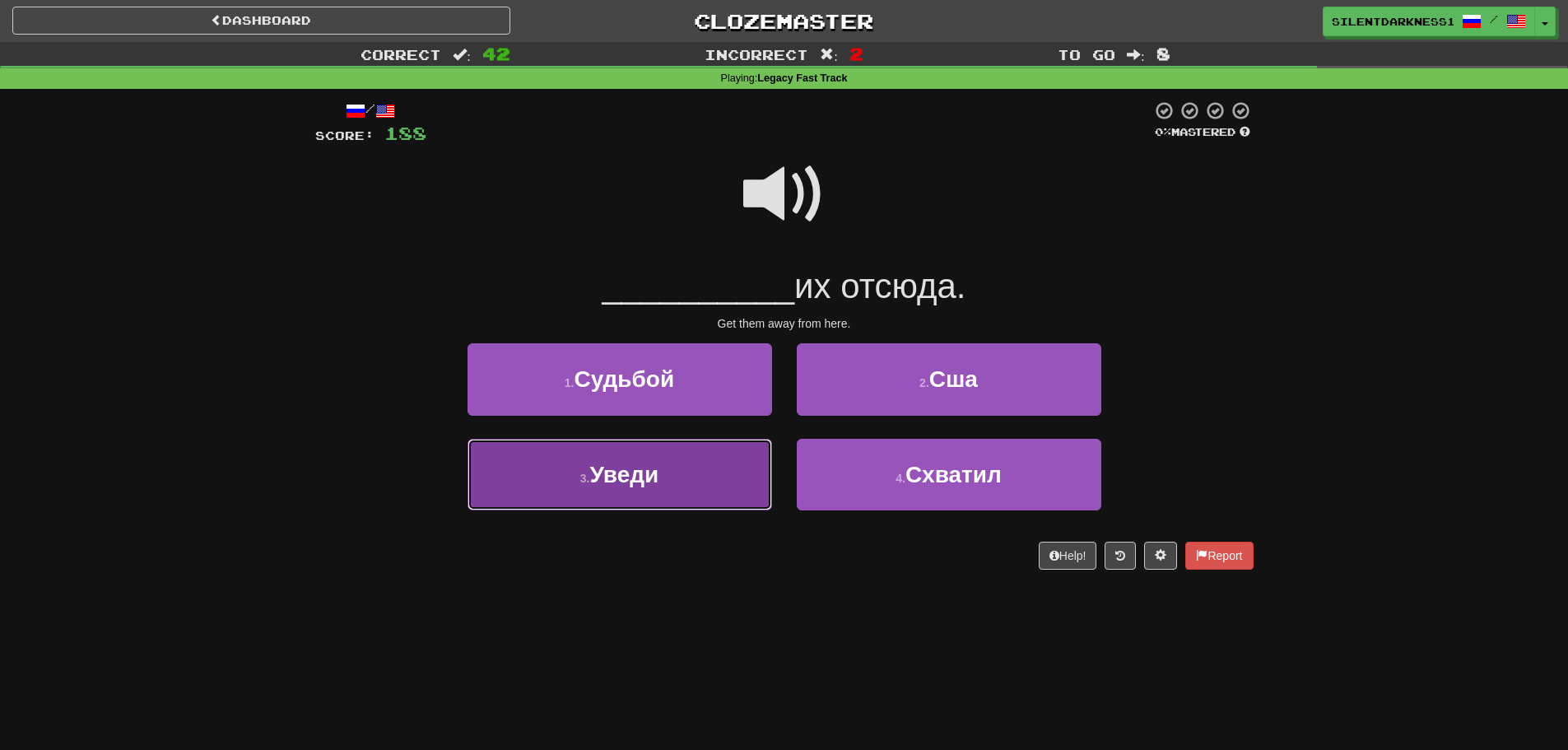
click at [738, 461] on button "3 . Уведи" at bounding box center [619, 475] width 305 height 72
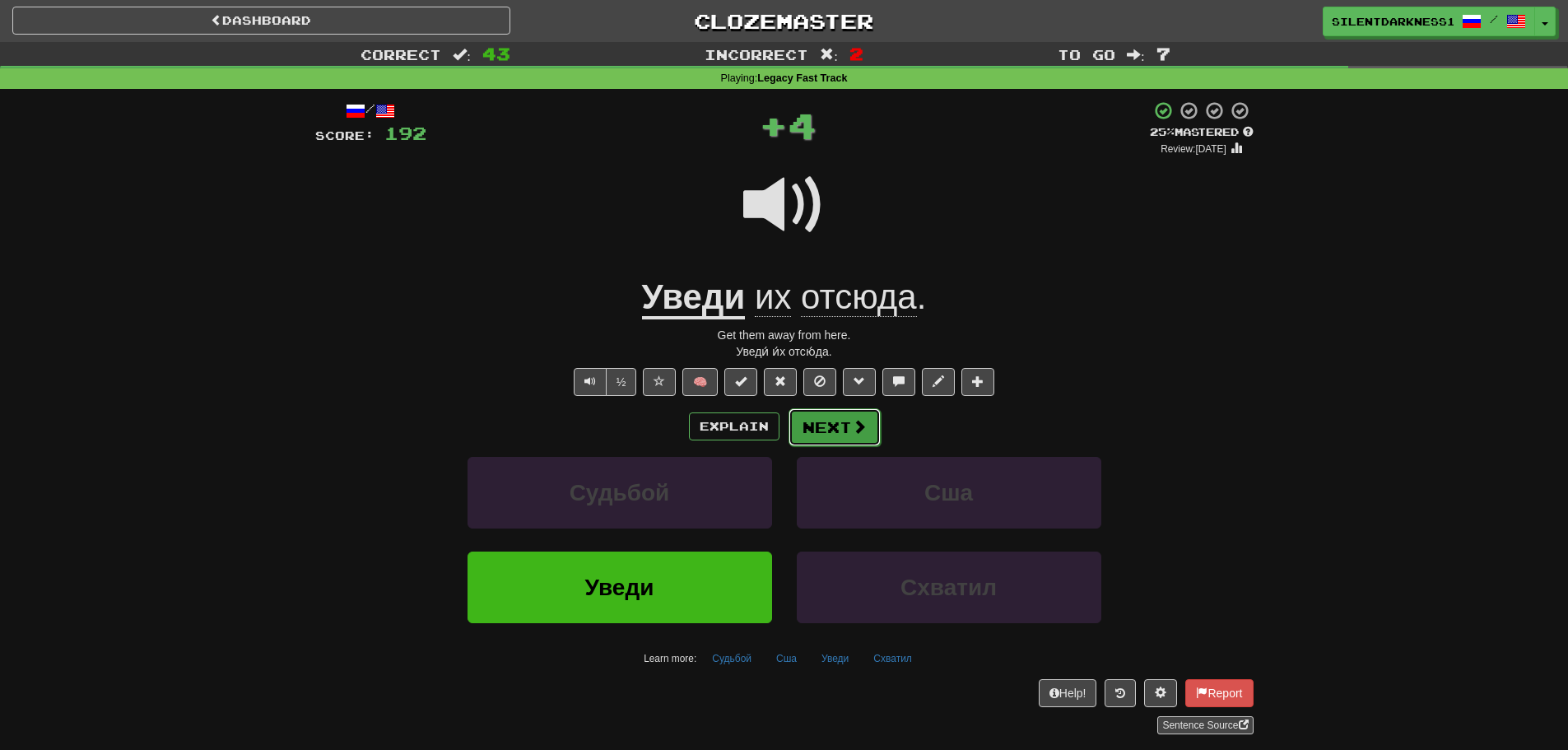
click at [852, 421] on span at bounding box center [858, 426] width 14 height 14
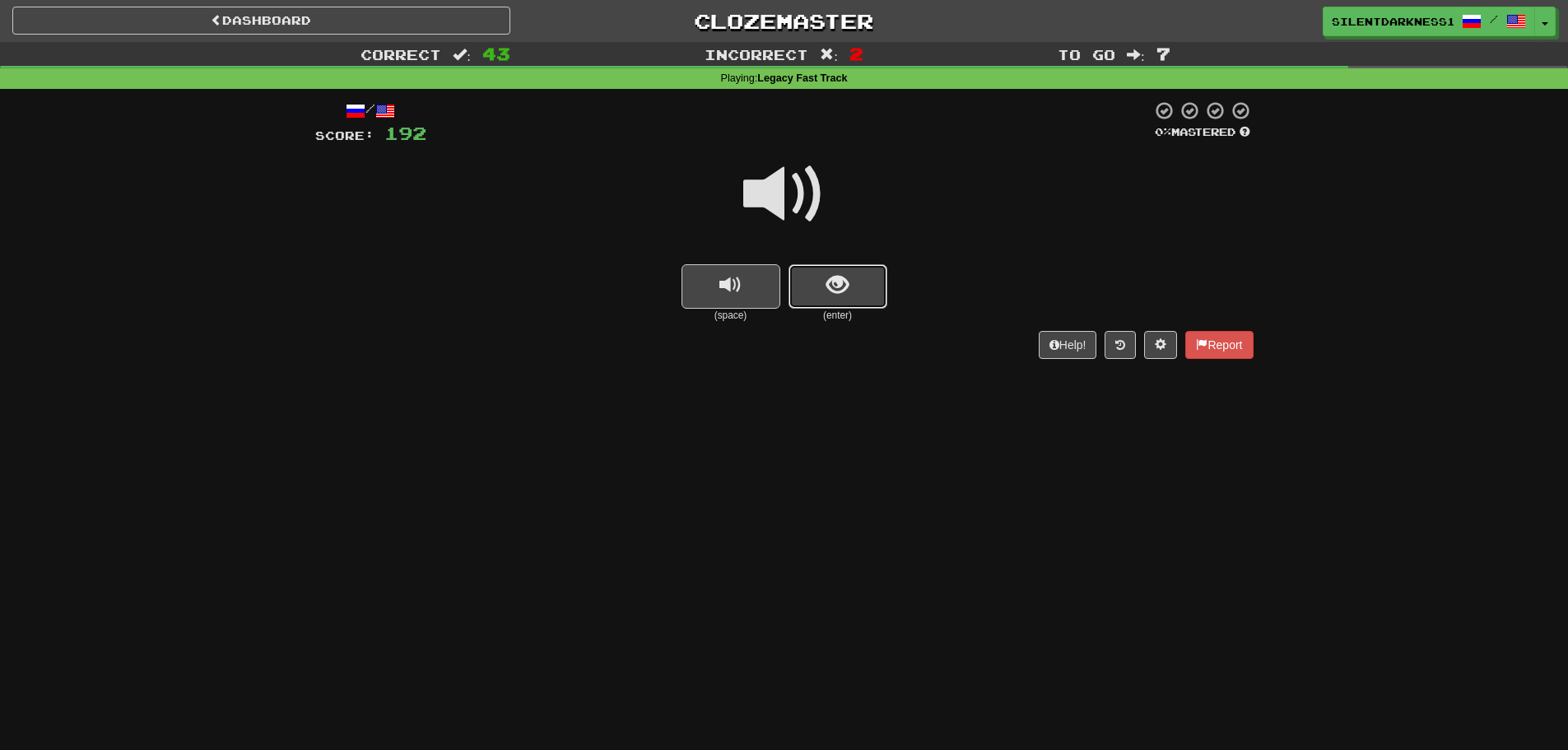
click at [803, 271] on button "show sentence" at bounding box center [838, 287] width 99 height 44
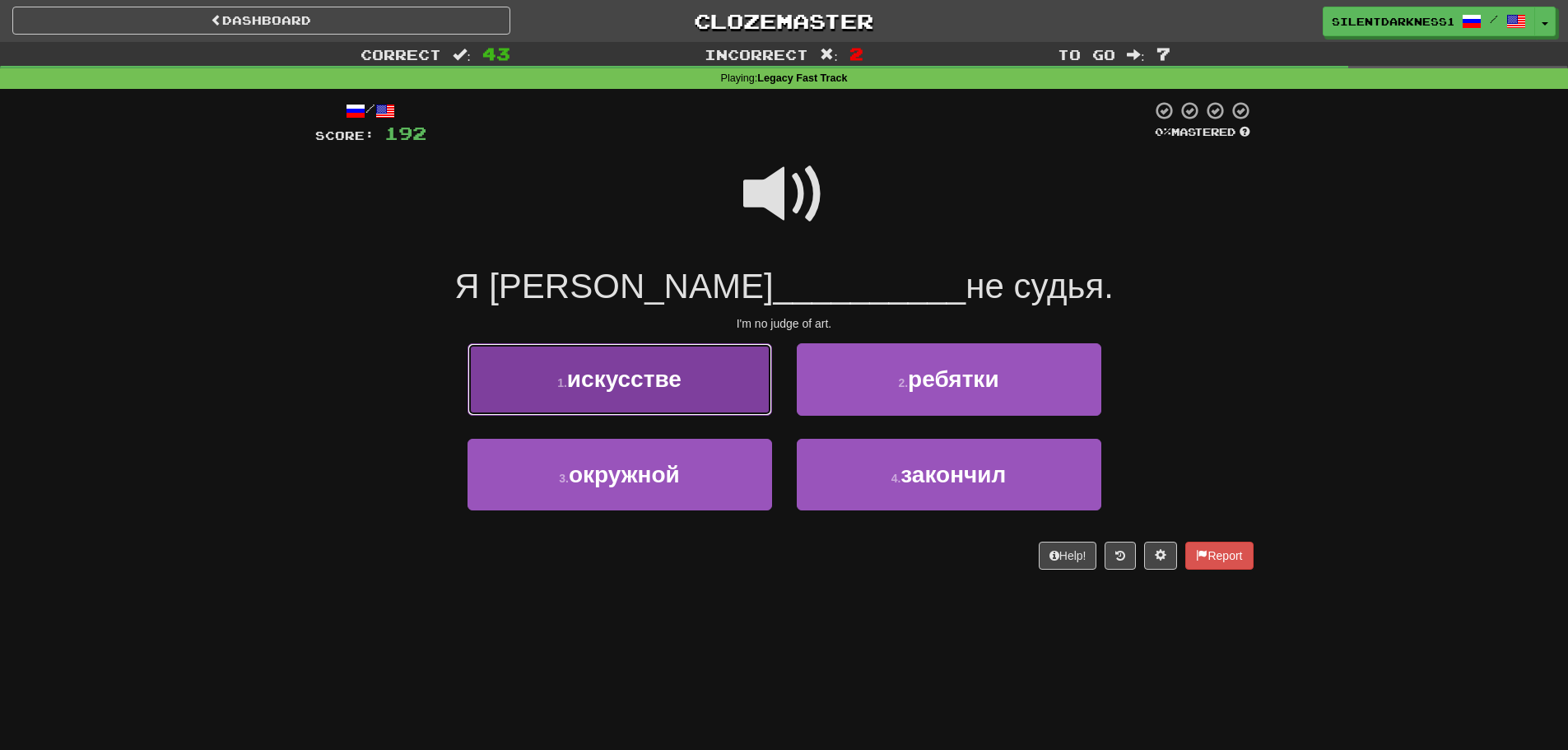
click at [735, 365] on button "1 . искусстве" at bounding box center [619, 379] width 305 height 72
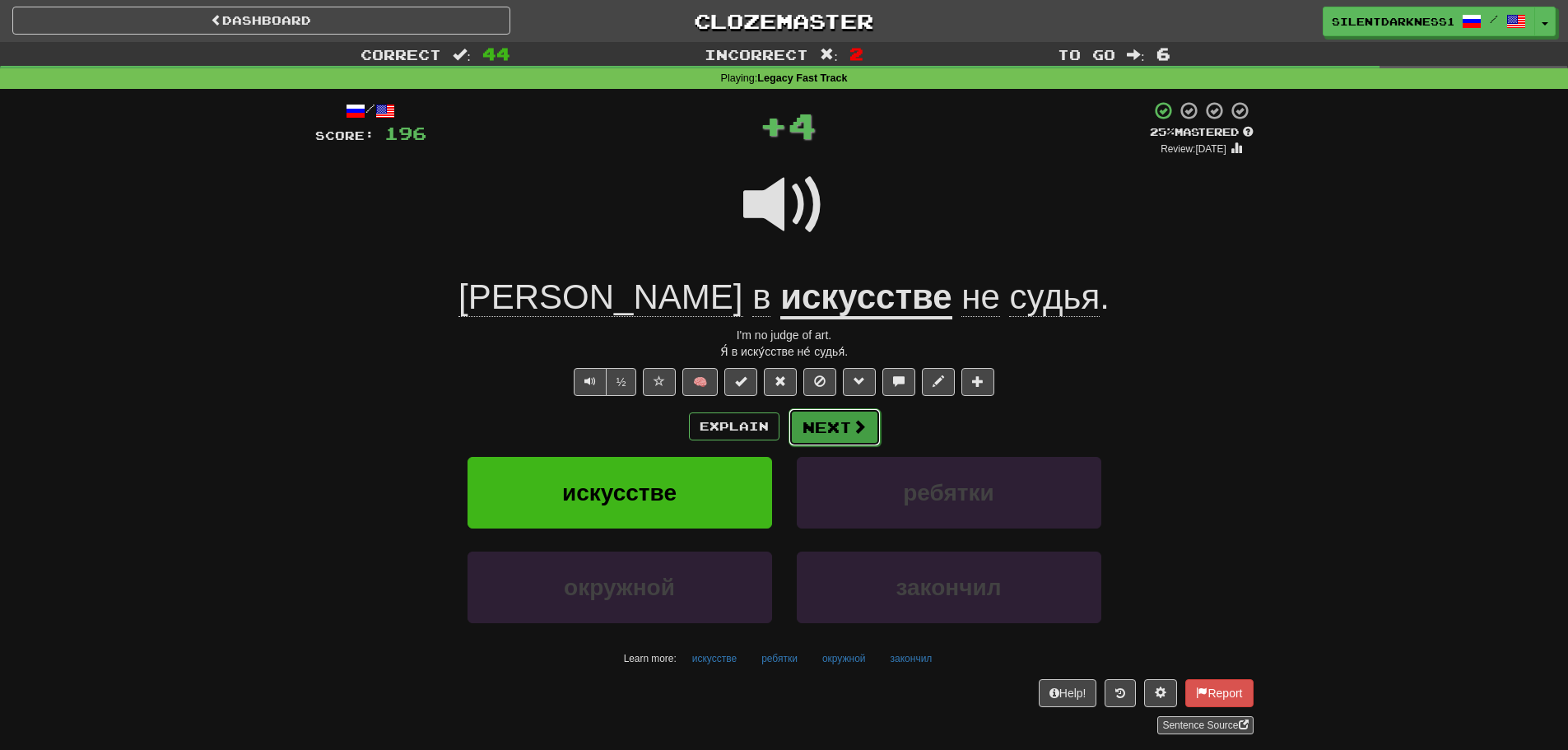
click at [843, 420] on button "Next" at bounding box center [835, 427] width 92 height 37
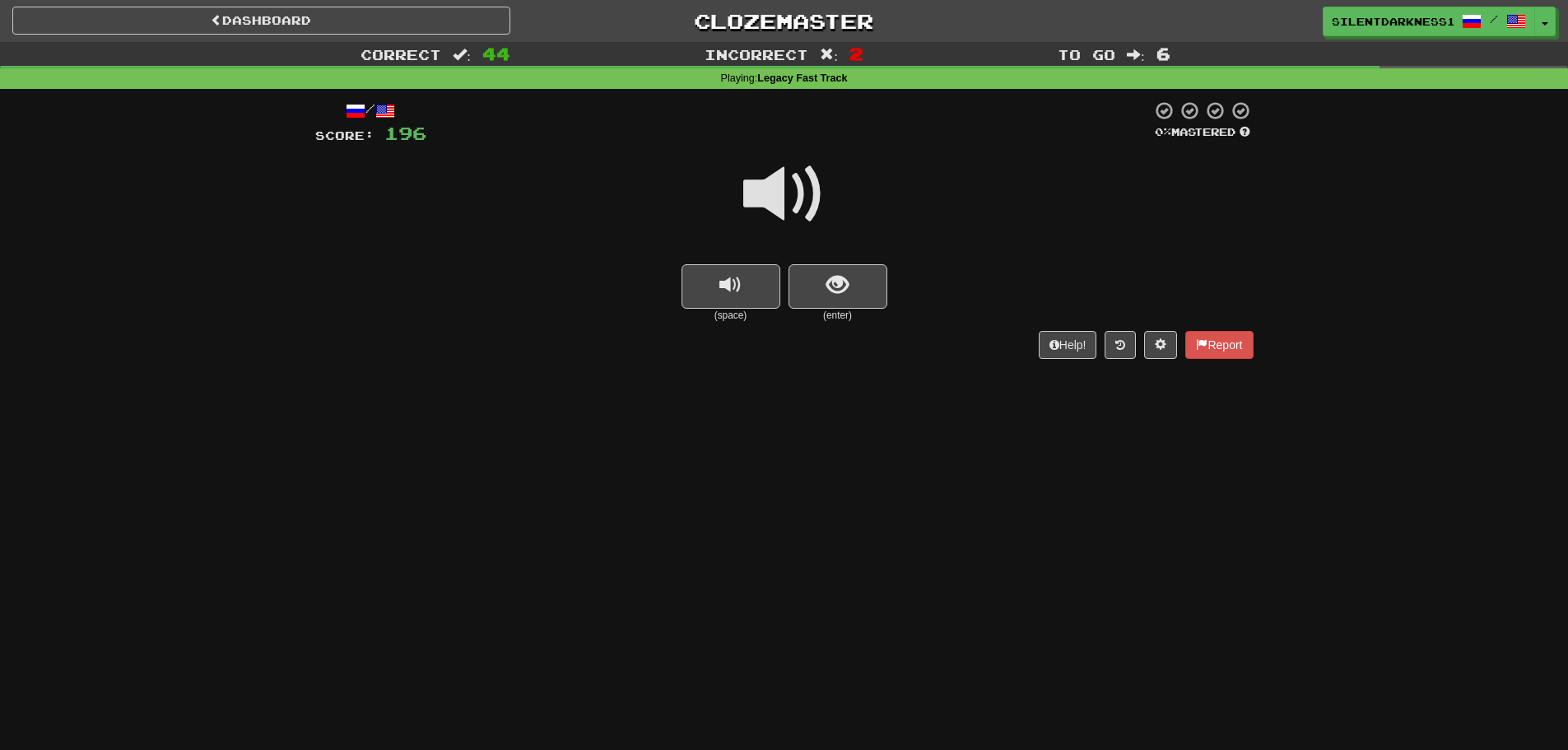
click at [836, 266] on button "show sentence" at bounding box center [838, 287] width 99 height 44
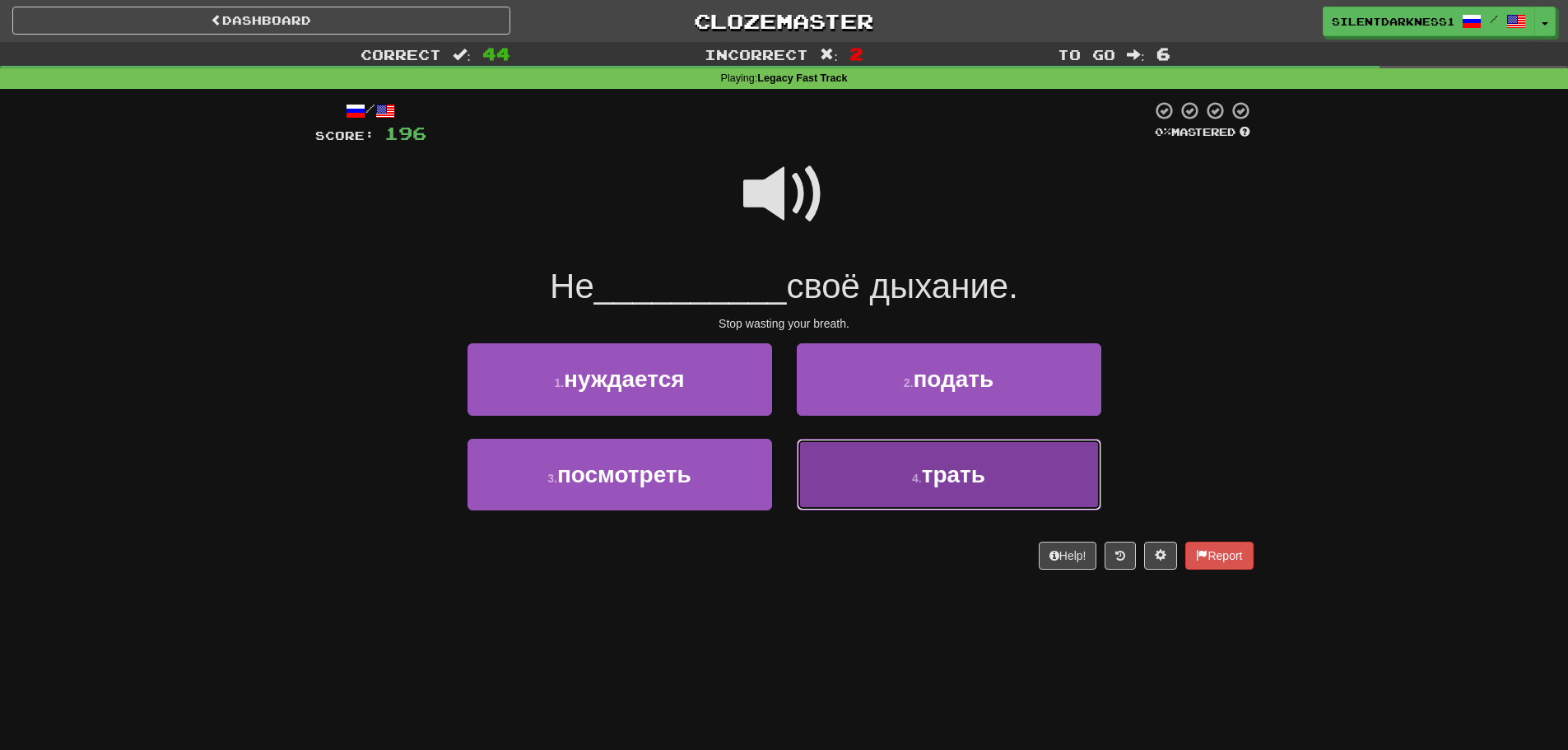
click at [895, 465] on button "4 . трать" at bounding box center [949, 475] width 305 height 72
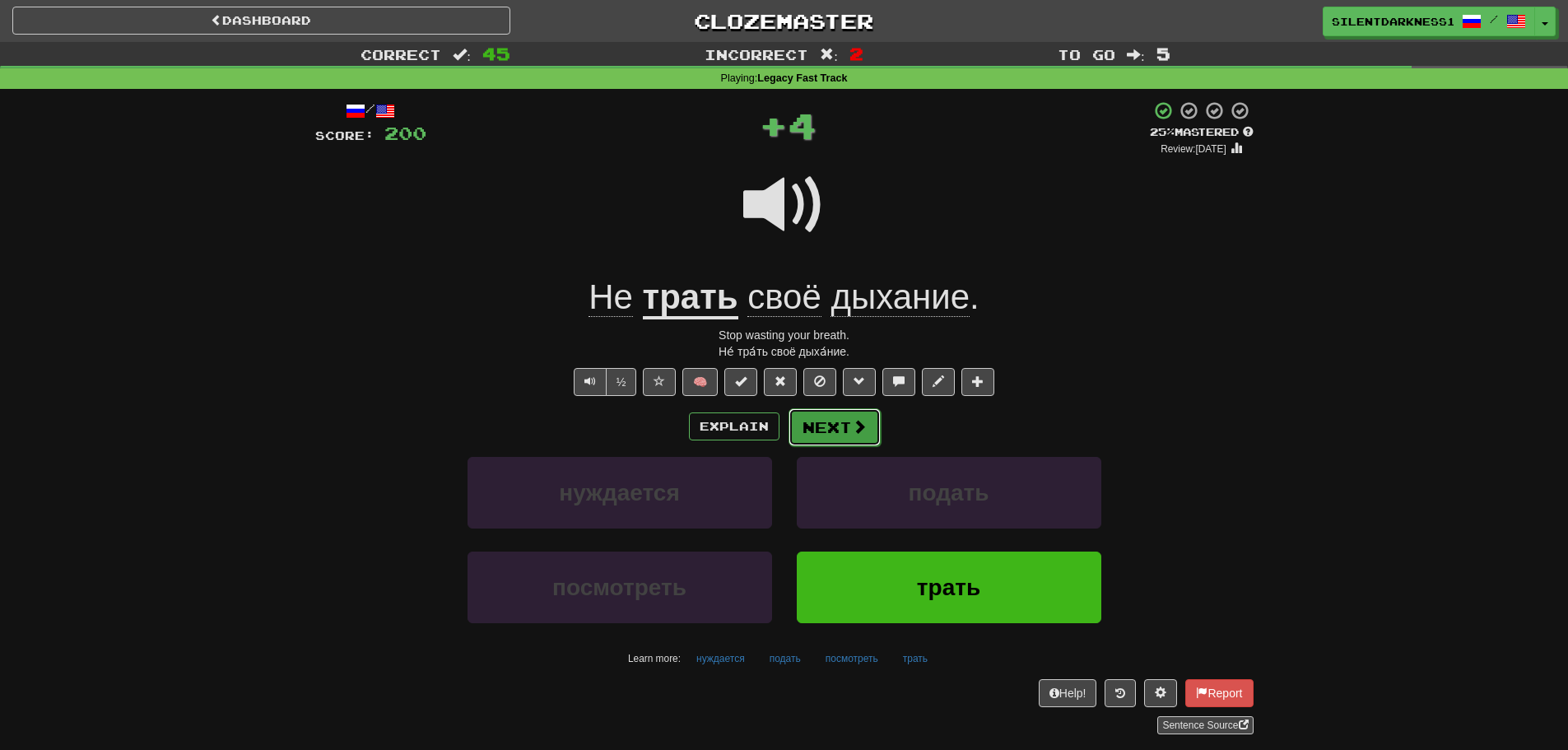
click at [842, 419] on button "Next" at bounding box center [835, 427] width 92 height 37
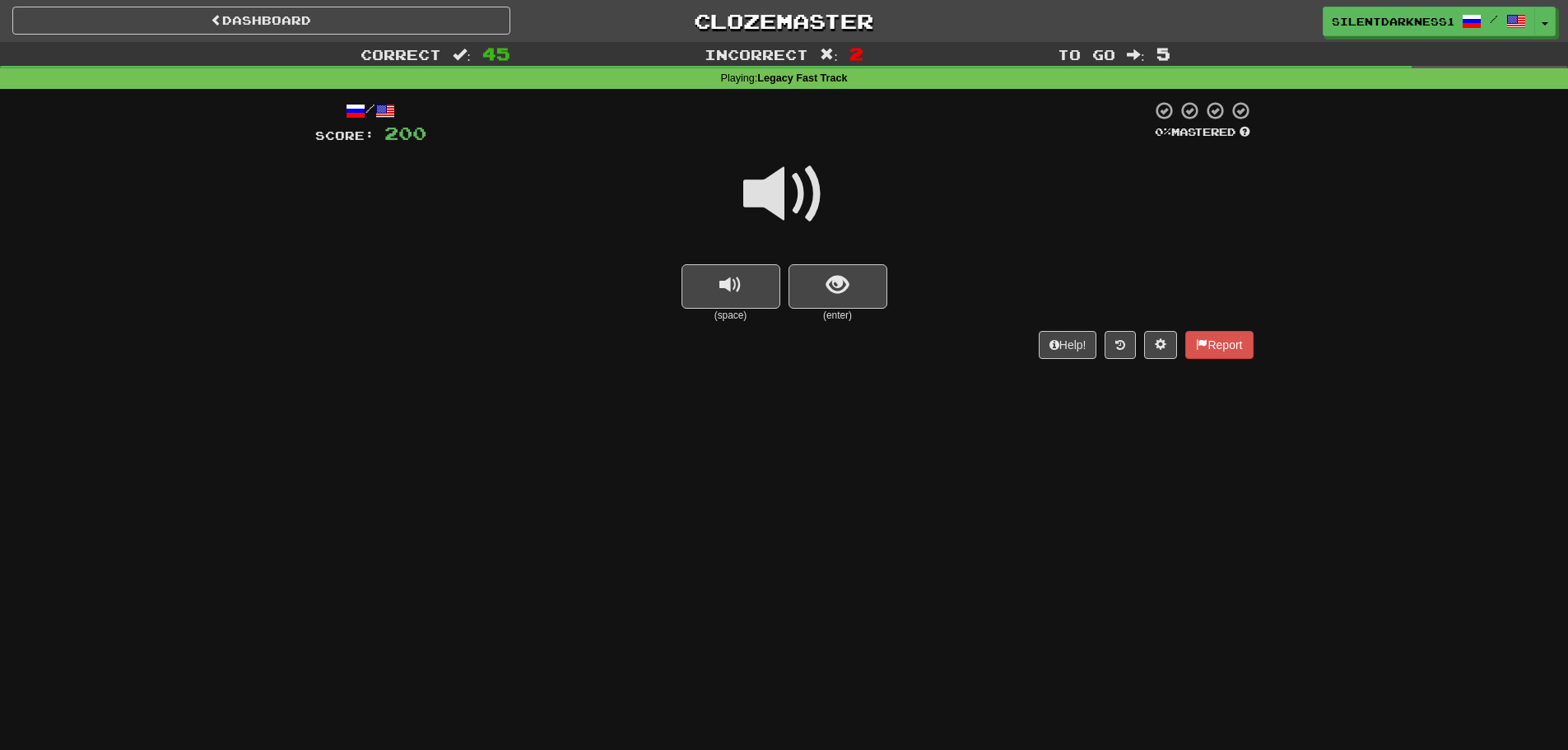
click at [738, 278] on span "replay audio" at bounding box center [730, 285] width 22 height 22
click at [831, 286] on span "show sentence" at bounding box center [837, 285] width 22 height 22
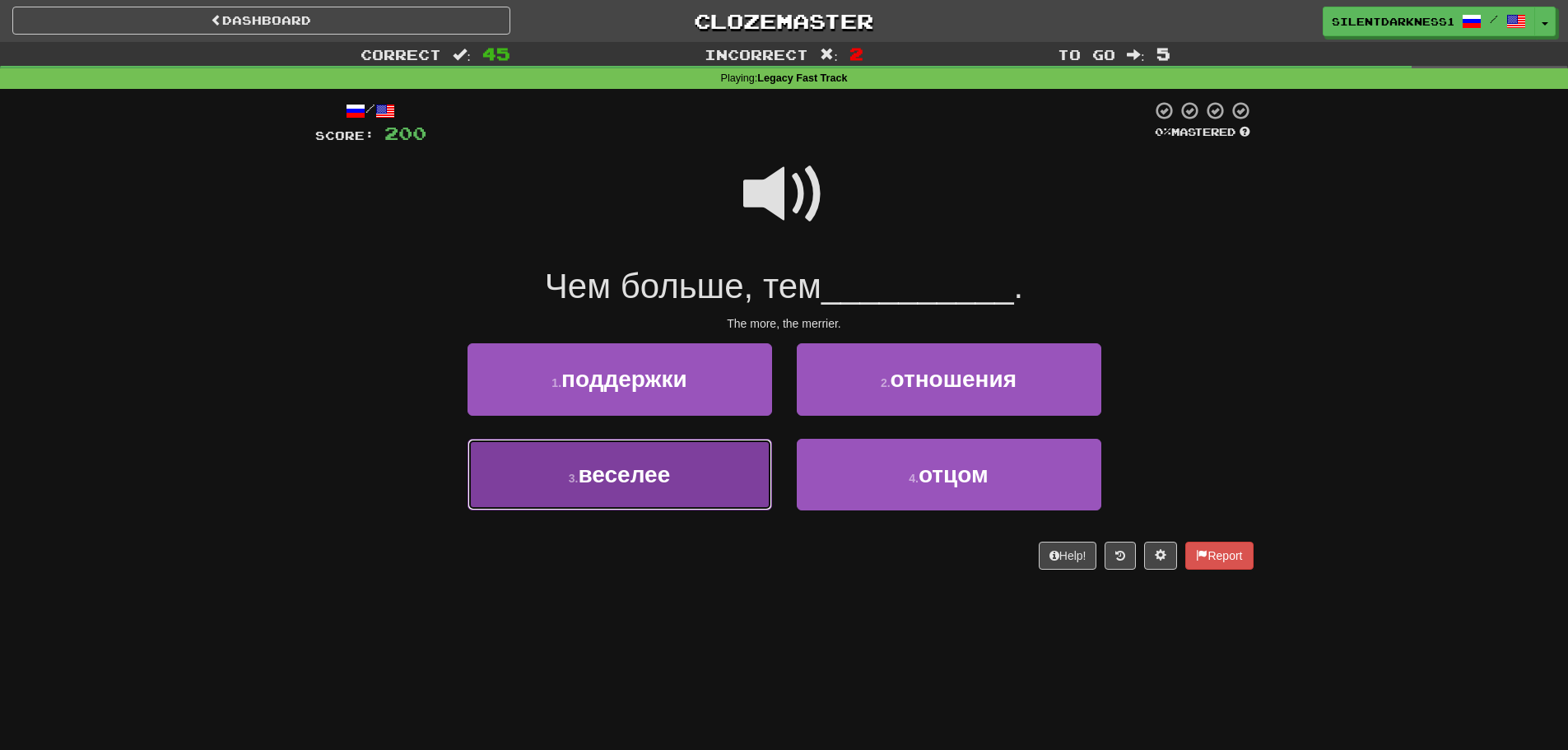
click at [725, 460] on button "3 . веселее" at bounding box center [619, 475] width 305 height 72
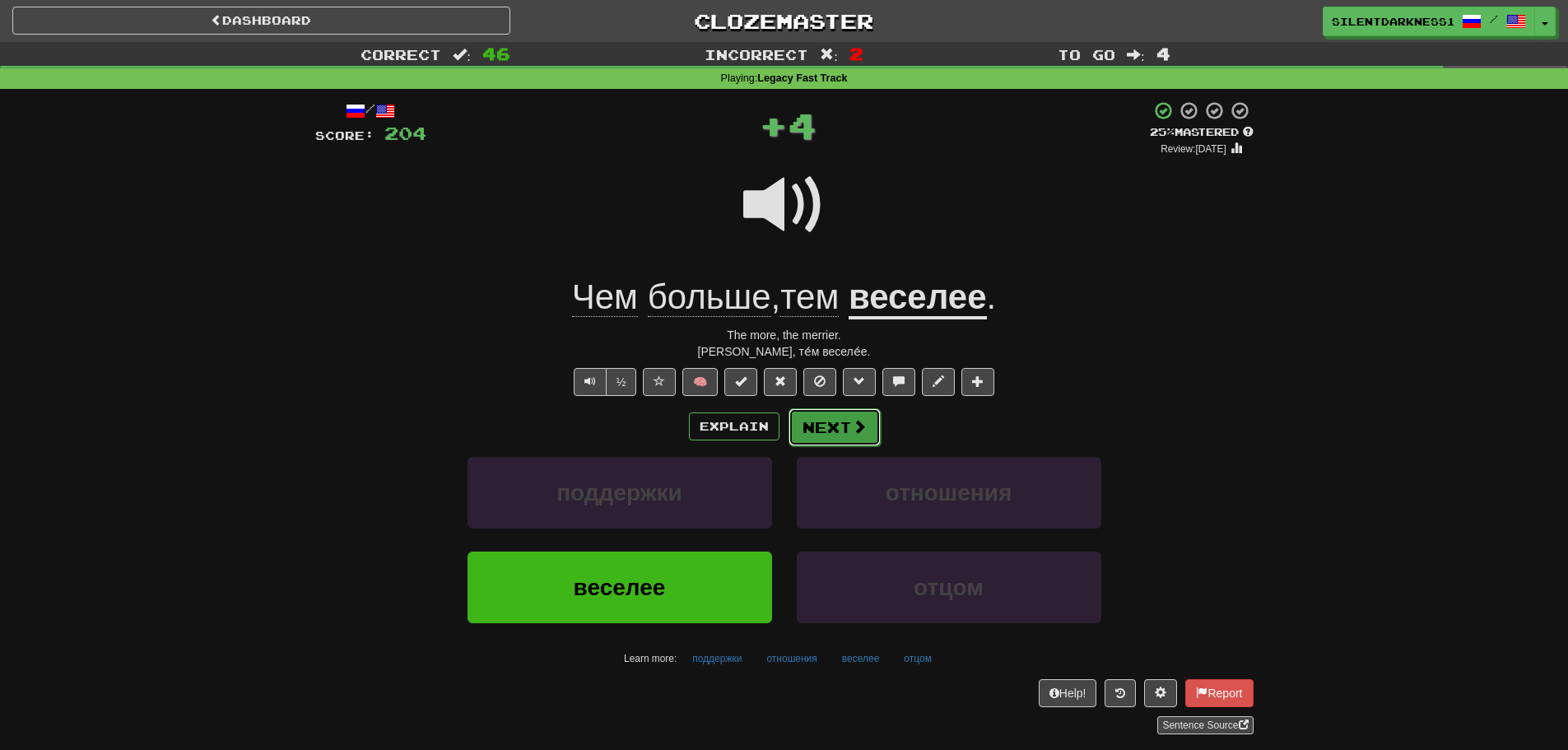
click at [836, 409] on button "Next" at bounding box center [835, 427] width 92 height 37
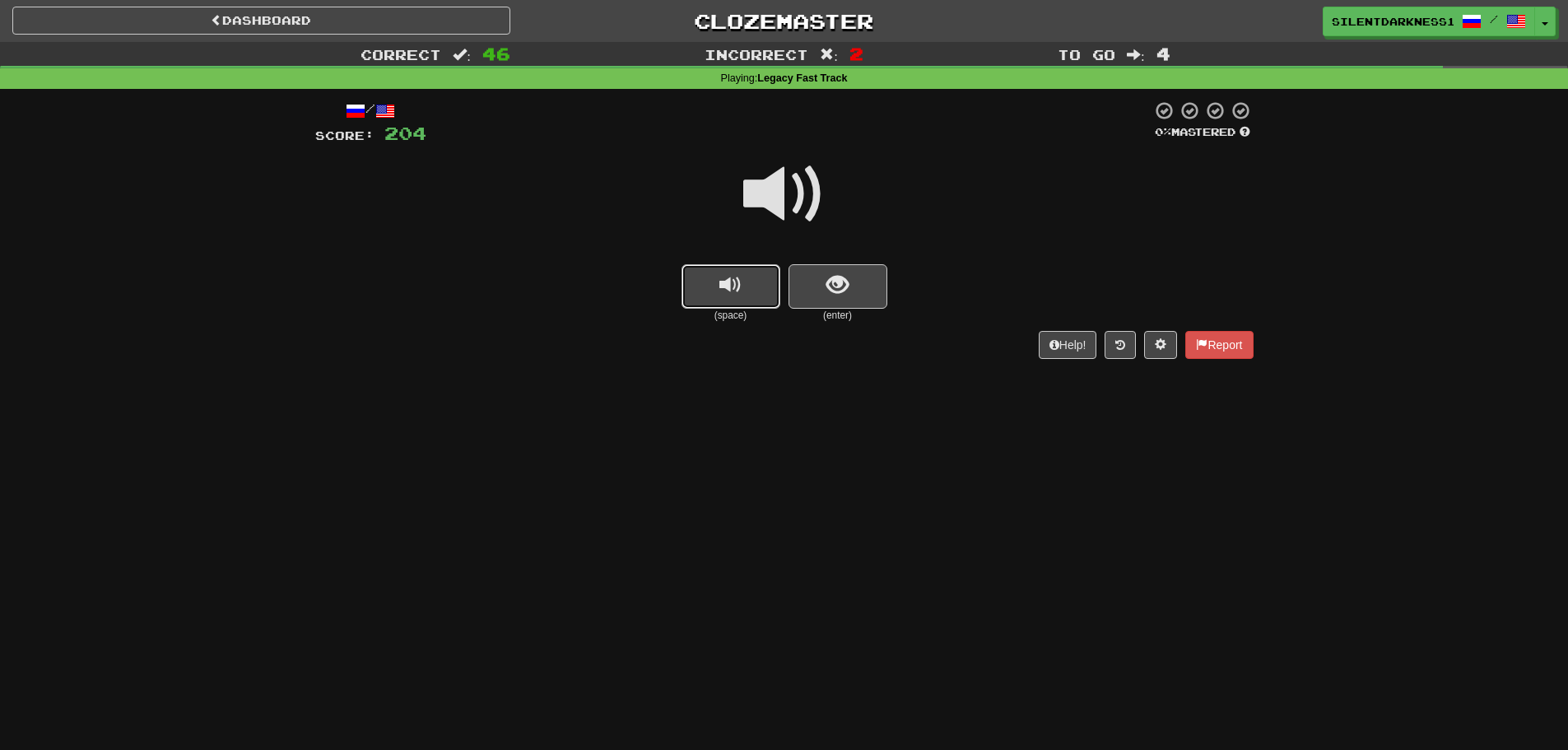
click at [730, 292] on span "replay audio" at bounding box center [730, 285] width 22 height 22
click at [818, 283] on button "show sentence" at bounding box center [838, 287] width 99 height 44
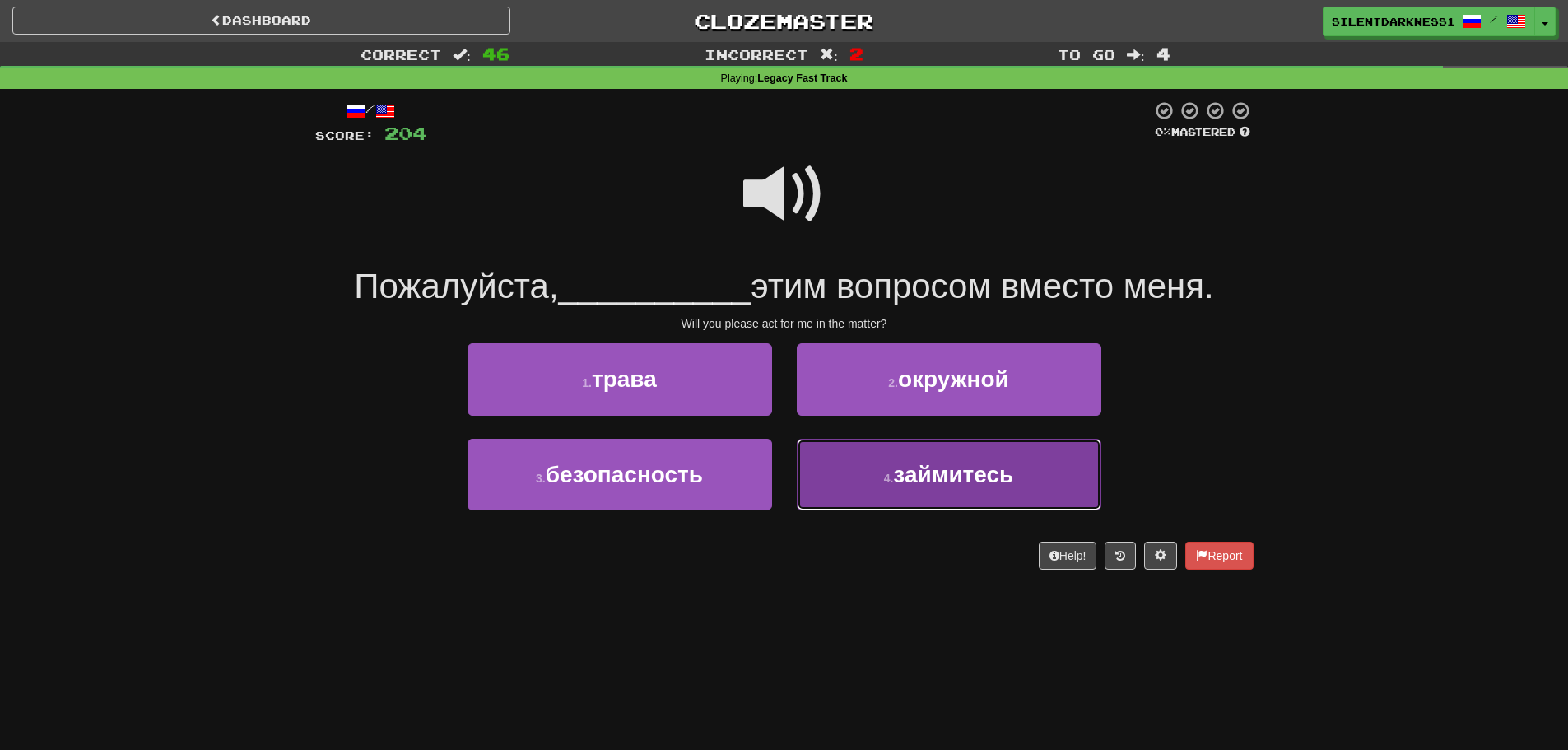
click at [935, 466] on span "займитесь" at bounding box center [953, 475] width 120 height 26
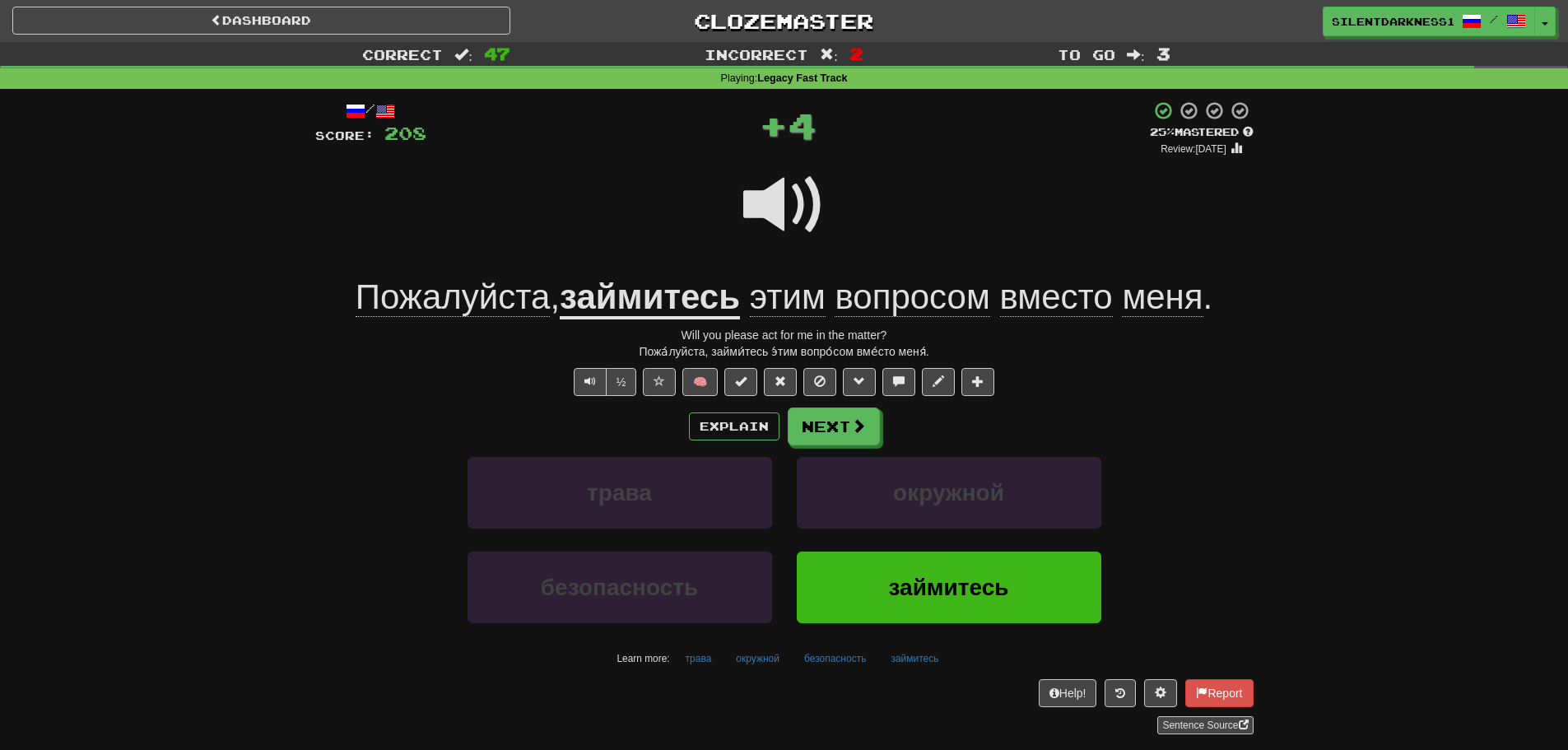
click at [665, 290] on u "займитесь" at bounding box center [650, 298] width 180 height 42
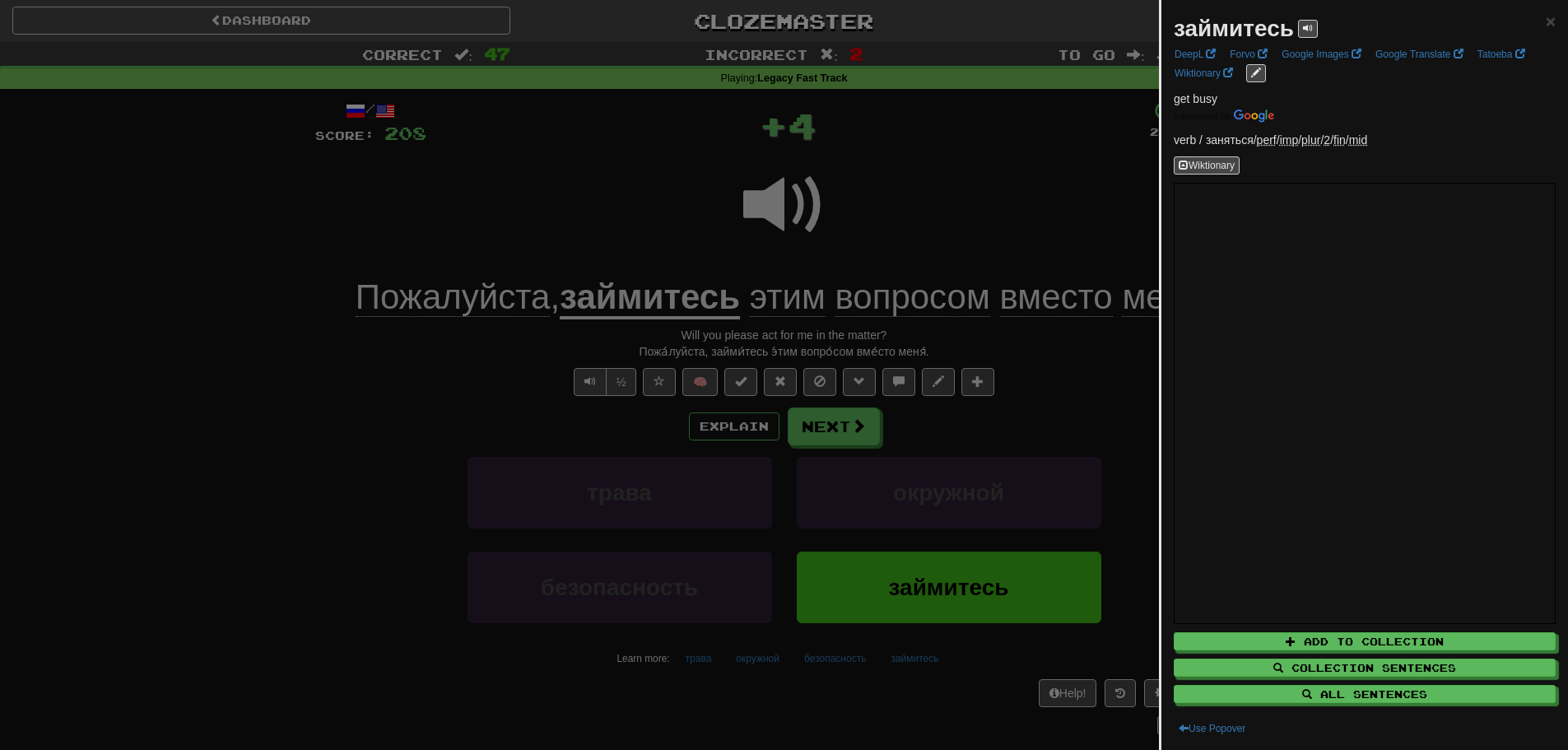
click at [659, 238] on div at bounding box center [784, 375] width 1568 height 750
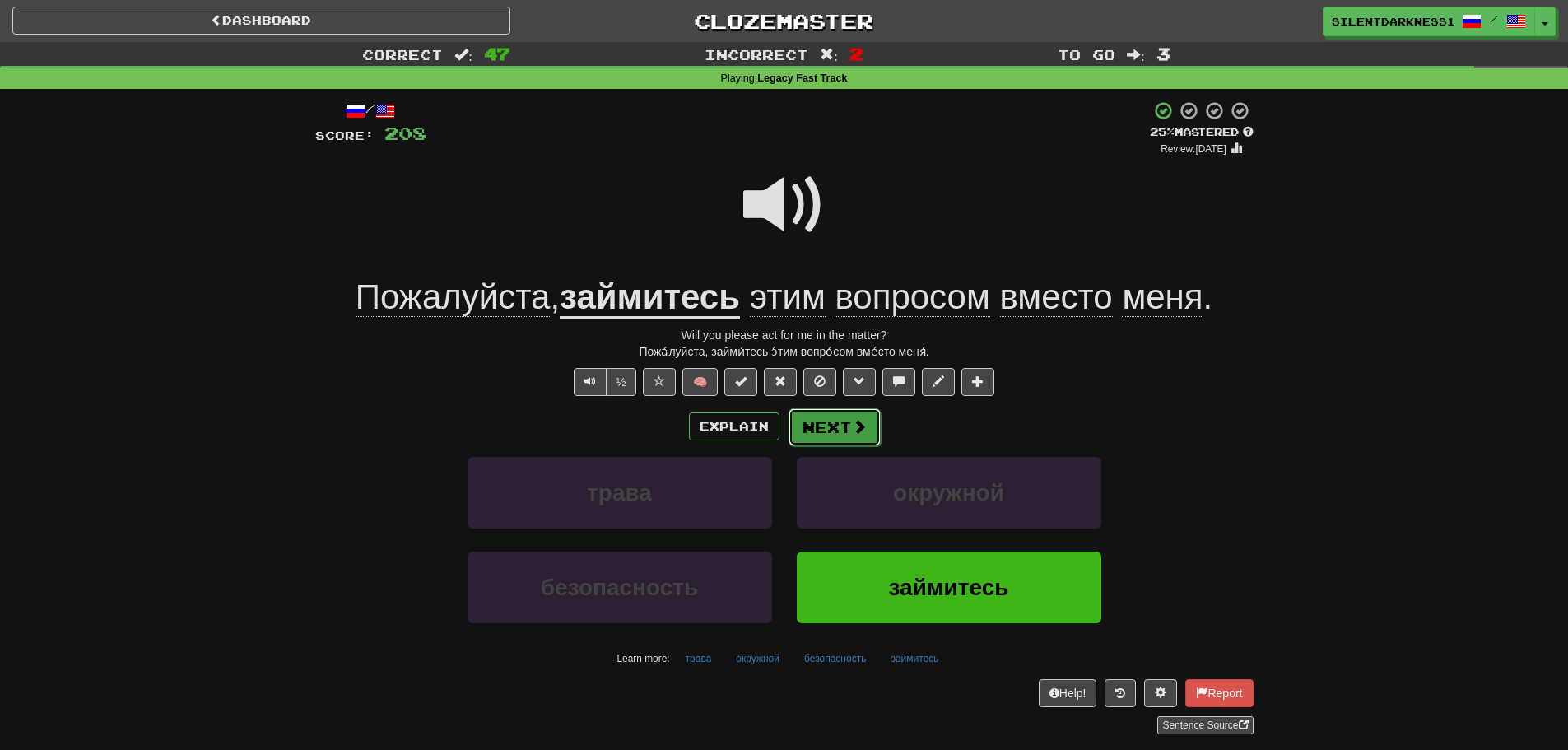
click at [838, 420] on button "Next" at bounding box center [835, 427] width 92 height 37
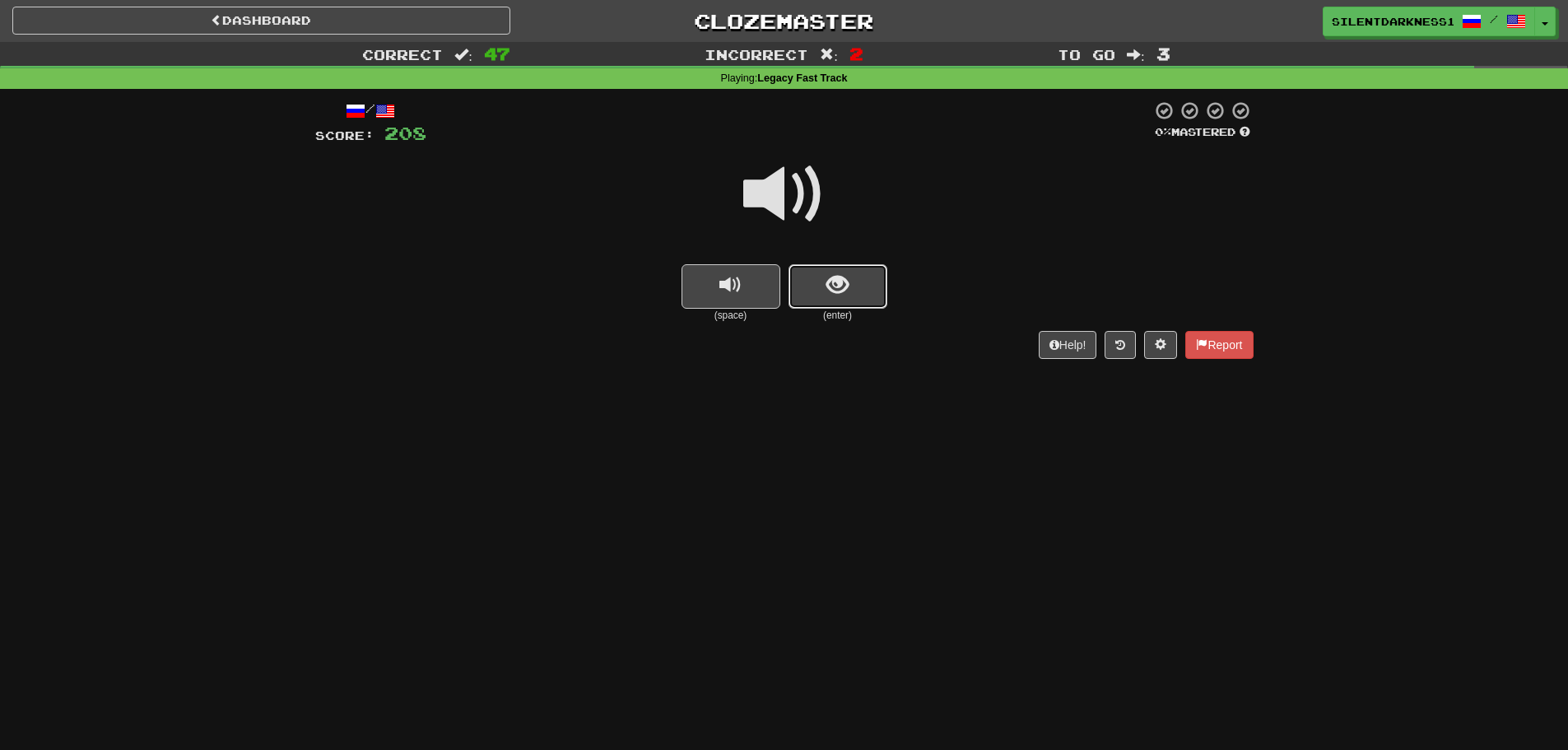
click at [840, 274] on span "show sentence" at bounding box center [837, 285] width 22 height 22
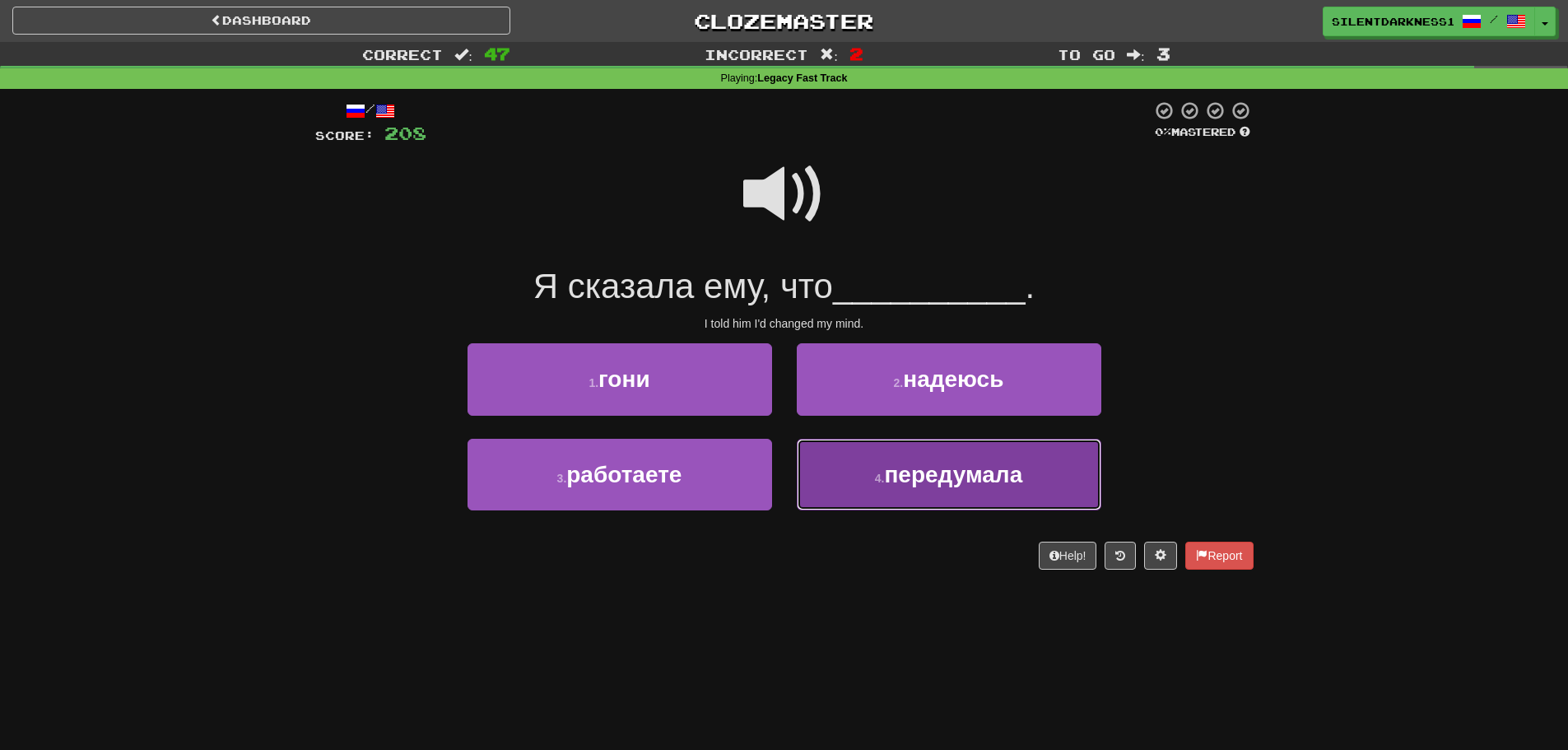
click at [946, 477] on span "передумала" at bounding box center [953, 475] width 139 height 26
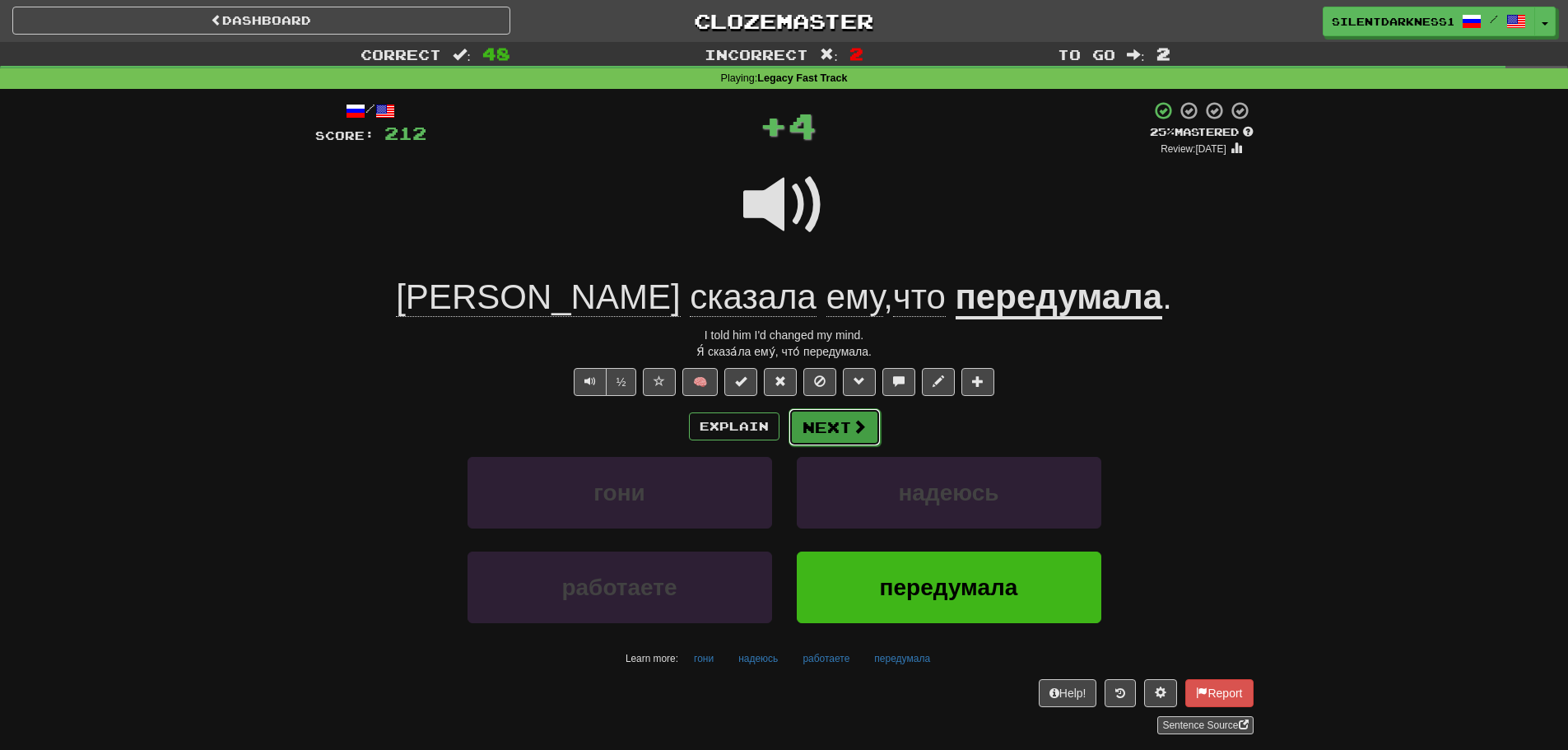
click at [869, 432] on button "Next" at bounding box center [835, 427] width 92 height 37
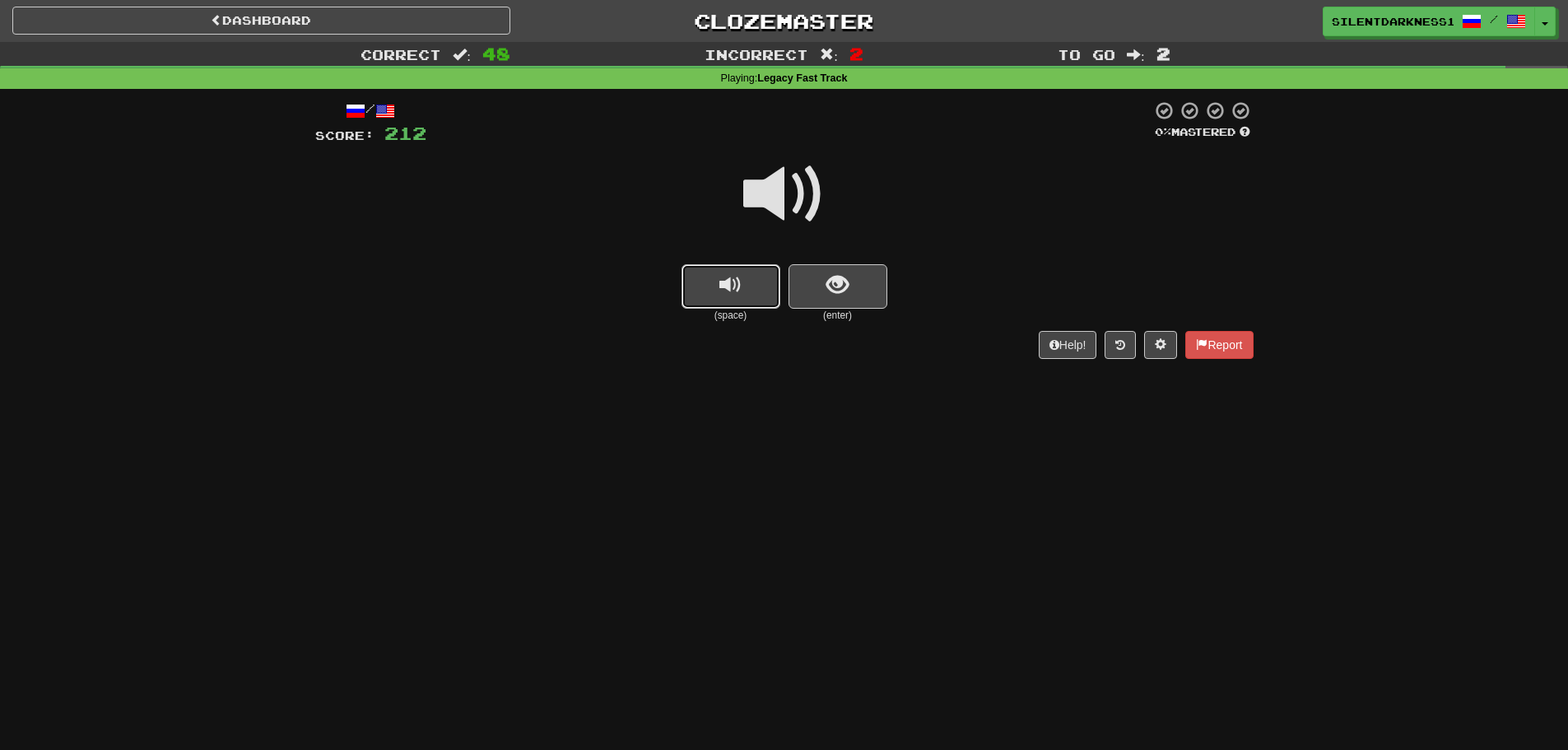
click at [711, 276] on button "replay audio" at bounding box center [731, 287] width 99 height 44
click at [805, 276] on button "show sentence" at bounding box center [838, 287] width 99 height 44
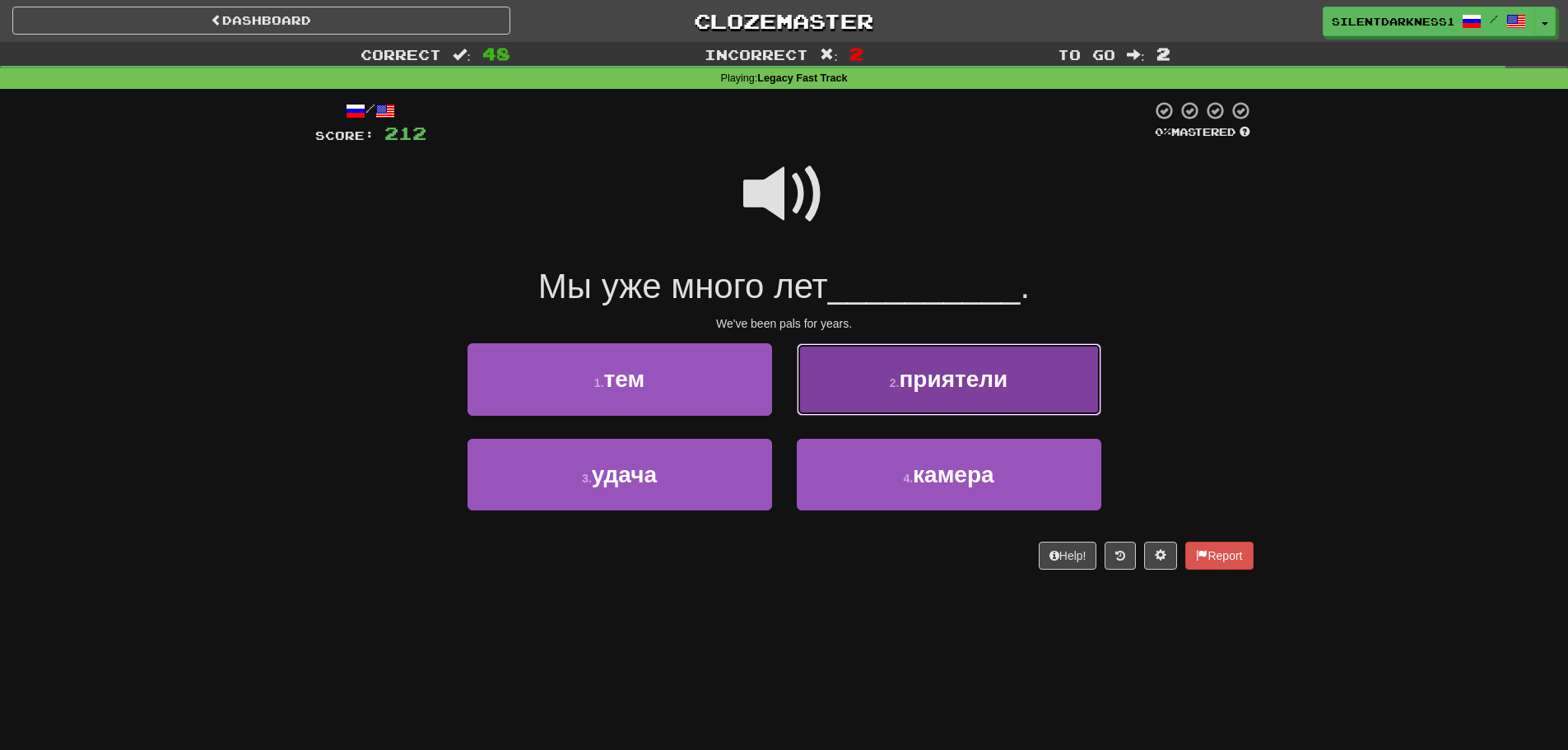
click at [914, 361] on button "2 . приятели" at bounding box center [949, 379] width 305 height 72
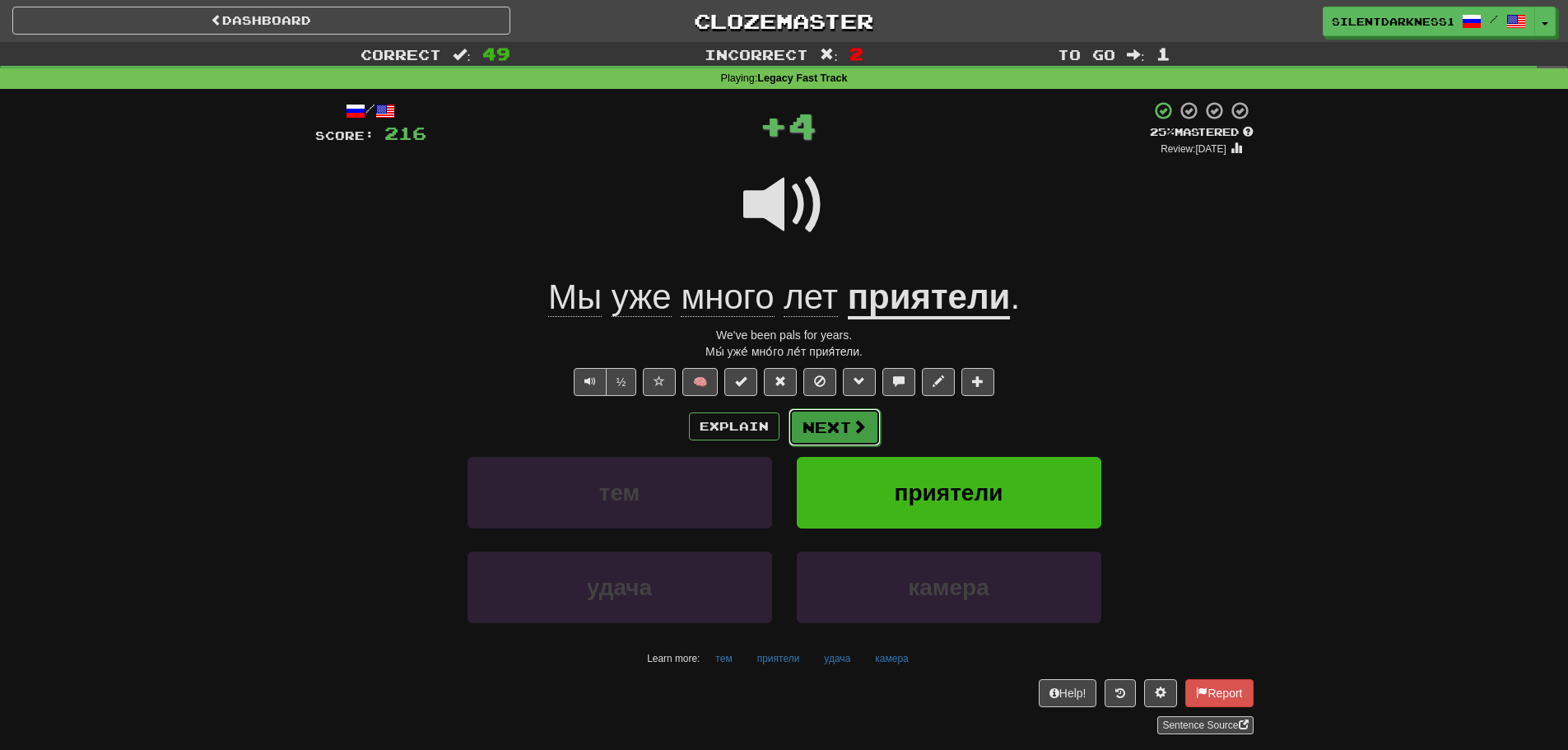
click at [852, 419] on span at bounding box center [858, 426] width 14 height 14
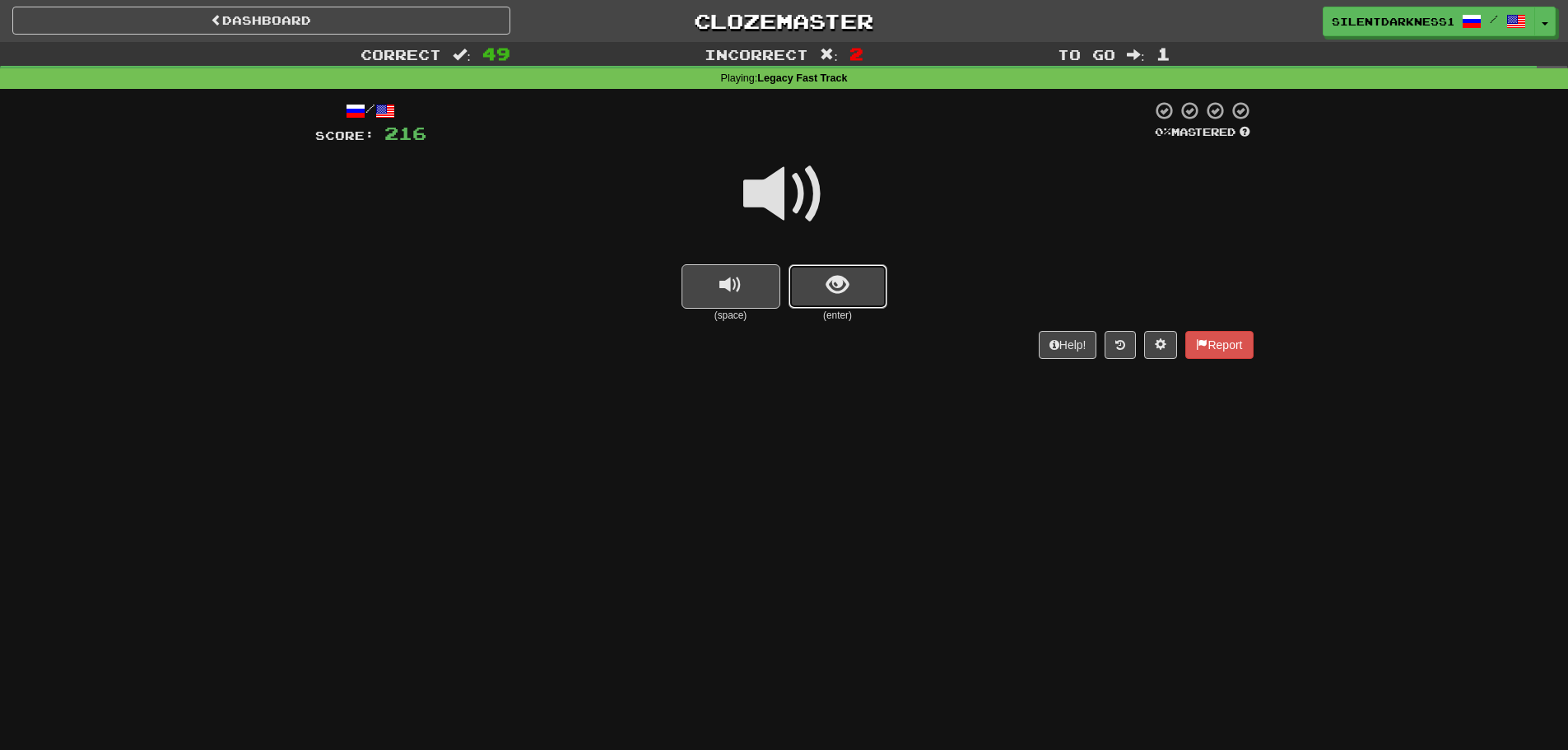
click at [800, 280] on button "show sentence" at bounding box center [838, 287] width 99 height 44
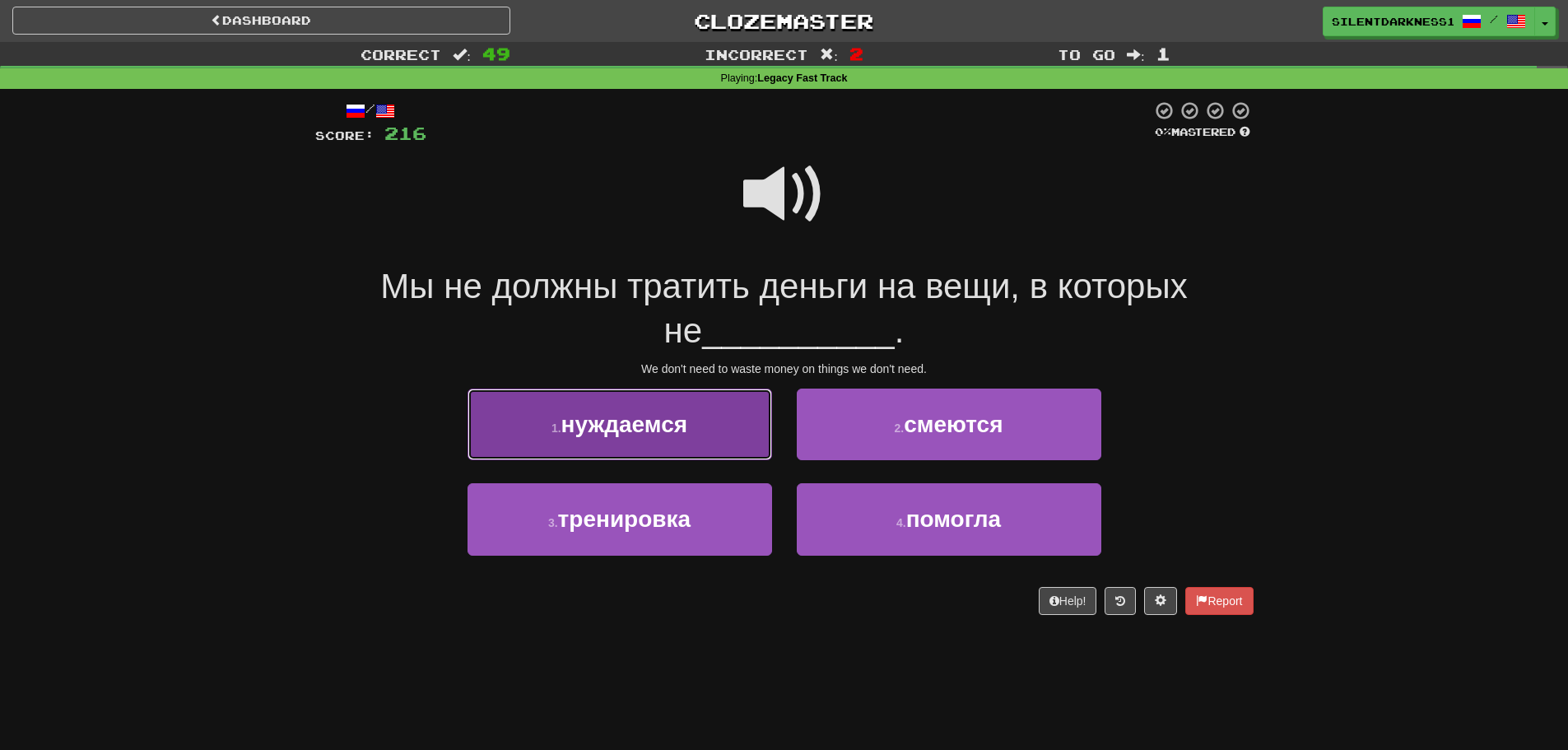
click at [730, 410] on button "1 . нуждаемся" at bounding box center [619, 425] width 305 height 72
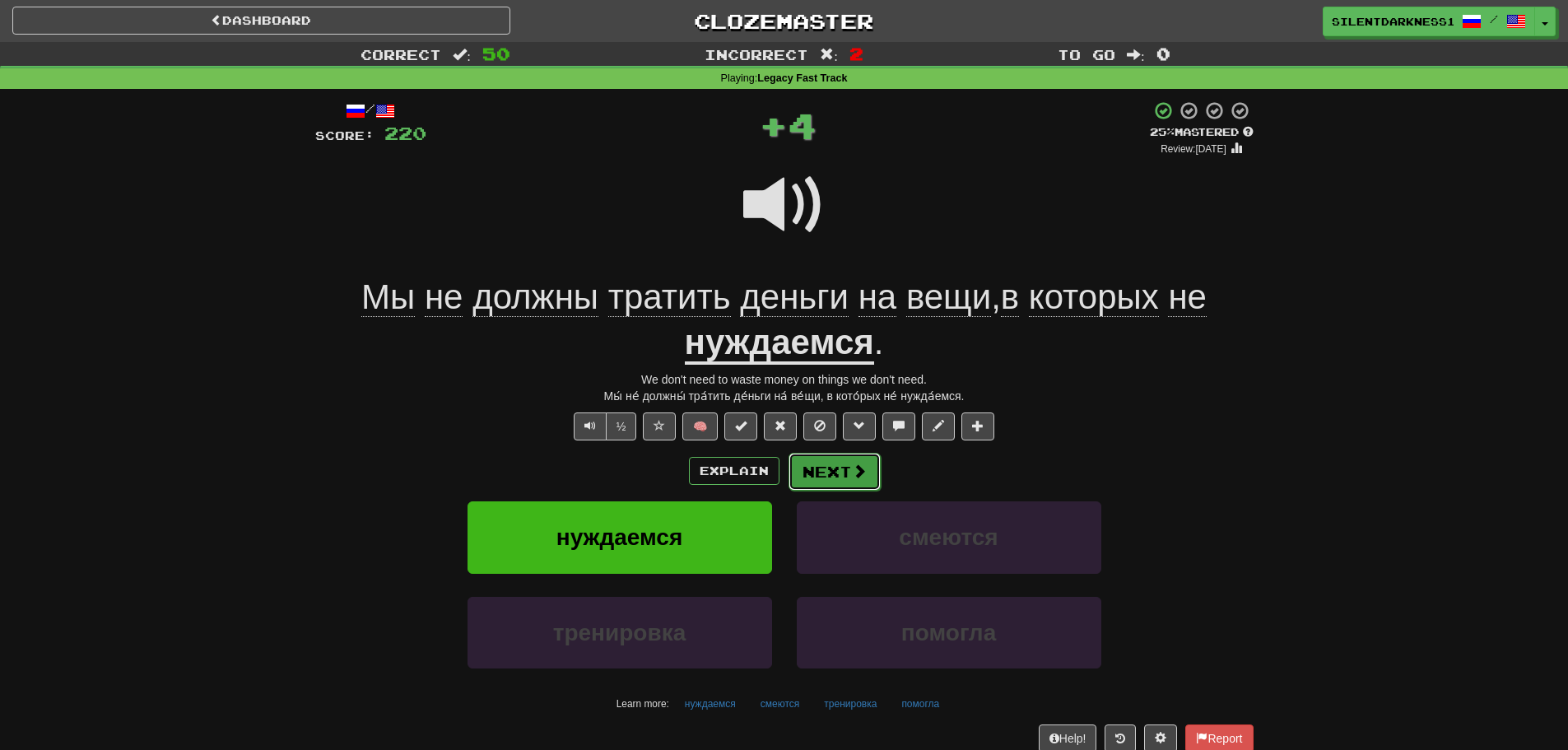
click at [846, 463] on button "Next" at bounding box center [835, 472] width 92 height 37
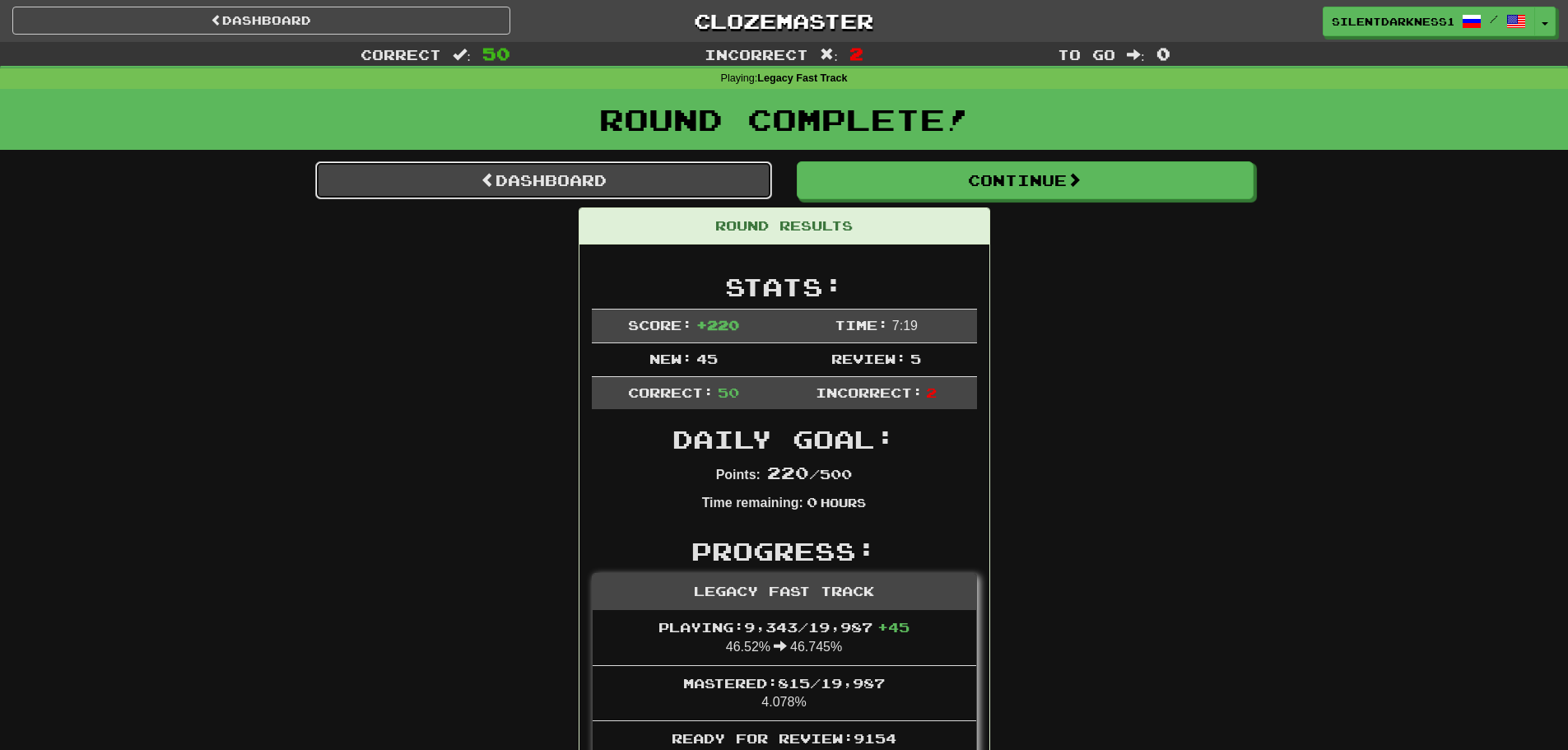
click at [681, 176] on link "Dashboard" at bounding box center [544, 180] width 457 height 37
